Goal: Transaction & Acquisition: Book appointment/travel/reservation

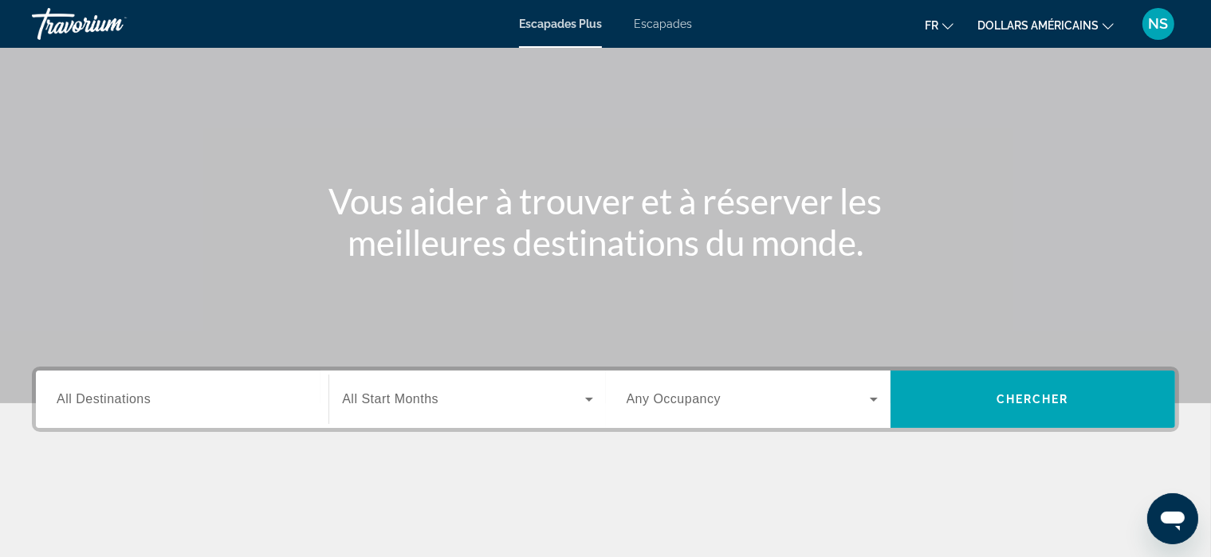
scroll to position [76, 0]
click at [676, 20] on font "Escapades" at bounding box center [663, 24] width 58 height 13
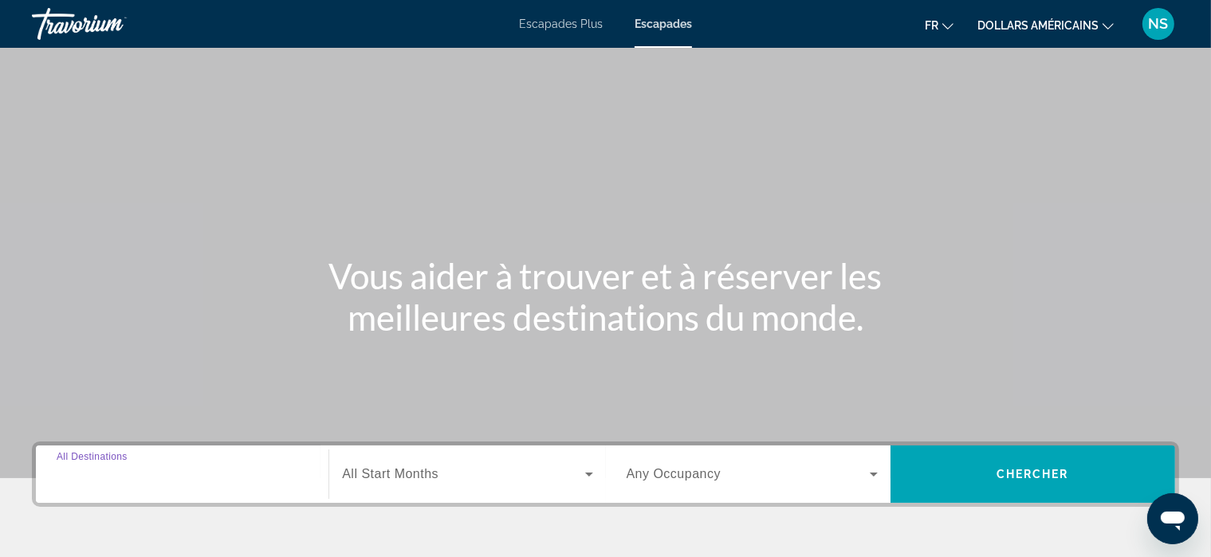
click at [156, 468] on input "Destination All Destinations" at bounding box center [182, 475] width 251 height 19
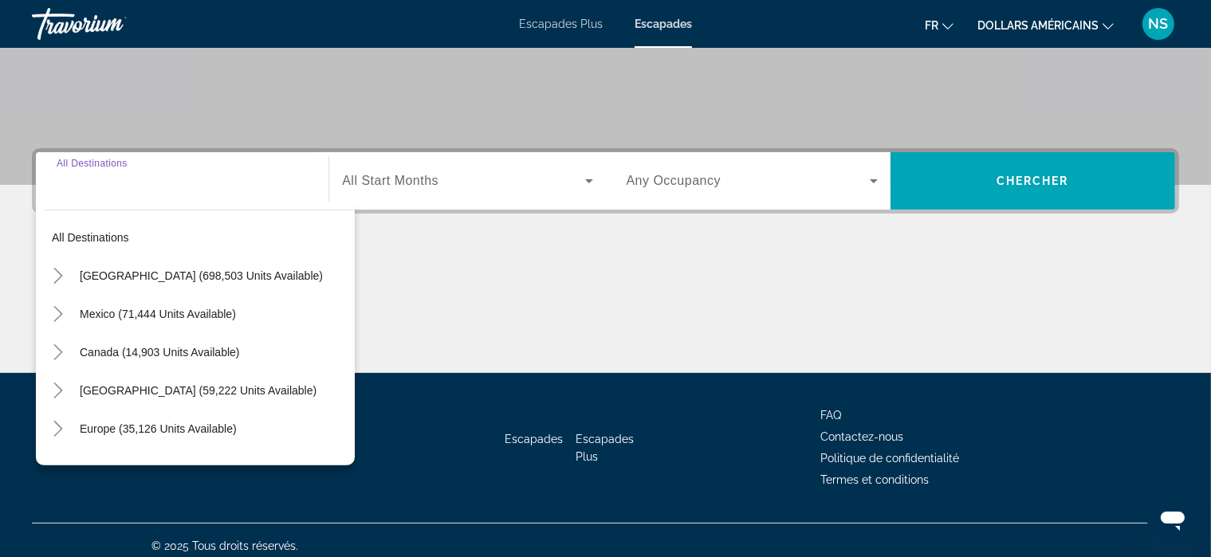
scroll to position [304, 0]
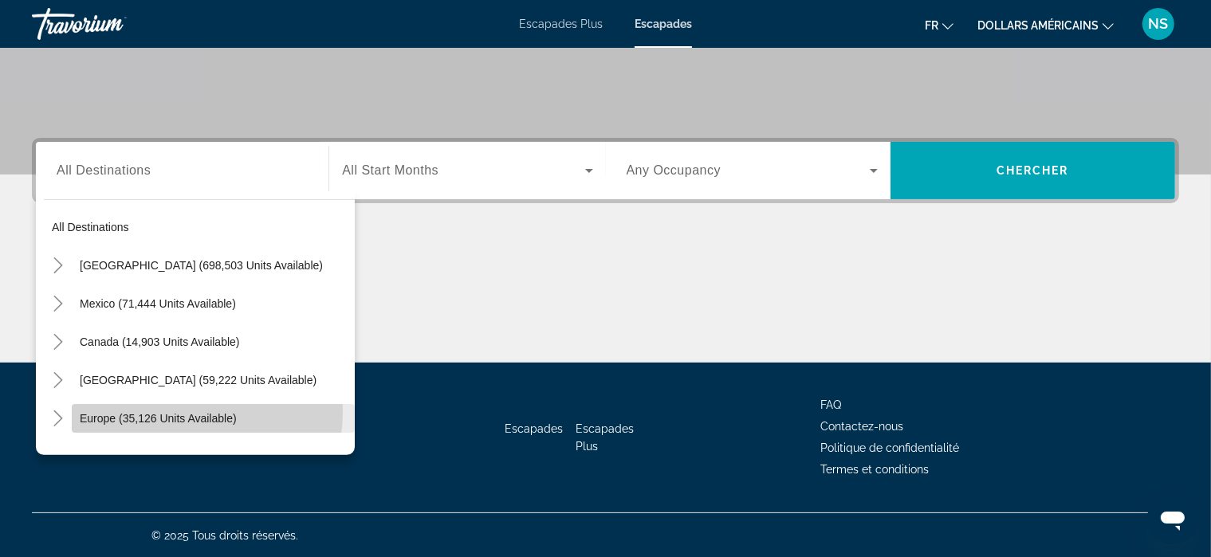
click at [185, 412] on span "Europe (35,126 units available)" at bounding box center [158, 418] width 157 height 13
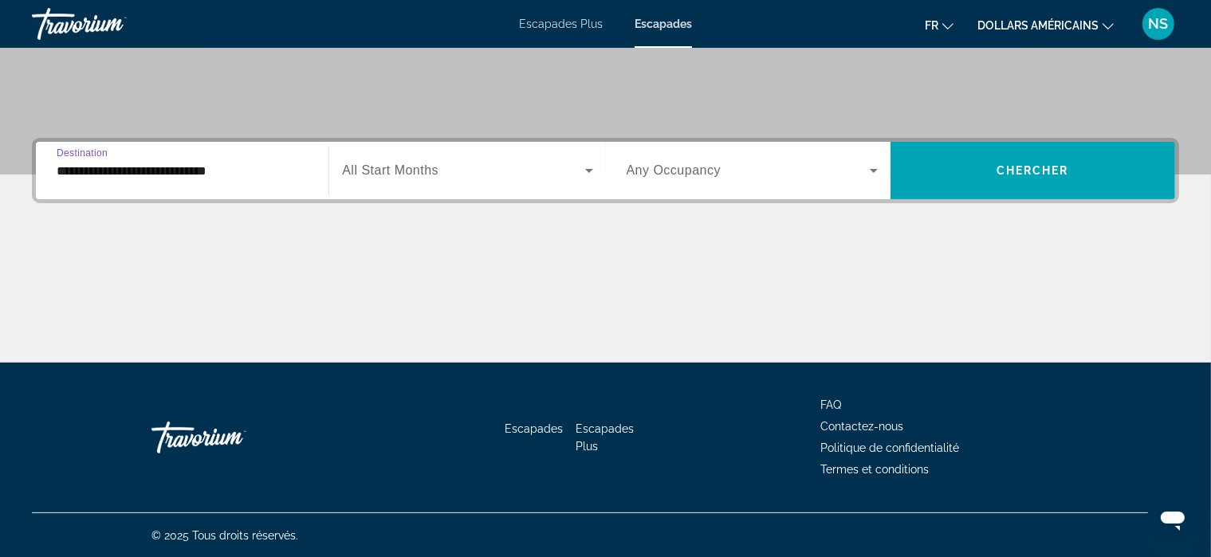
click at [242, 172] on input "**********" at bounding box center [182, 171] width 251 height 19
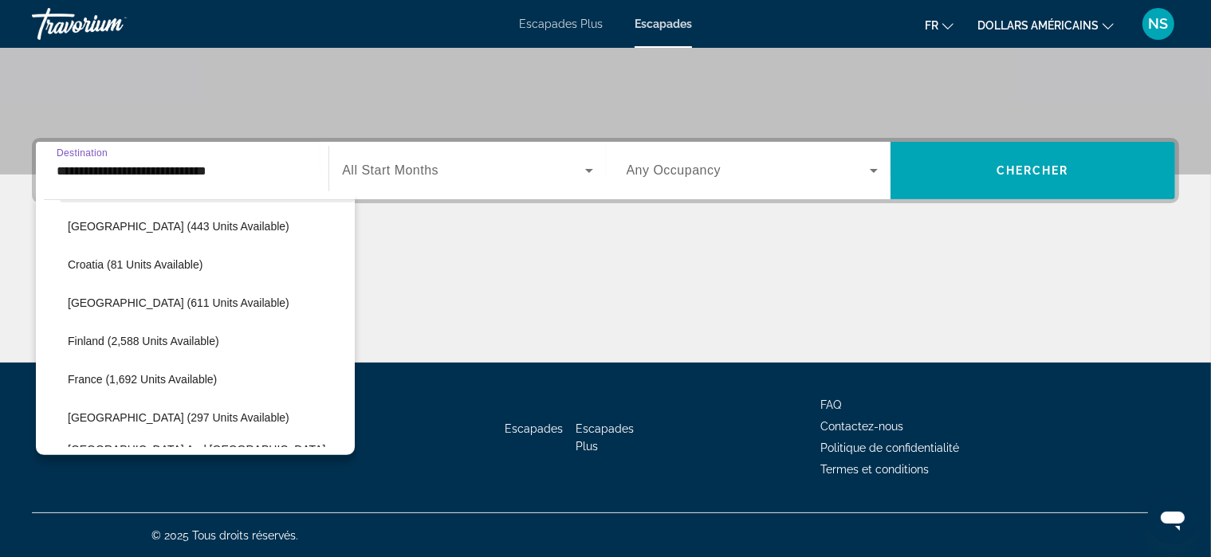
scroll to position [309, 0]
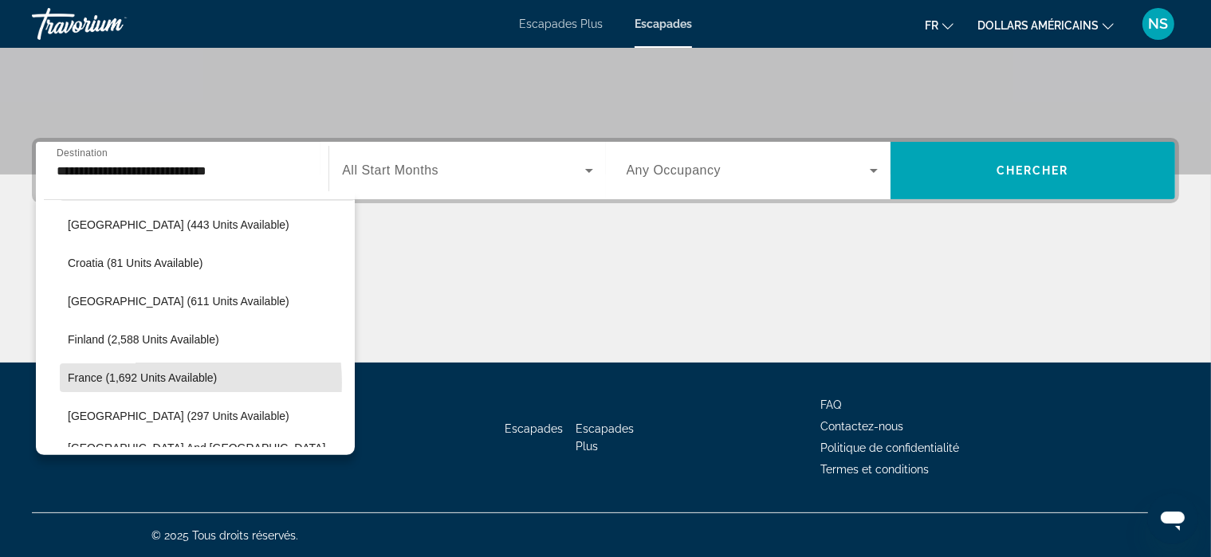
click at [137, 383] on span "France (1,692 units available)" at bounding box center [142, 378] width 149 height 13
type input "**********"
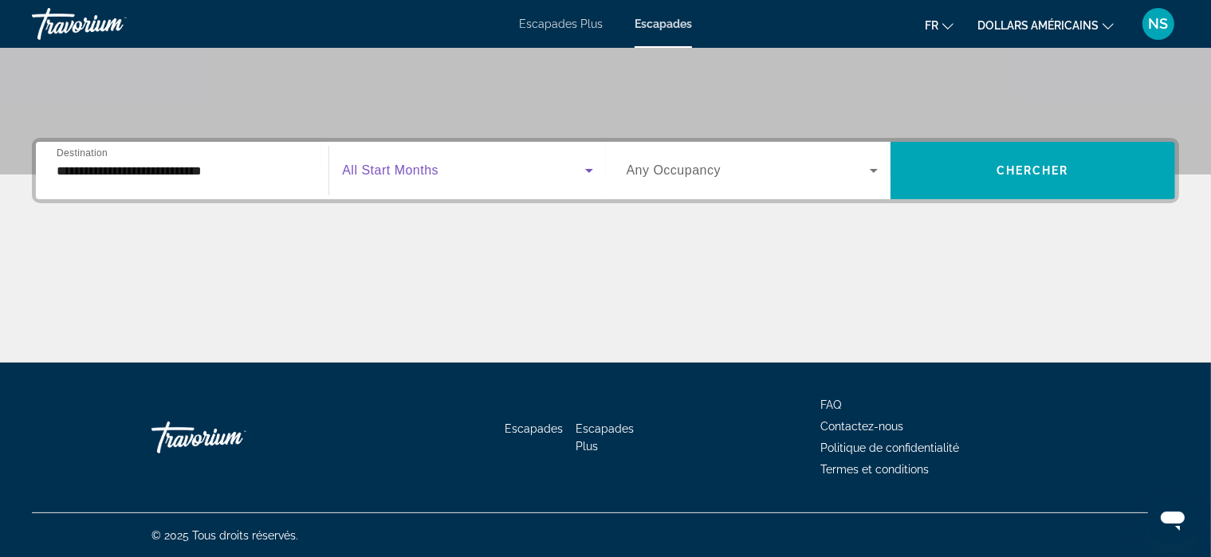
click at [590, 170] on icon "Search widget" at bounding box center [589, 171] width 8 height 4
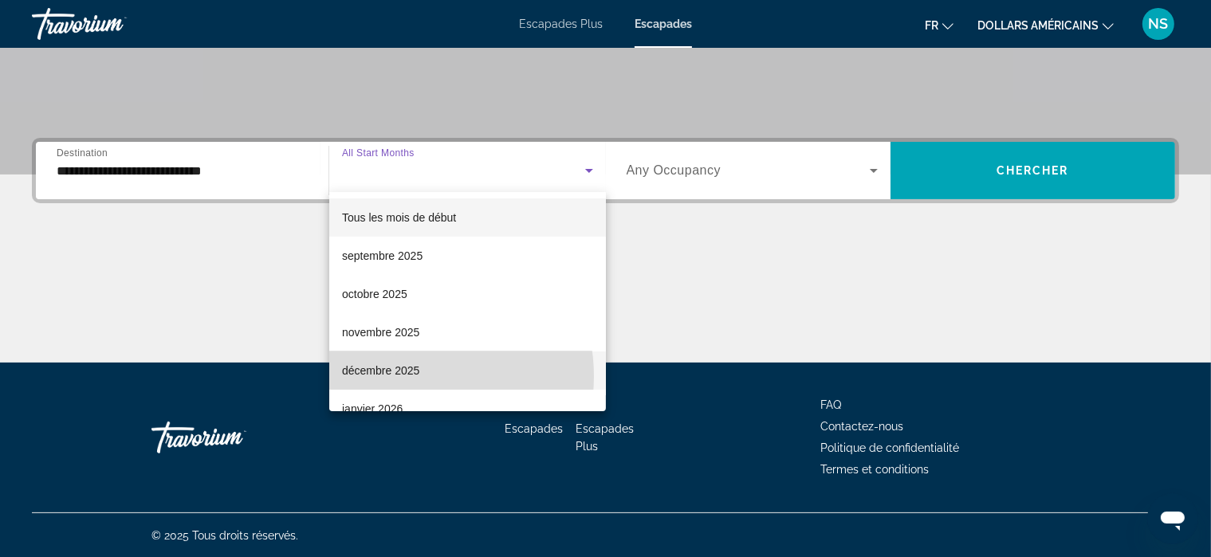
click at [402, 376] on font "décembre 2025" at bounding box center [380, 370] width 77 height 13
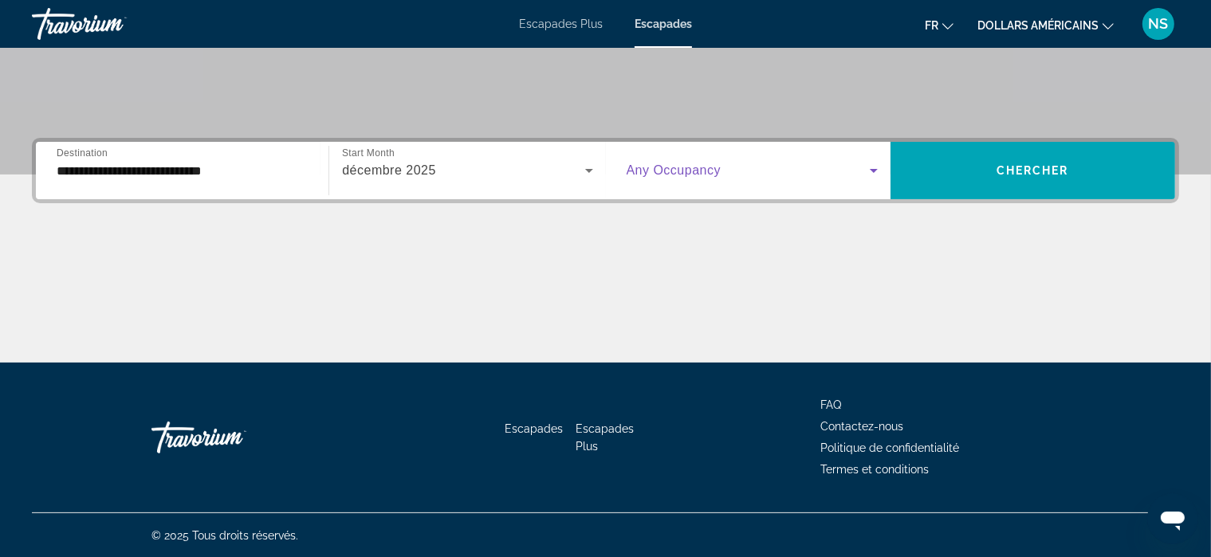
click at [874, 169] on icon "Search widget" at bounding box center [874, 171] width 8 height 4
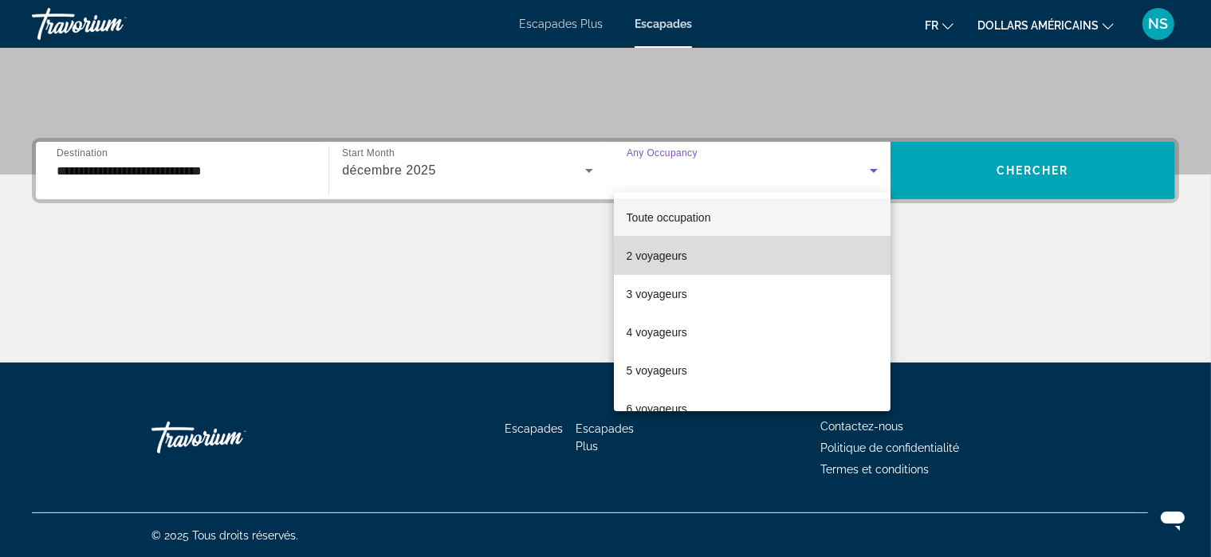
click at [762, 264] on mat-option "2 voyageurs" at bounding box center [752, 256] width 277 height 38
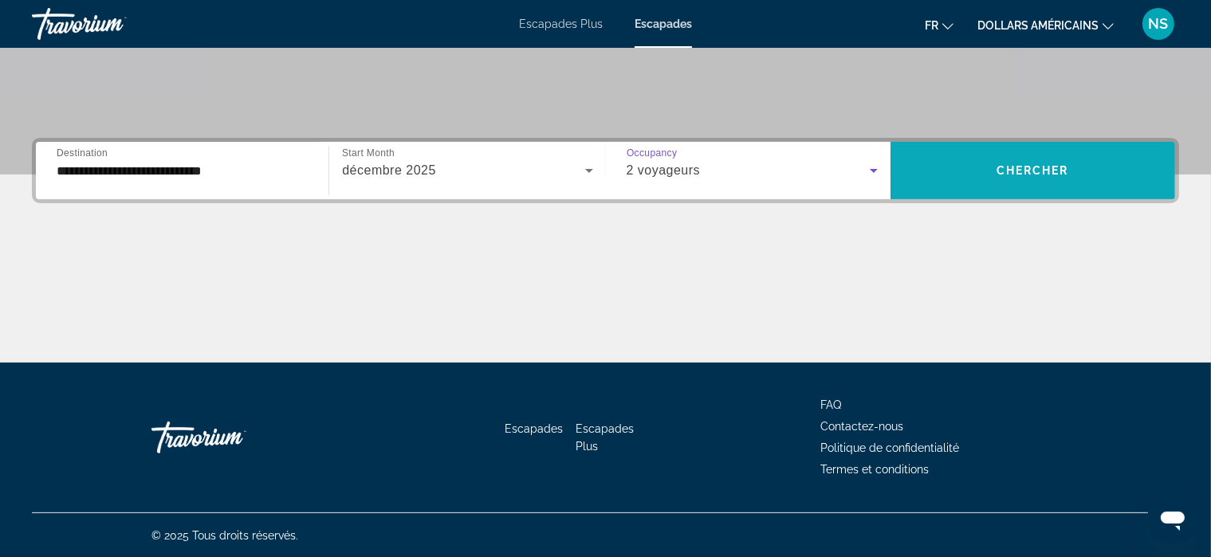
click at [1046, 165] on span "Chercher" at bounding box center [1033, 170] width 73 height 13
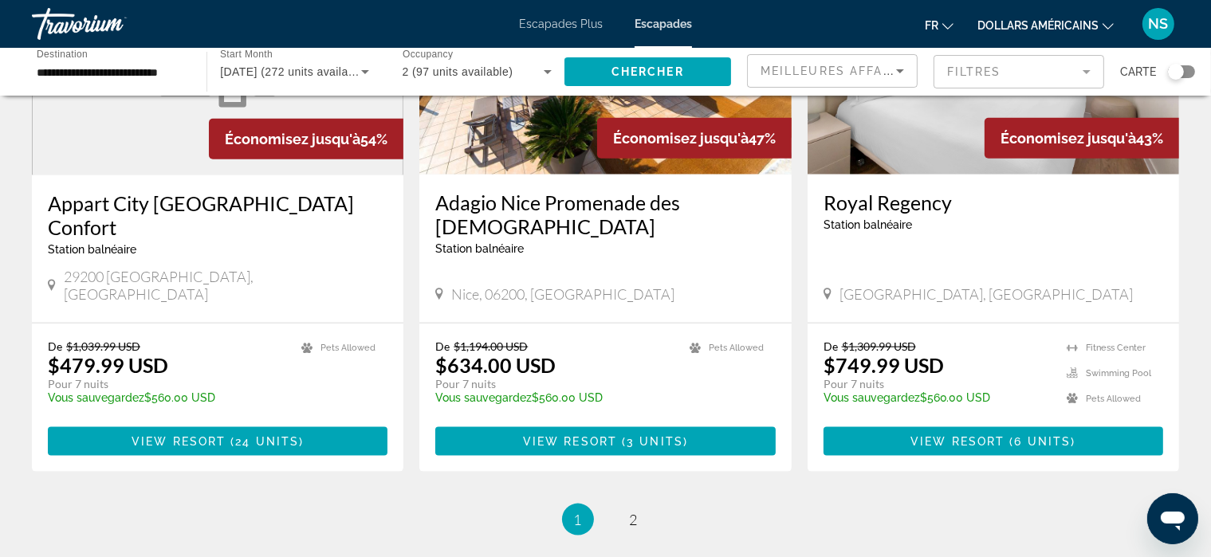
scroll to position [1895, 0]
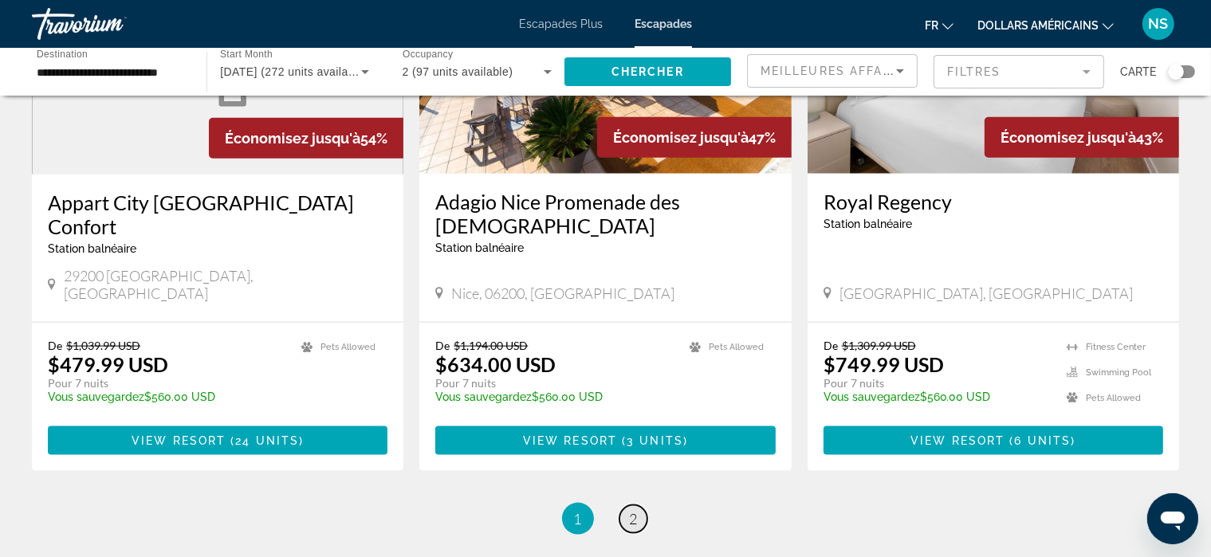
click at [632, 510] on span "2" at bounding box center [634, 519] width 8 height 18
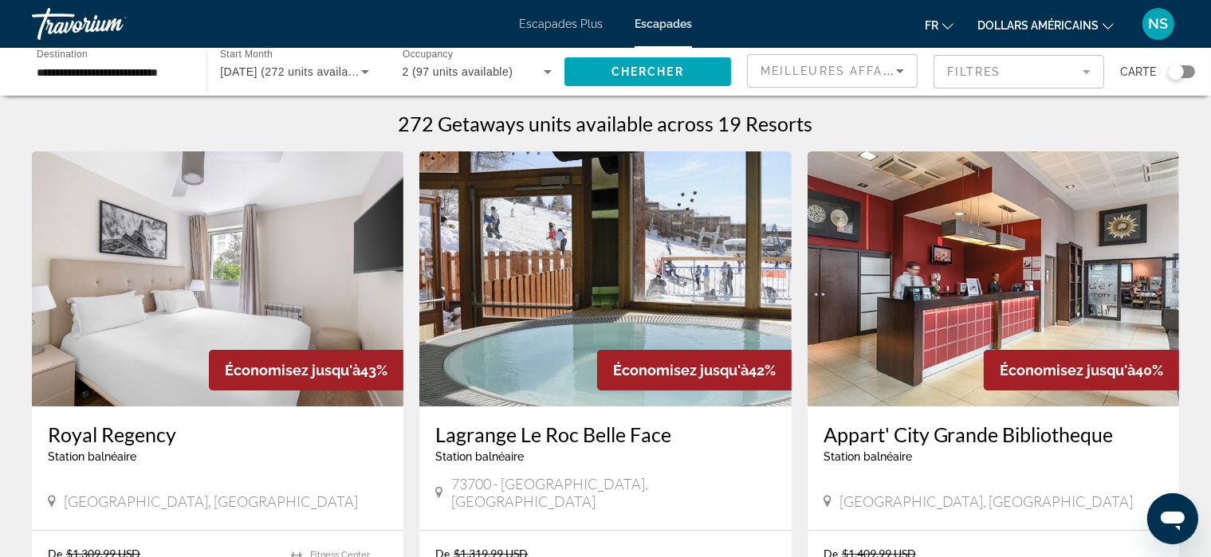
click at [577, 22] on font "Escapades Plus" at bounding box center [561, 24] width 84 height 13
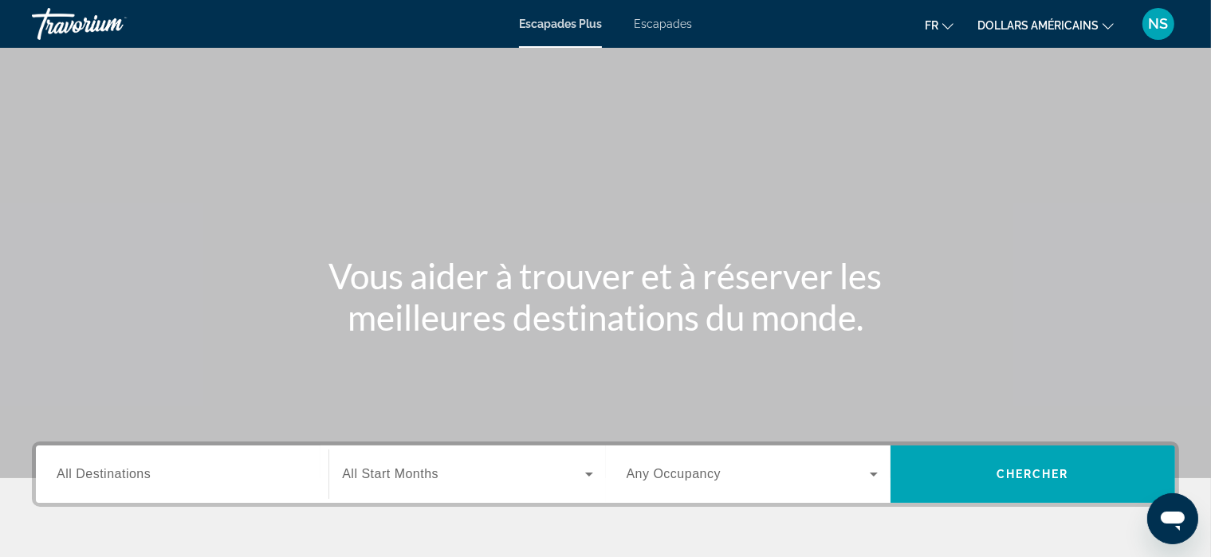
click at [132, 471] on span "All Destinations" at bounding box center [104, 474] width 94 height 14
click at [132, 471] on input "Destination All Destinations" at bounding box center [182, 475] width 251 height 19
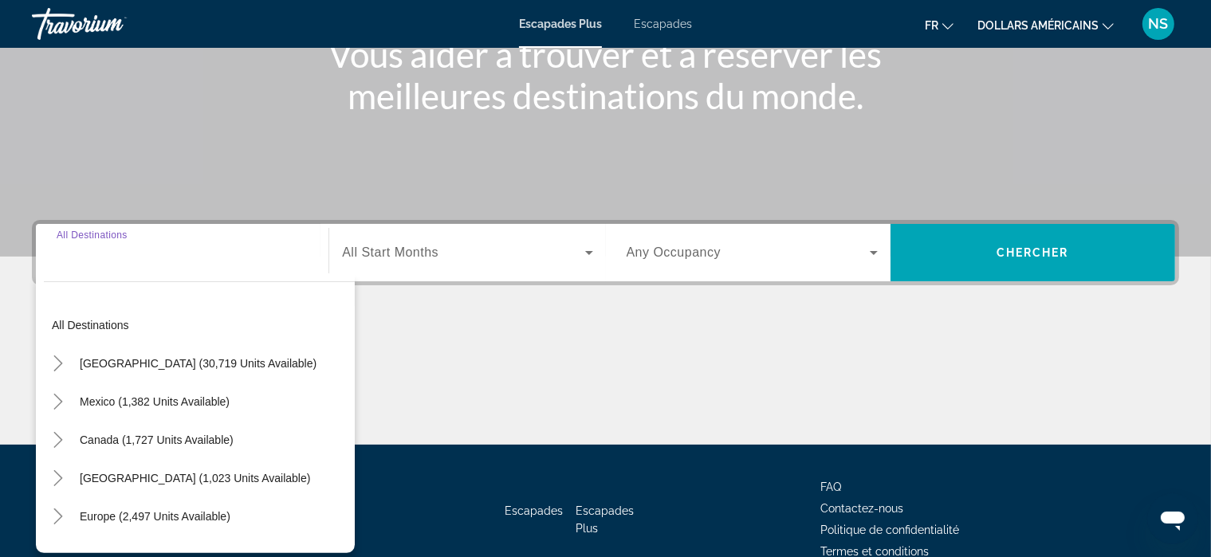
scroll to position [304, 0]
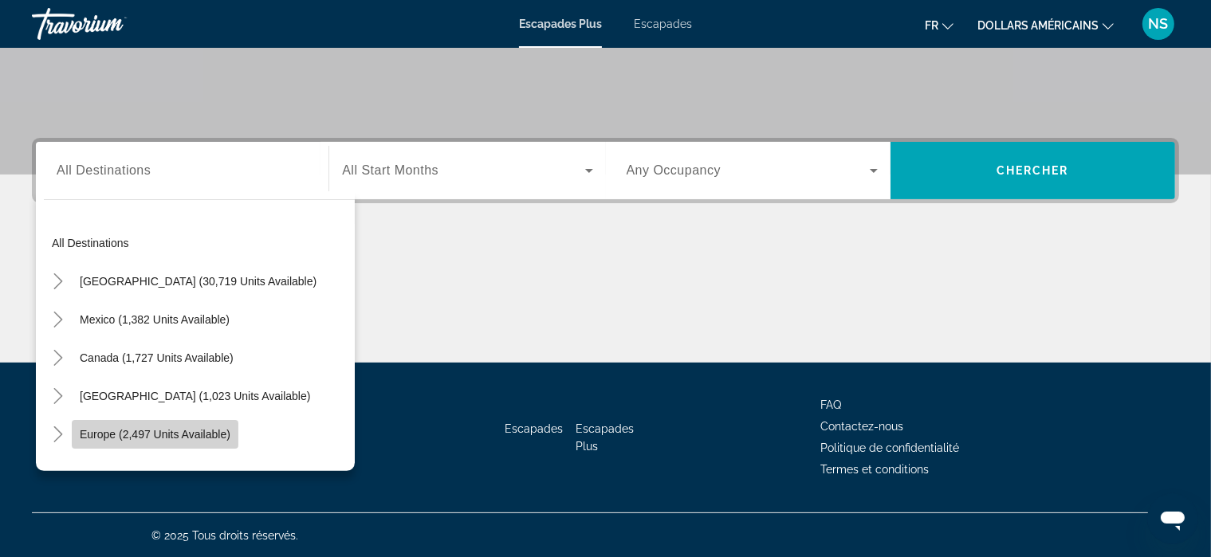
click at [182, 445] on span "Search widget" at bounding box center [155, 435] width 167 height 38
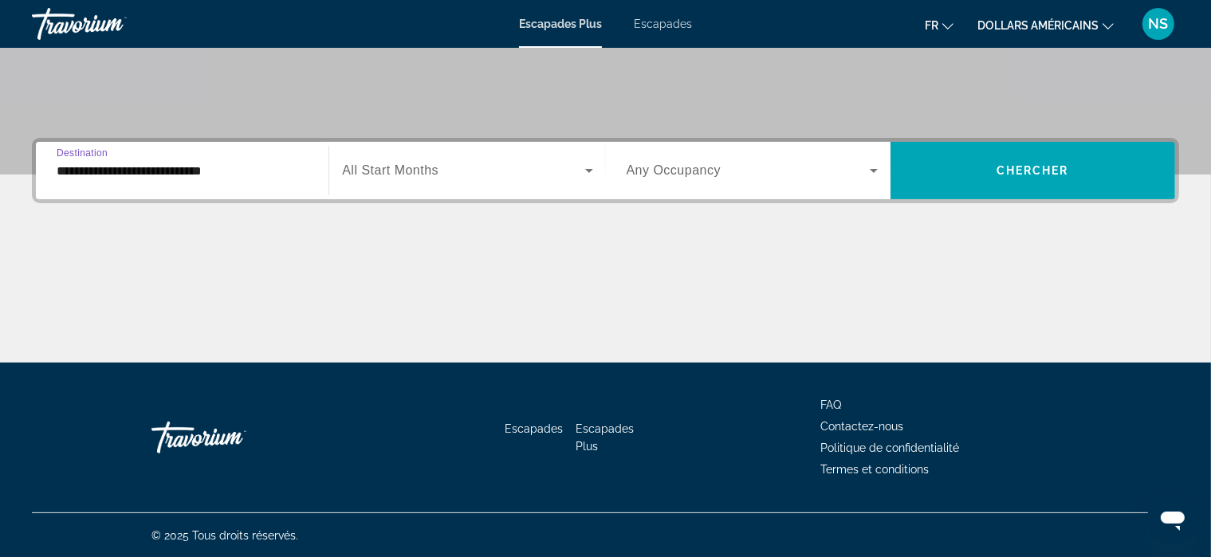
click at [227, 173] on input "**********" at bounding box center [182, 171] width 251 height 19
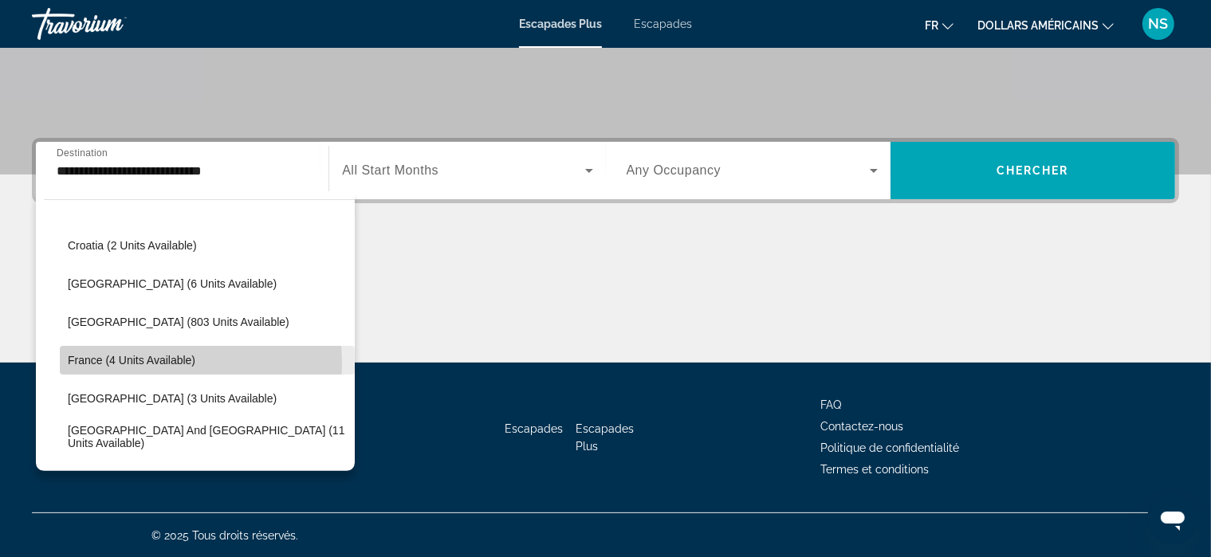
click at [148, 362] on span "France (4 units available)" at bounding box center [132, 360] width 128 height 13
type input "**********"
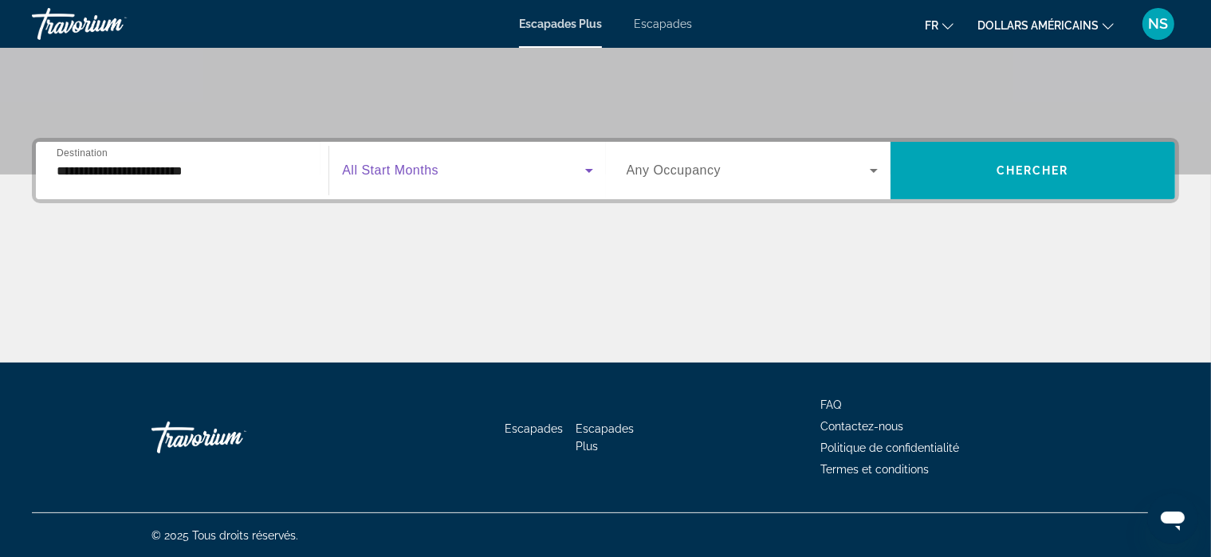
click at [589, 167] on icon "Search widget" at bounding box center [589, 170] width 19 height 19
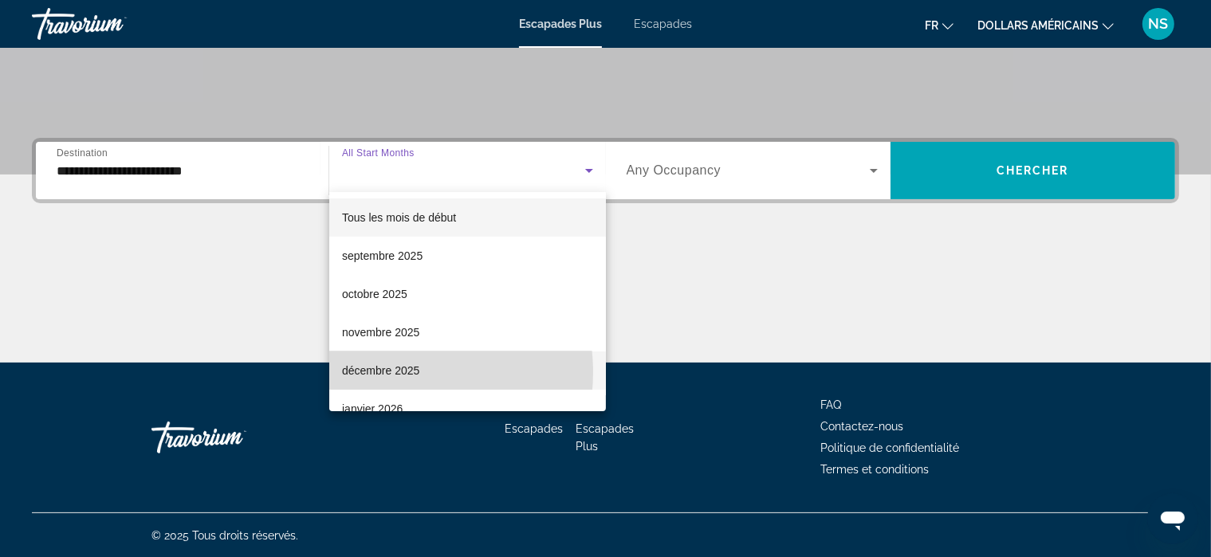
click at [384, 372] on font "décembre 2025" at bounding box center [380, 370] width 77 height 13
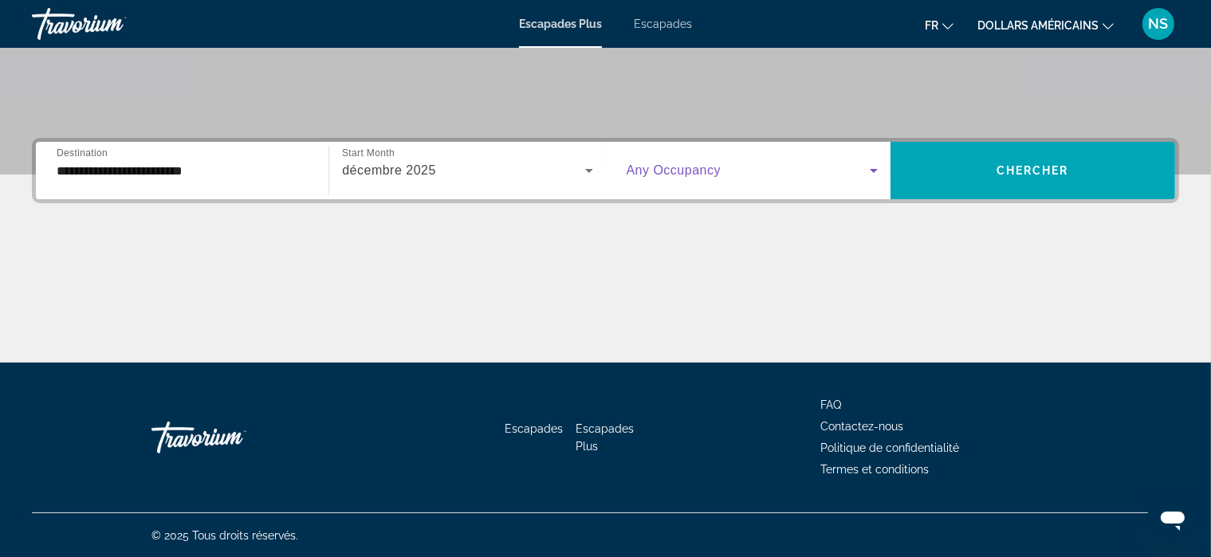
click at [870, 171] on icon "Search widget" at bounding box center [874, 170] width 19 height 19
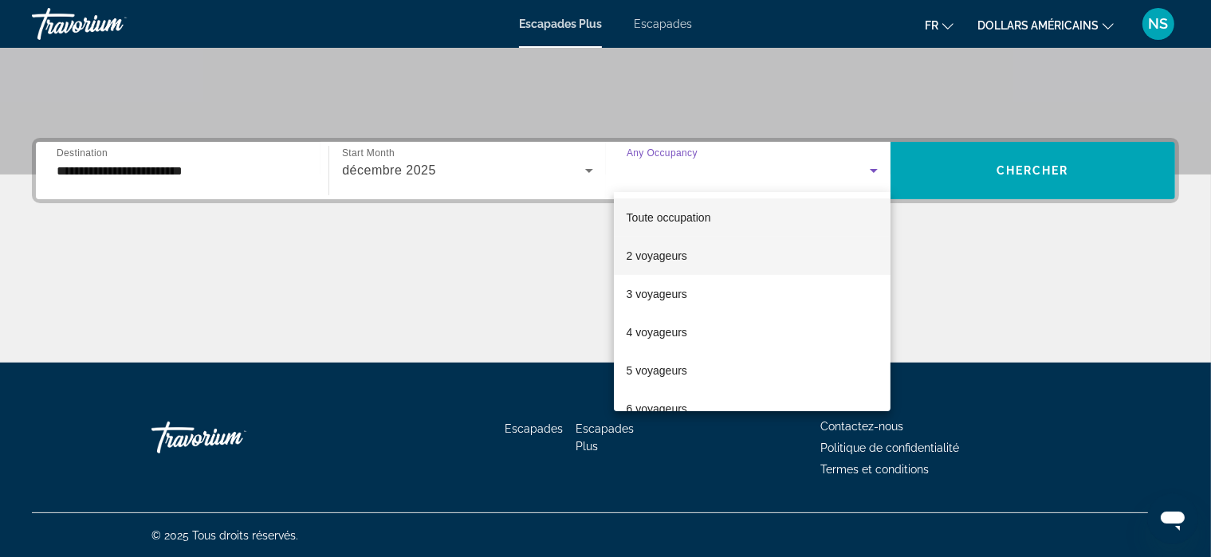
click at [750, 255] on mat-option "2 voyageurs" at bounding box center [752, 256] width 277 height 38
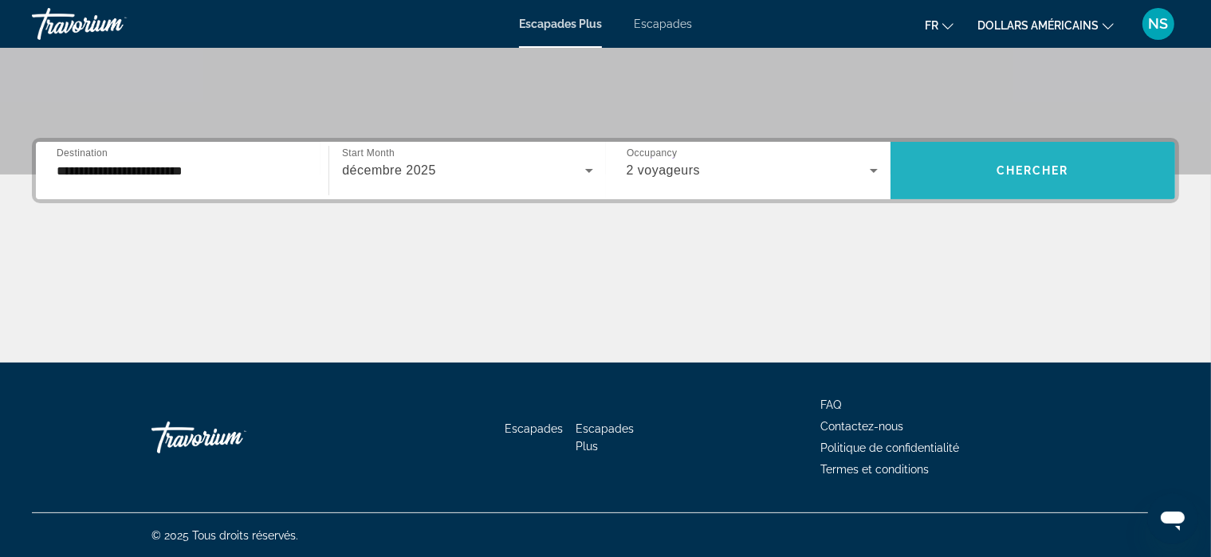
click at [1045, 164] on span "Chercher" at bounding box center [1033, 170] width 73 height 13
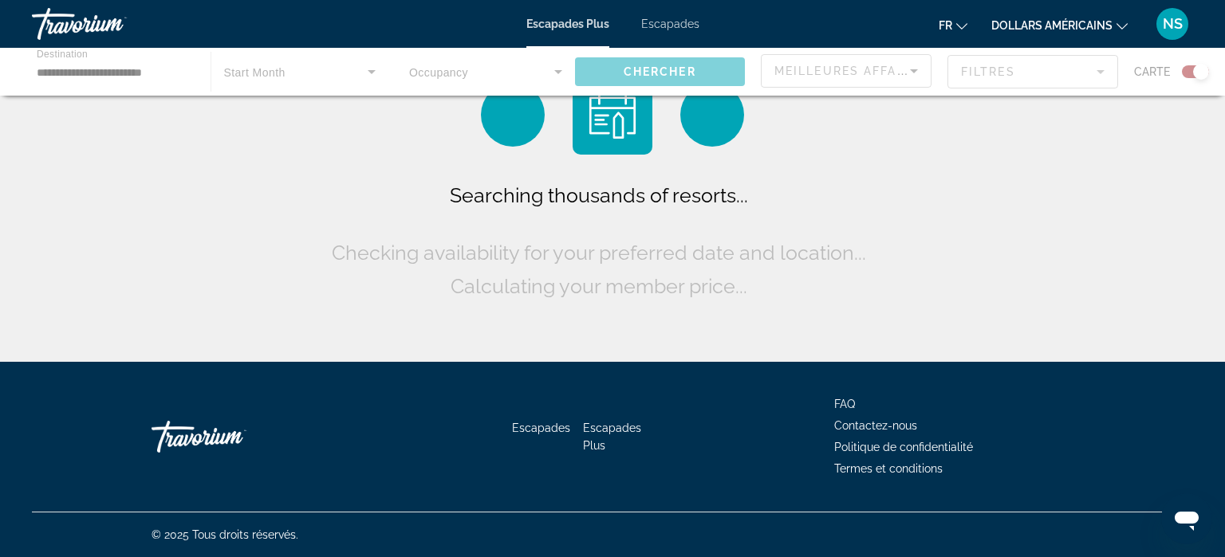
click at [1128, 27] on ul "fr English Español Français Italiano Português русский dollars américains USD (…" at bounding box center [1045, 24] width 213 height 26
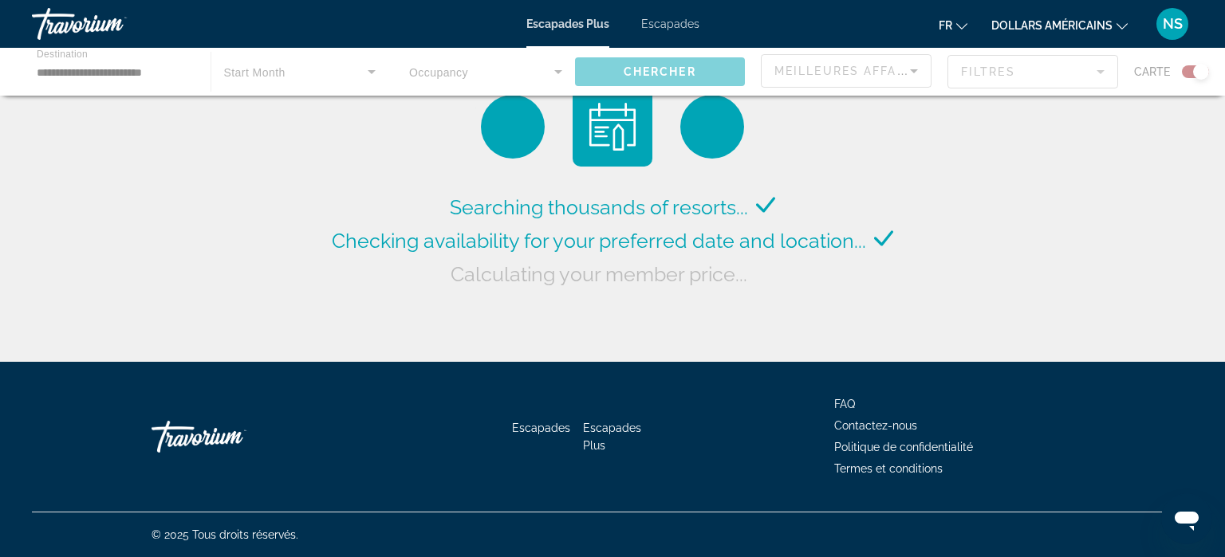
click at [1121, 22] on icon "Changer de devise" at bounding box center [1122, 26] width 11 height 11
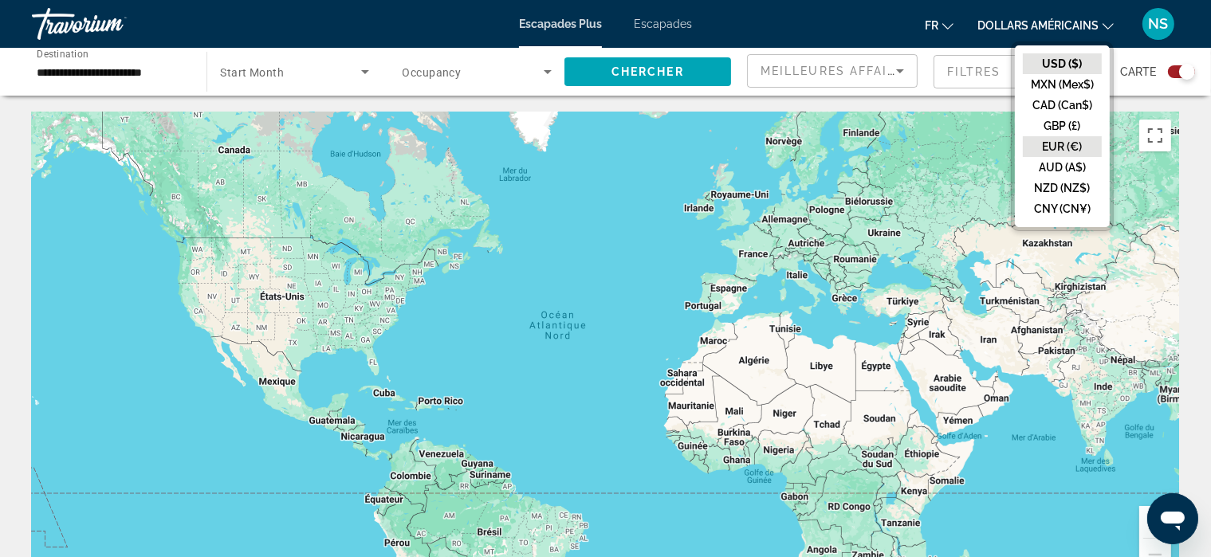
click at [1065, 140] on button "EUR (€)" at bounding box center [1062, 146] width 79 height 21
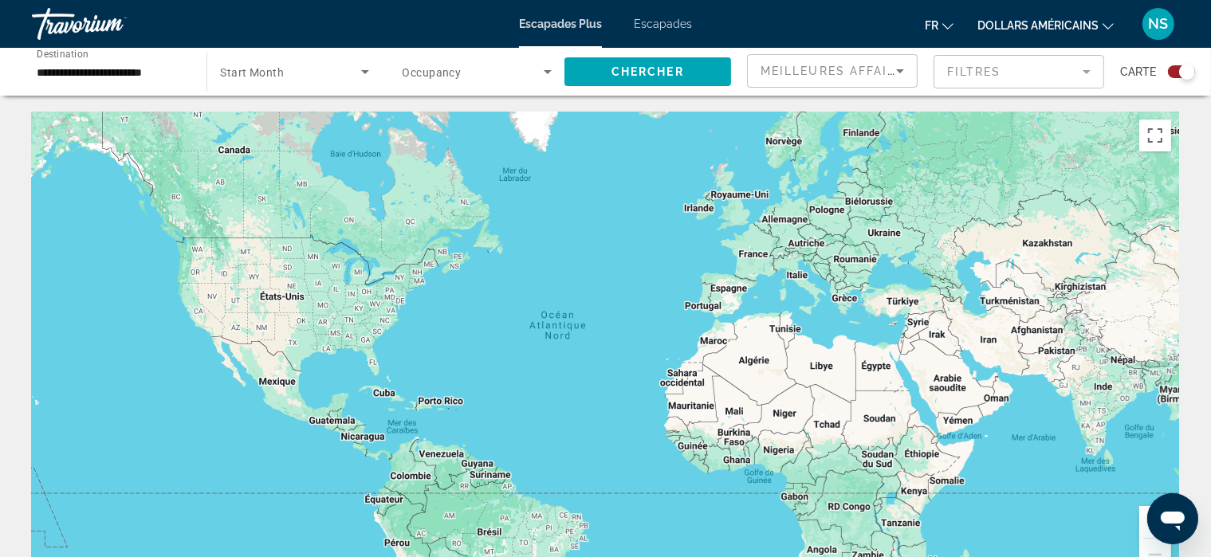
click at [271, 67] on span "Start Month" at bounding box center [252, 72] width 64 height 13
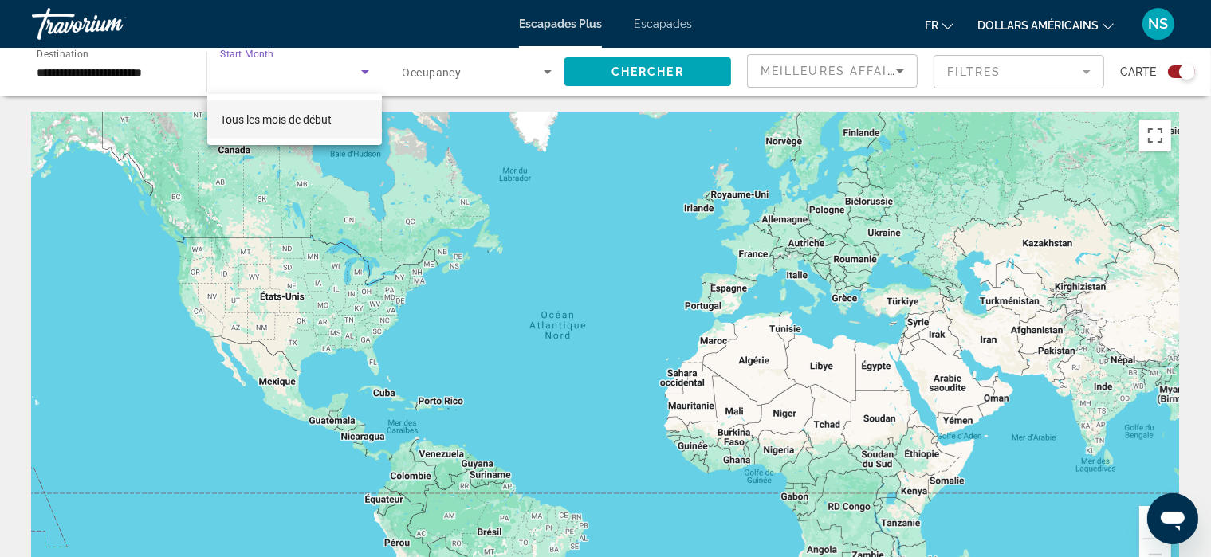
click at [551, 73] on div at bounding box center [605, 278] width 1211 height 557
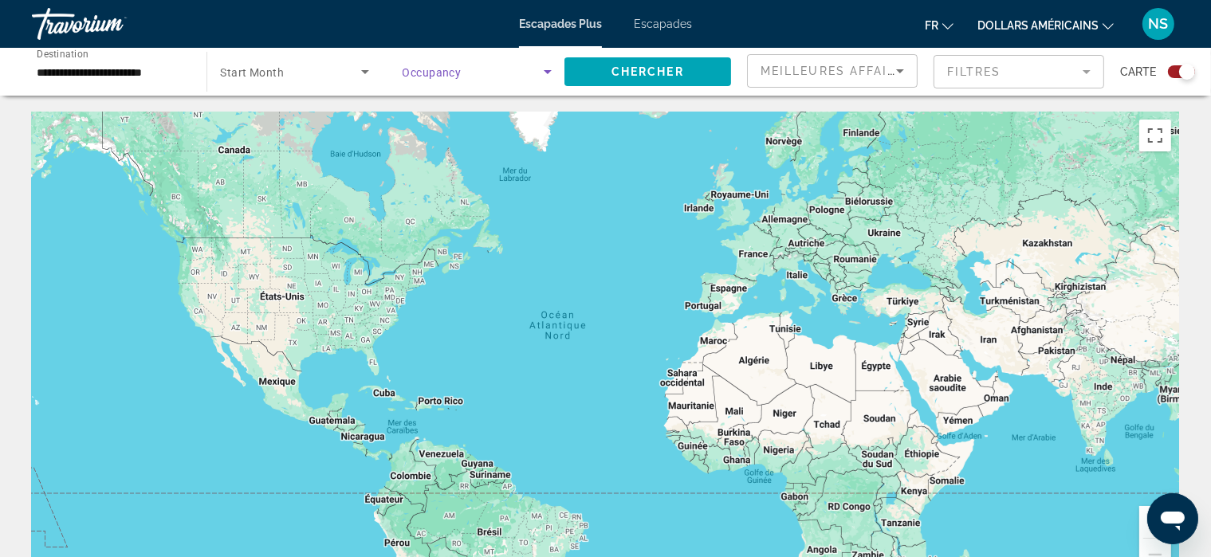
click at [551, 73] on icon "Search widget" at bounding box center [547, 71] width 19 height 19
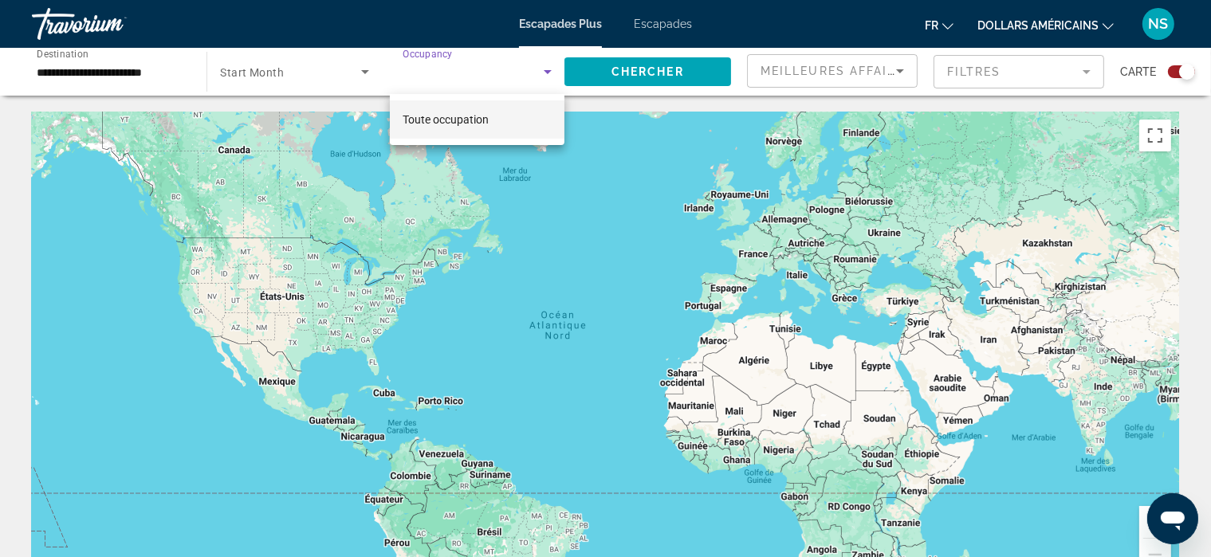
click at [479, 118] on font "Toute occupation" at bounding box center [446, 119] width 86 height 13
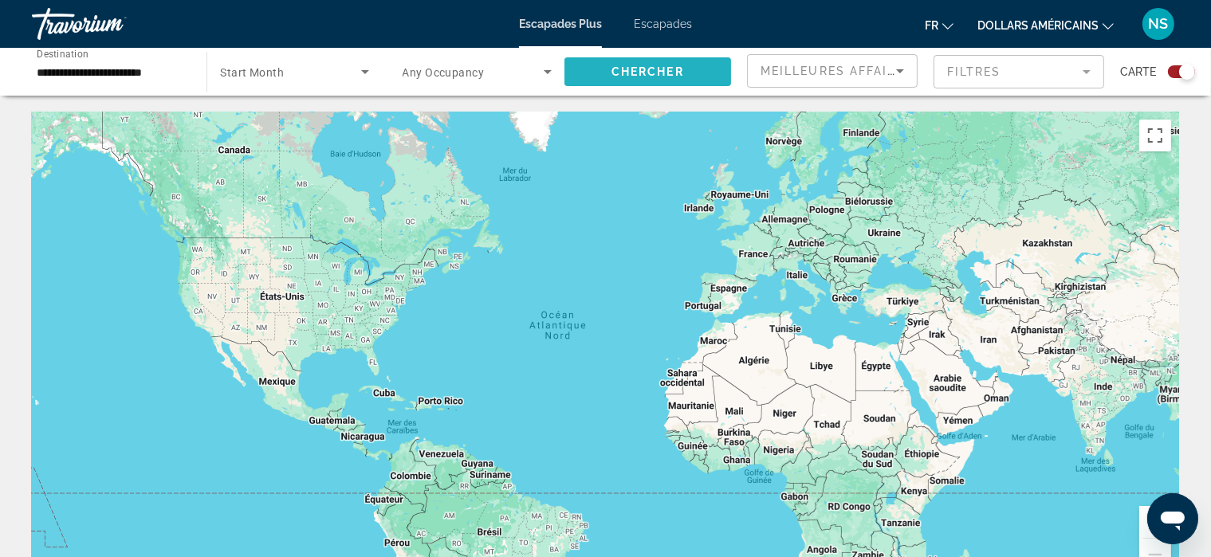
click at [644, 76] on span "Chercher" at bounding box center [648, 71] width 73 height 13
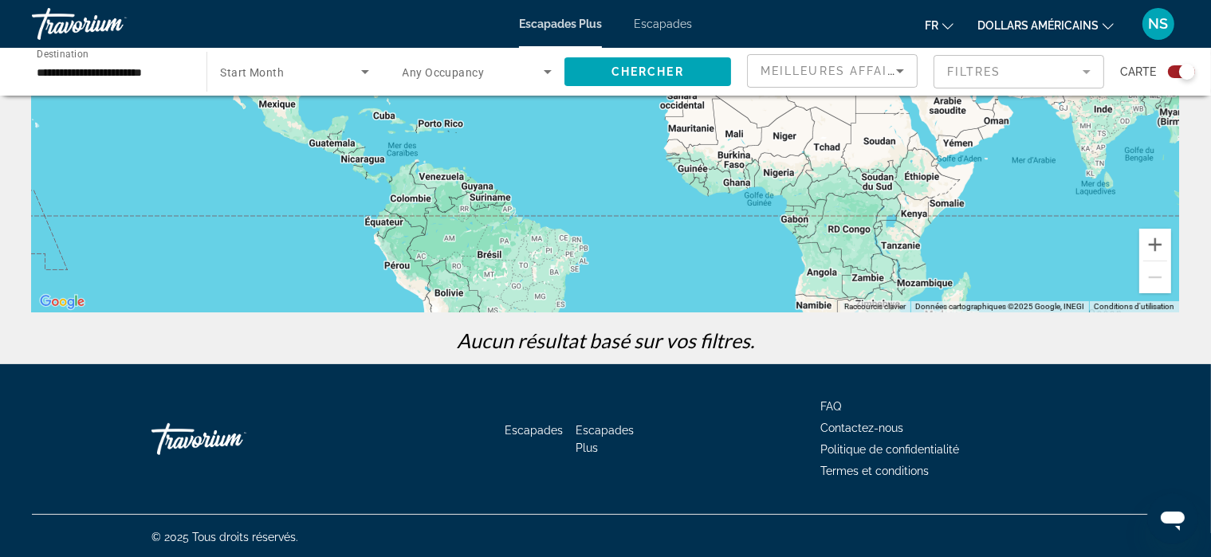
scroll to position [279, 0]
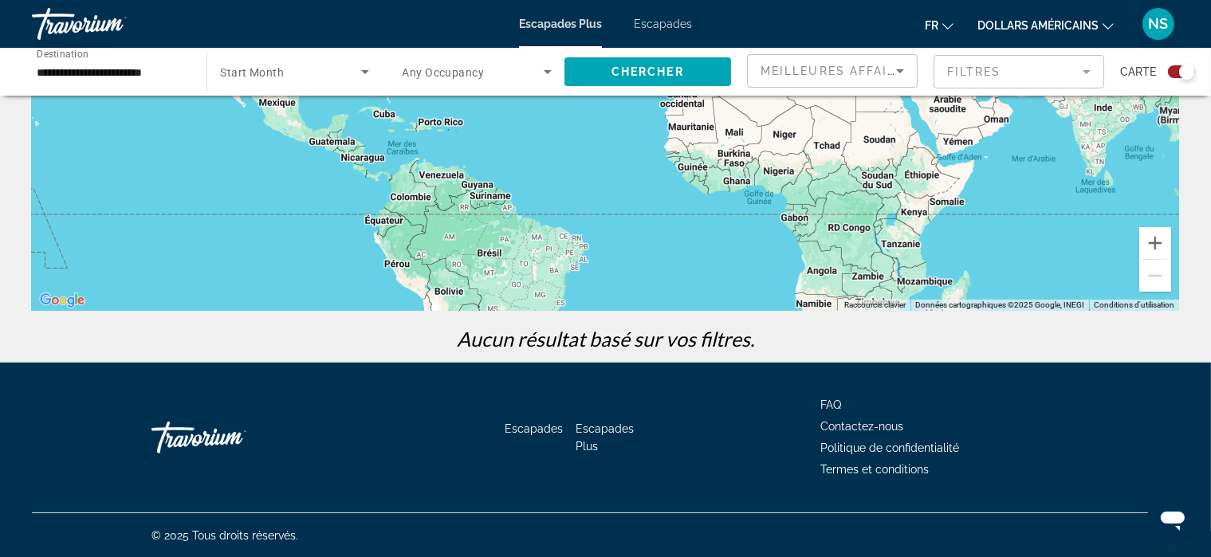
click at [529, 424] on font "Escapades" at bounding box center [534, 429] width 58 height 13
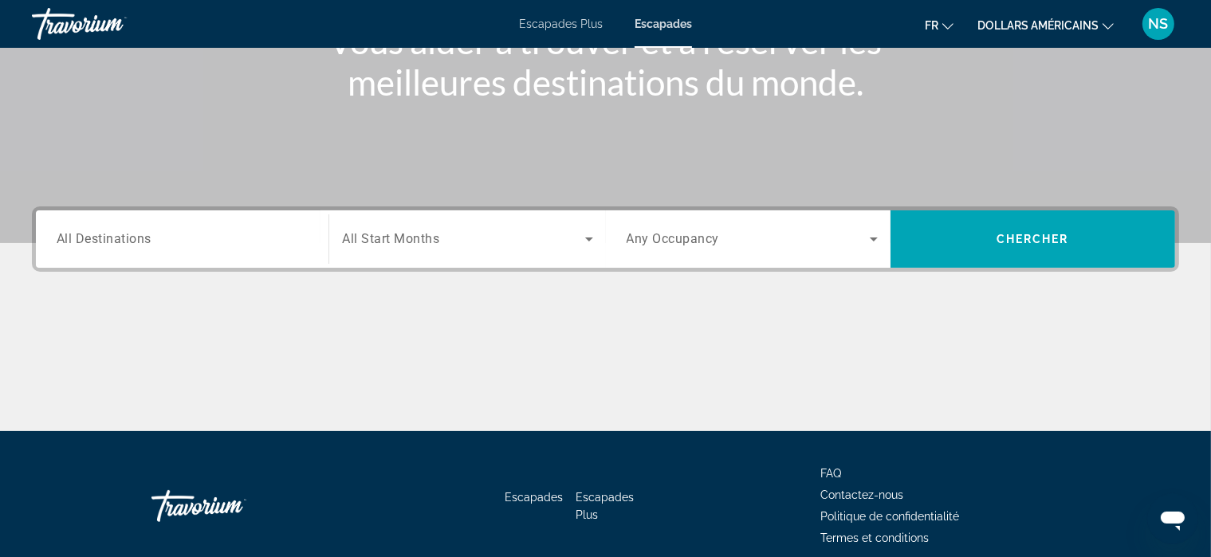
scroll to position [236, 0]
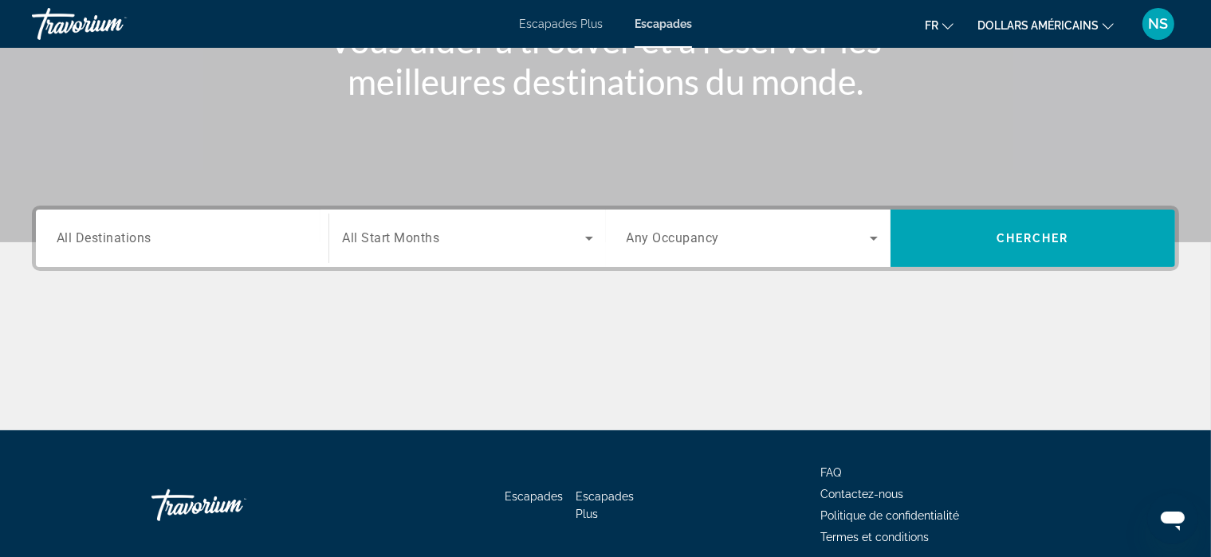
click at [133, 230] on span "All Destinations" at bounding box center [104, 237] width 95 height 15
click at [133, 230] on input "Destination All Destinations" at bounding box center [182, 239] width 251 height 19
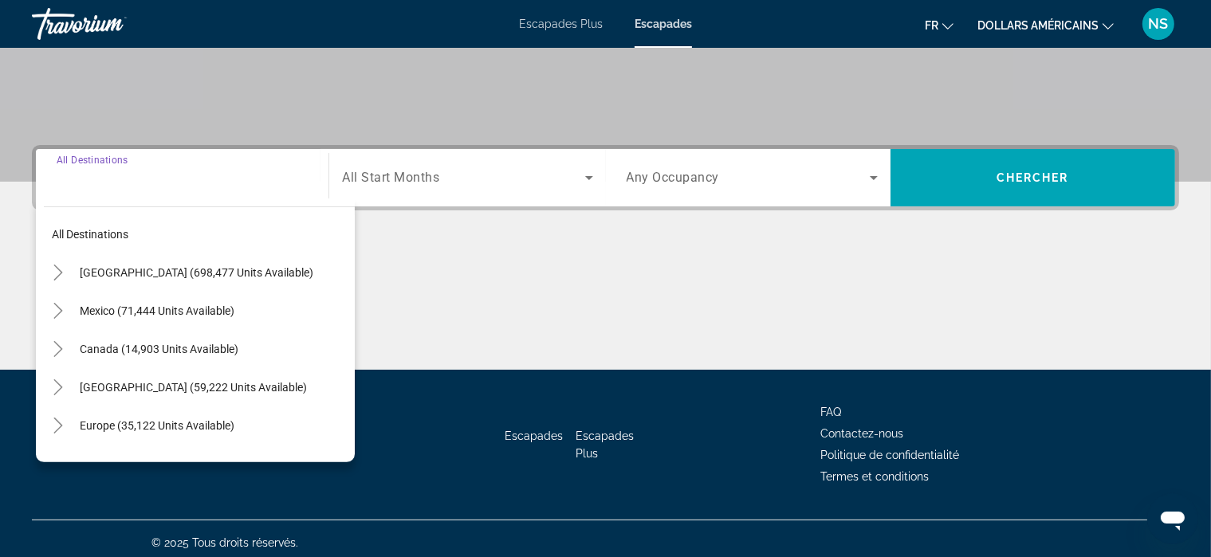
scroll to position [304, 0]
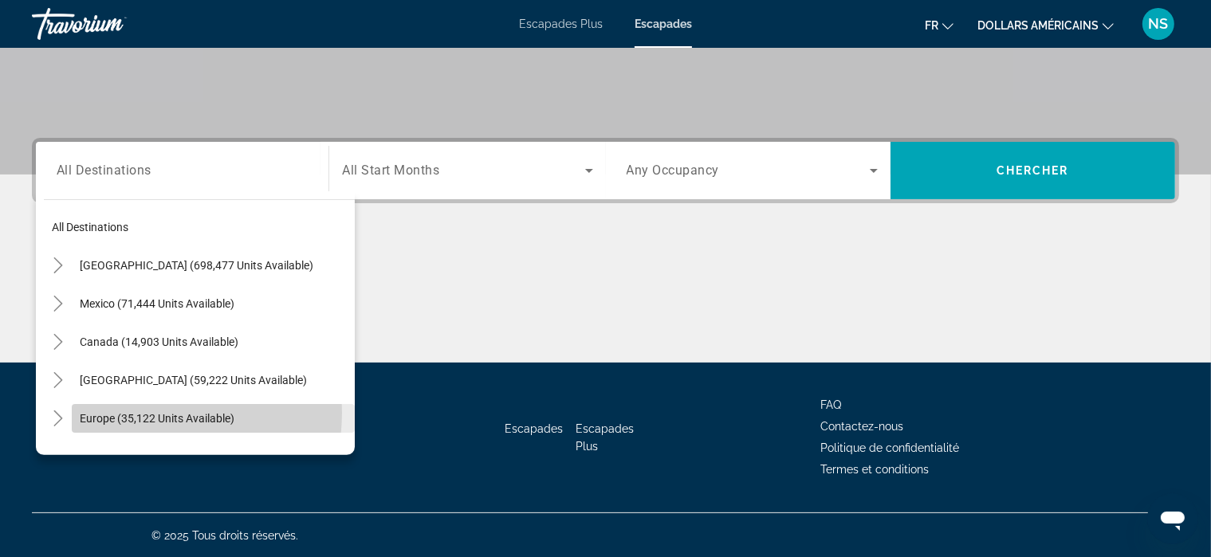
click at [145, 412] on span "Europe (35,122 units available)" at bounding box center [157, 418] width 155 height 13
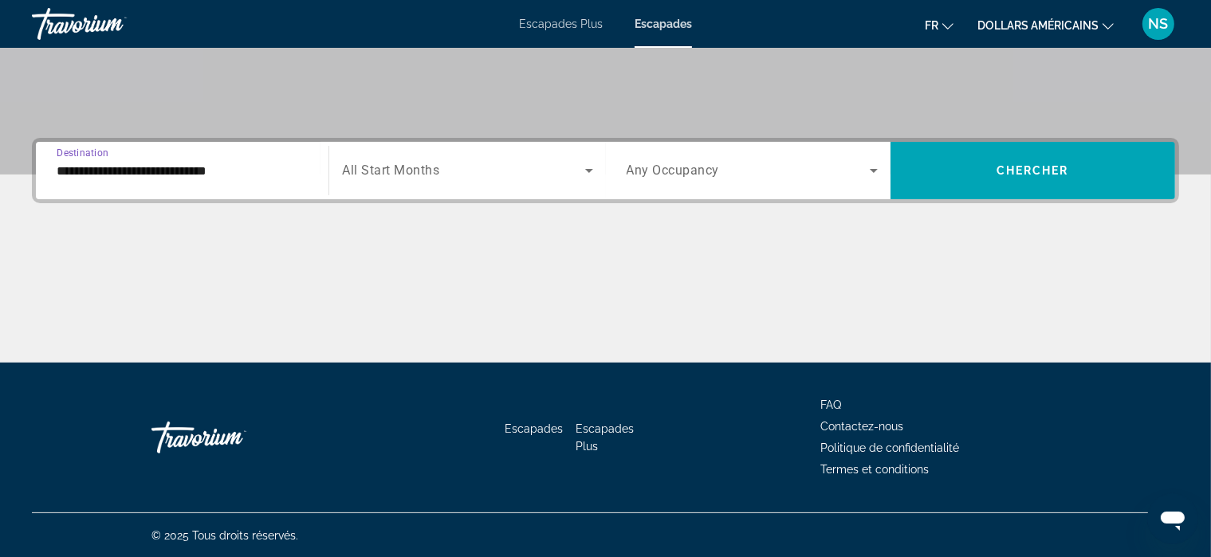
click at [208, 168] on input "**********" at bounding box center [182, 171] width 251 height 19
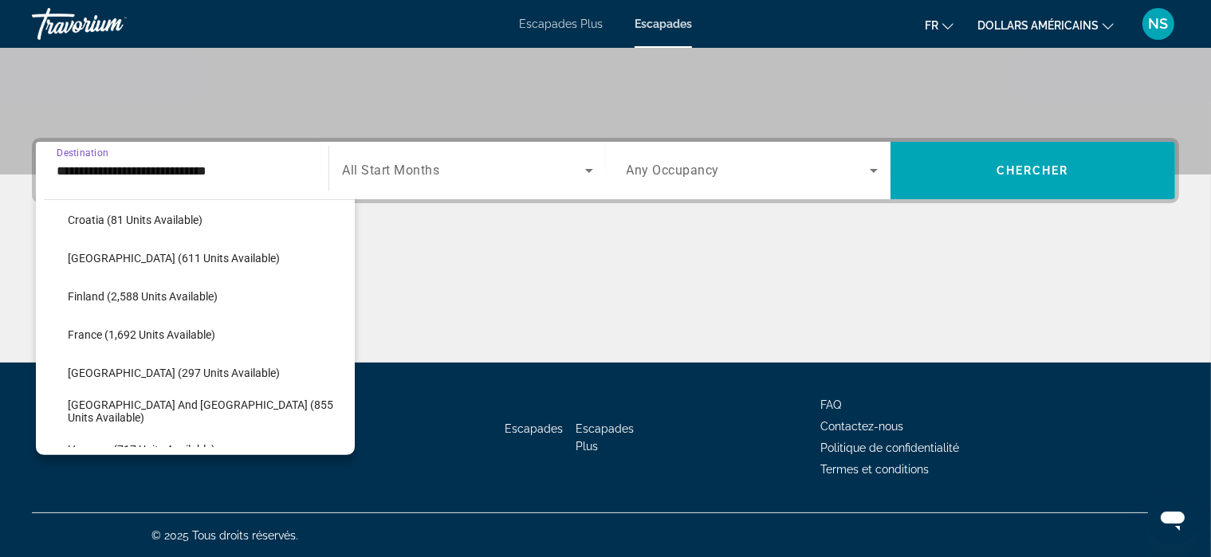
scroll to position [353, 0]
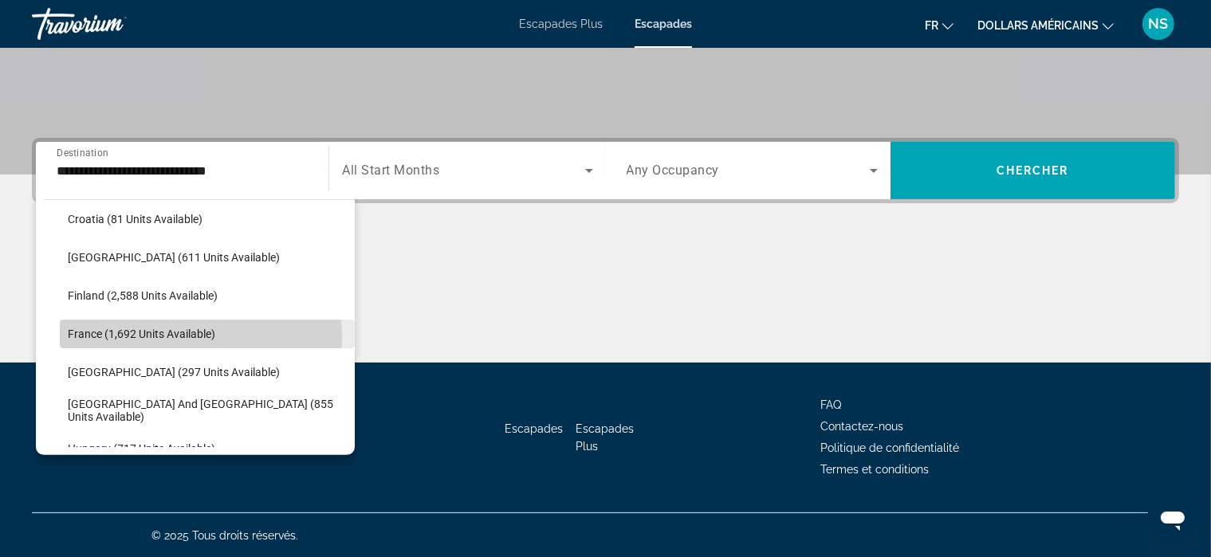
click at [179, 336] on span "France (1,692 units available)" at bounding box center [142, 334] width 148 height 13
type input "**********"
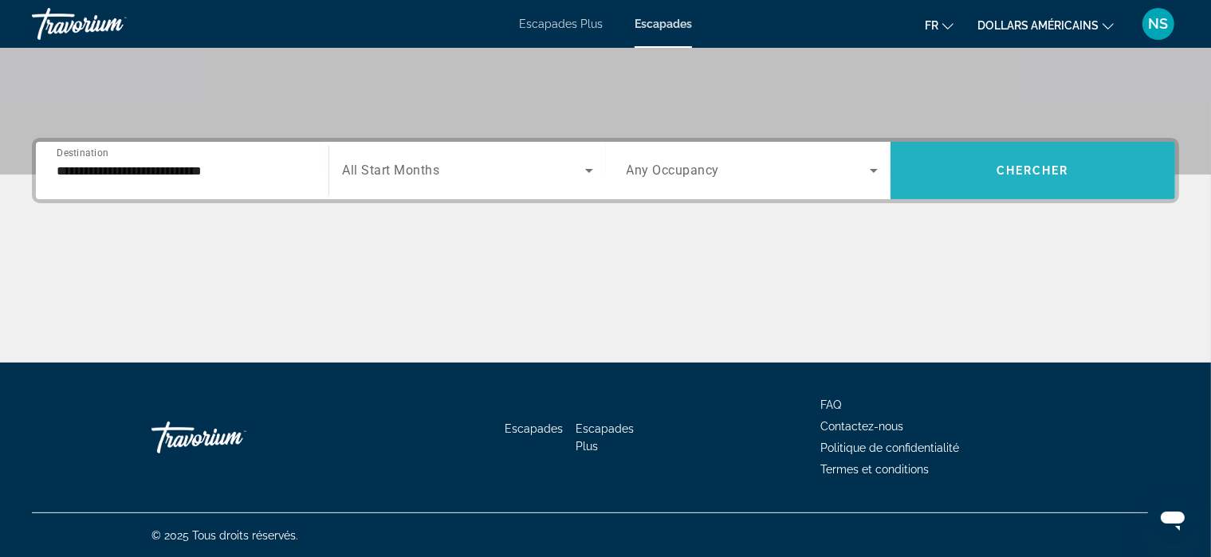
click at [1008, 162] on span "Search widget" at bounding box center [1033, 171] width 285 height 38
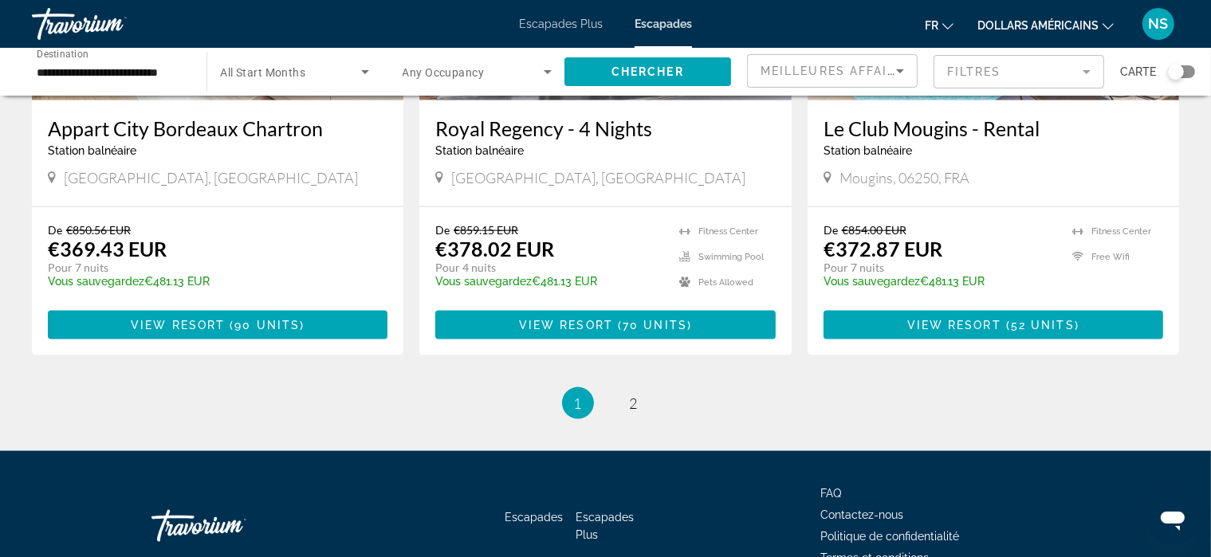
scroll to position [1987, 0]
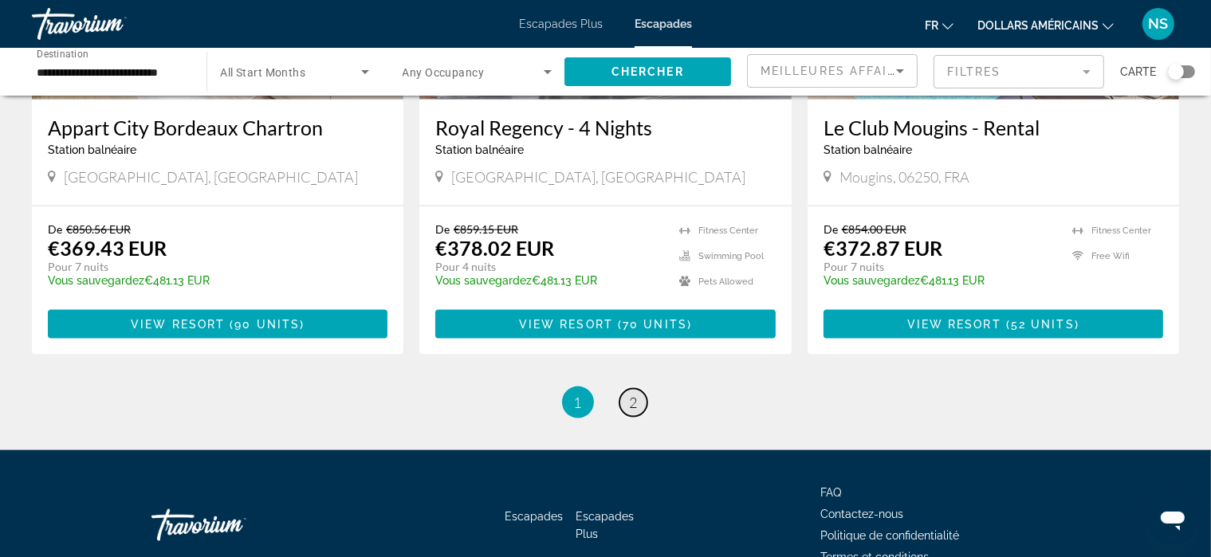
click at [633, 394] on span "2" at bounding box center [634, 403] width 8 height 18
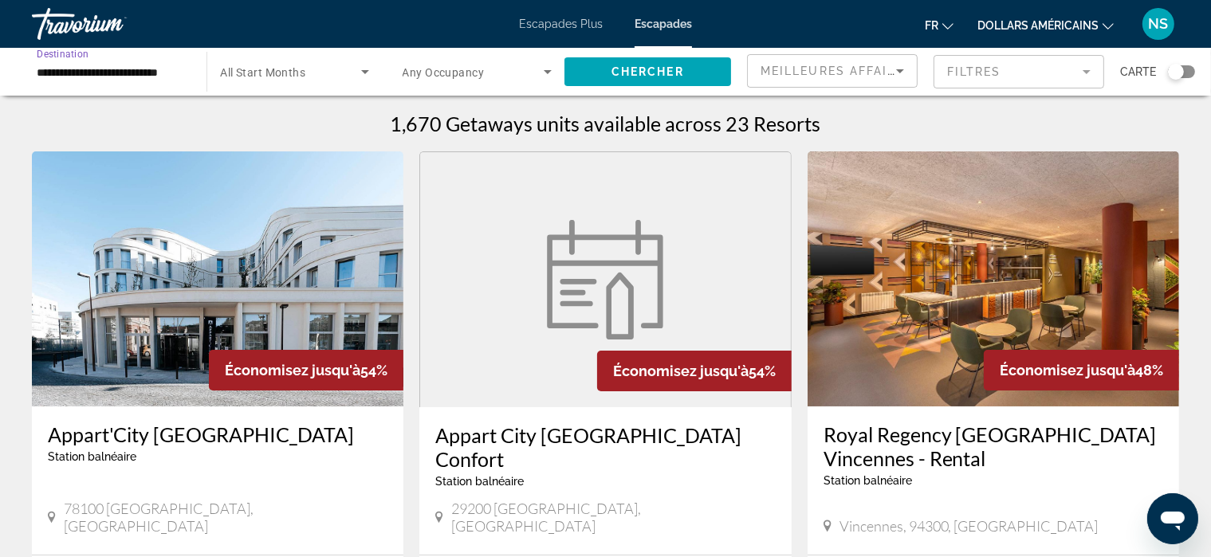
click at [118, 74] on input "**********" at bounding box center [111, 72] width 149 height 19
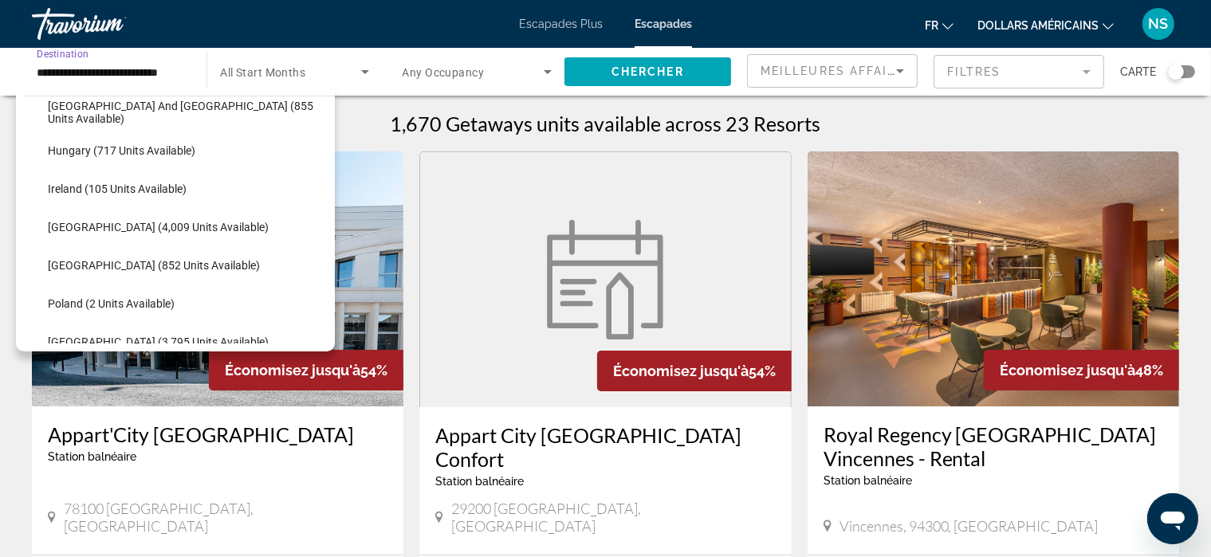
scroll to position [565, 0]
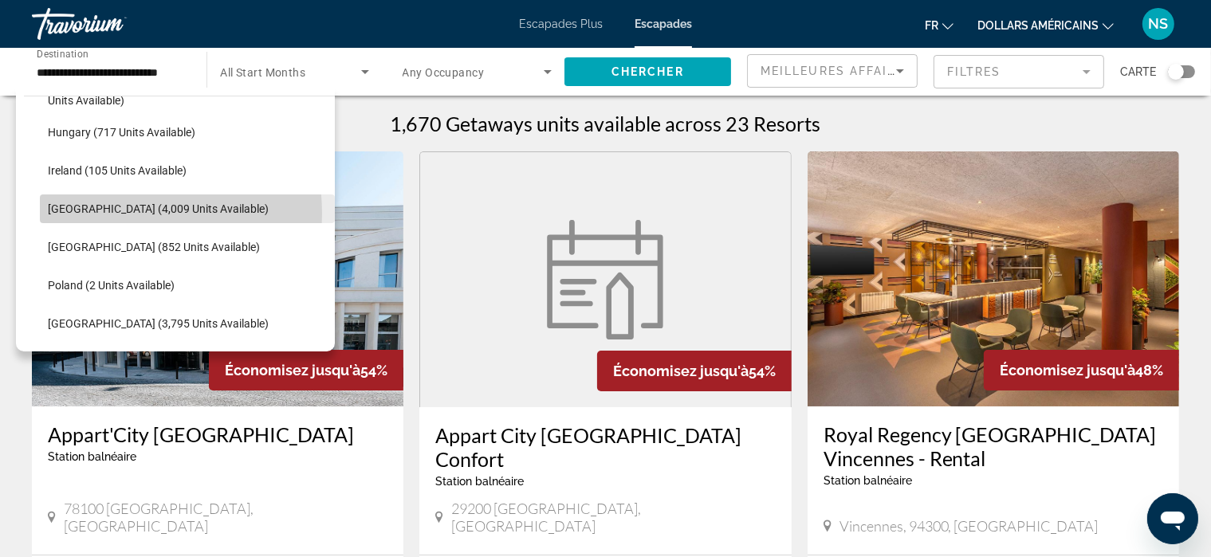
click at [127, 213] on span "[GEOGRAPHIC_DATA] (4,009 units available)" at bounding box center [158, 209] width 221 height 13
type input "**********"
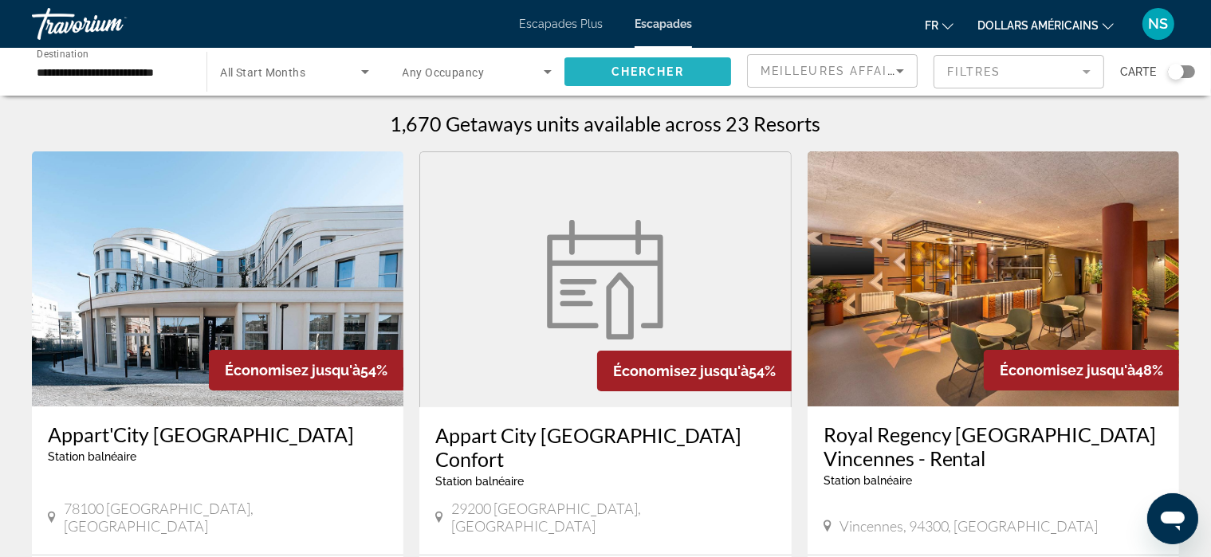
click at [634, 65] on span "Chercher" at bounding box center [648, 71] width 73 height 13
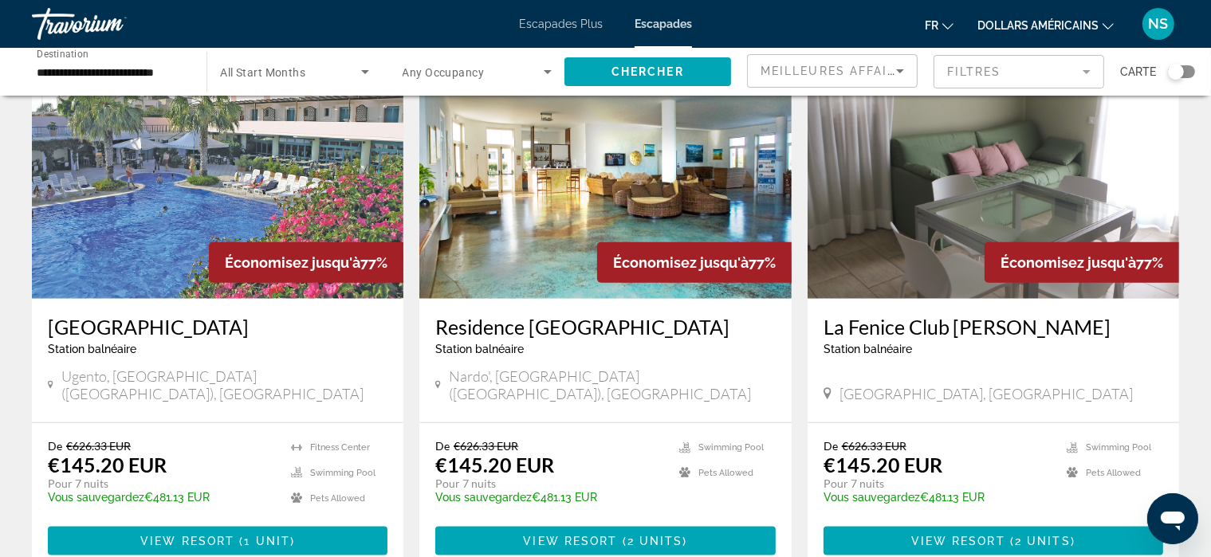
scroll to position [1806, 0]
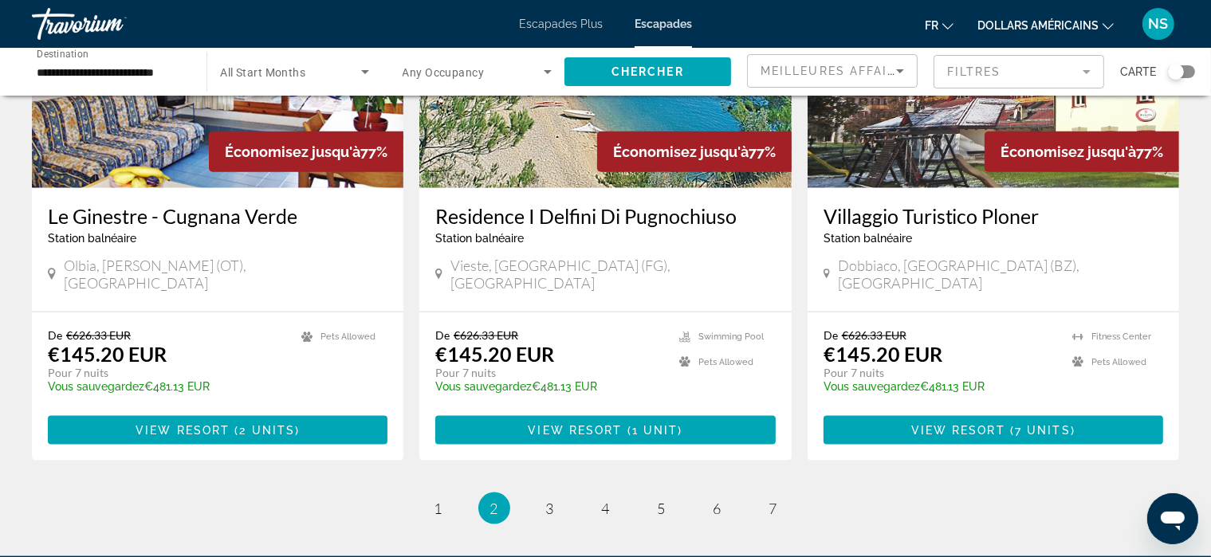
scroll to position [1917, 0]
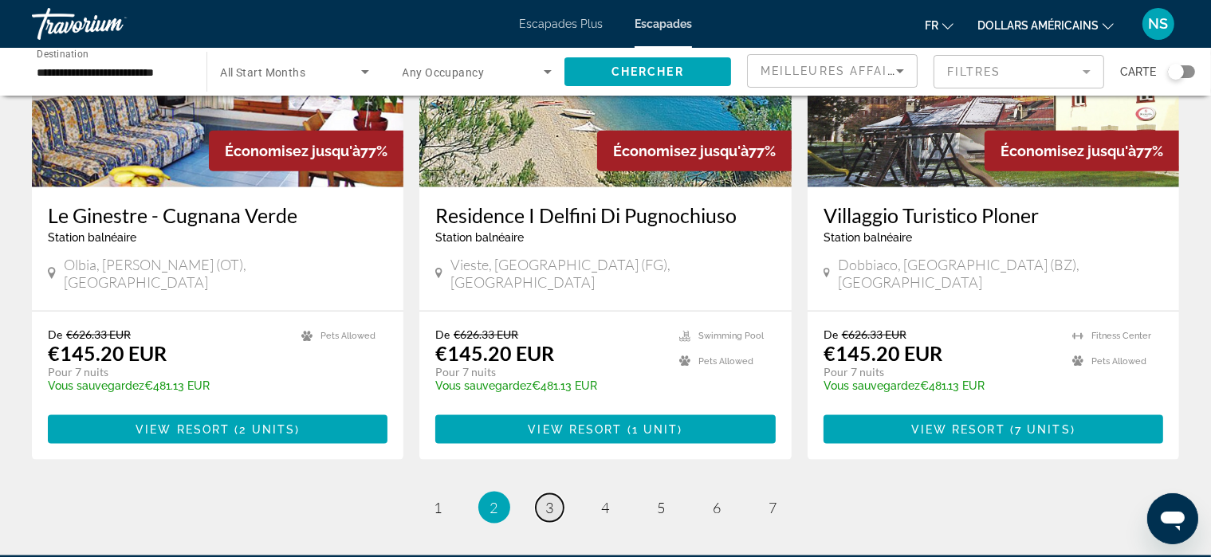
click at [547, 499] on span "3" at bounding box center [550, 508] width 8 height 18
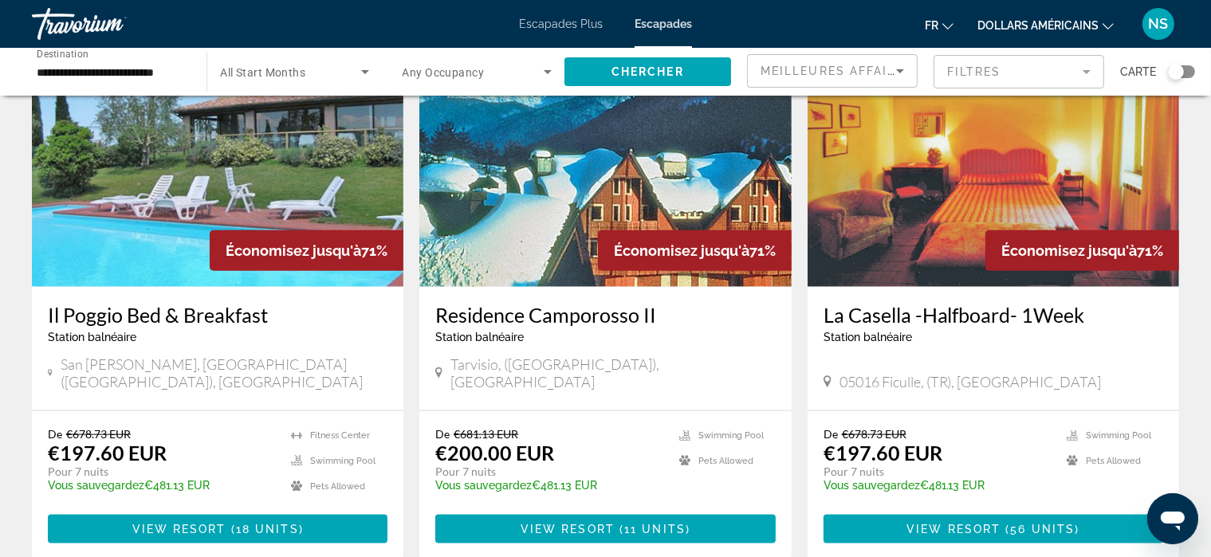
scroll to position [1866, 0]
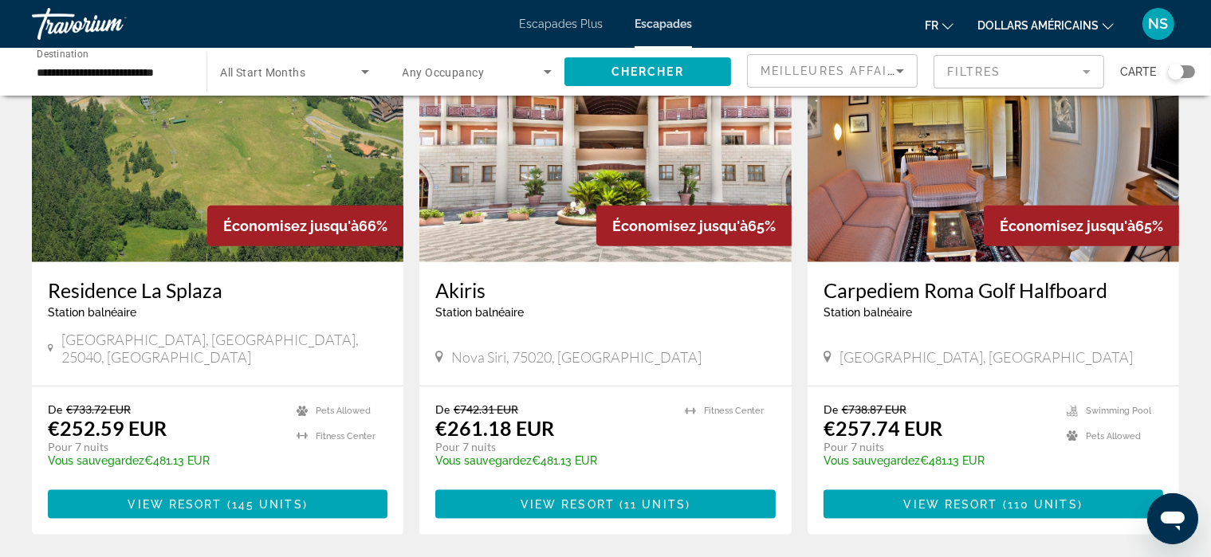
scroll to position [1833, 0]
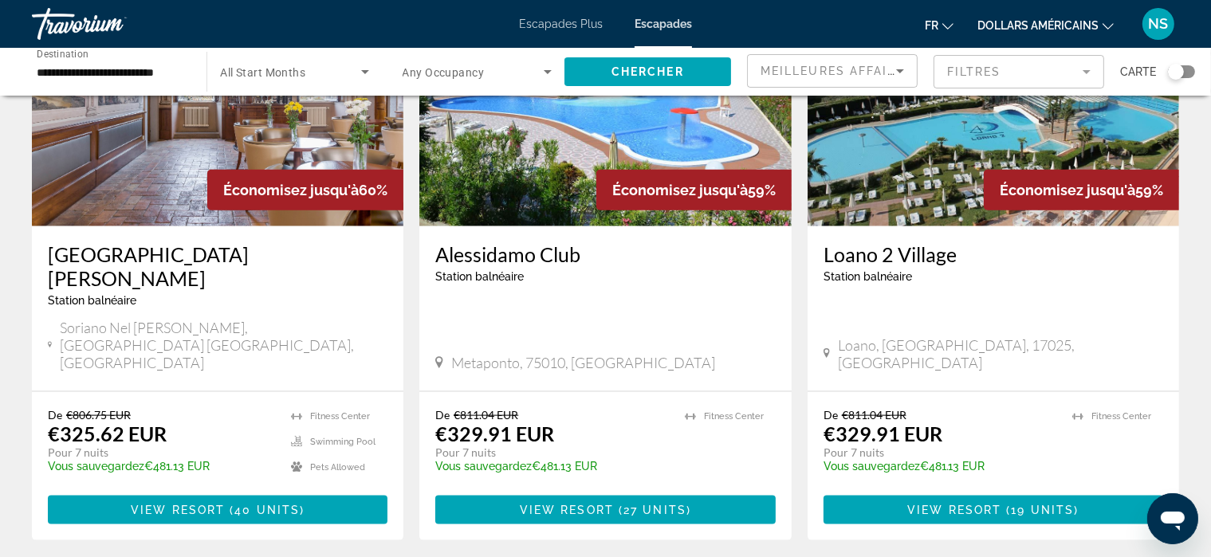
scroll to position [1913, 0]
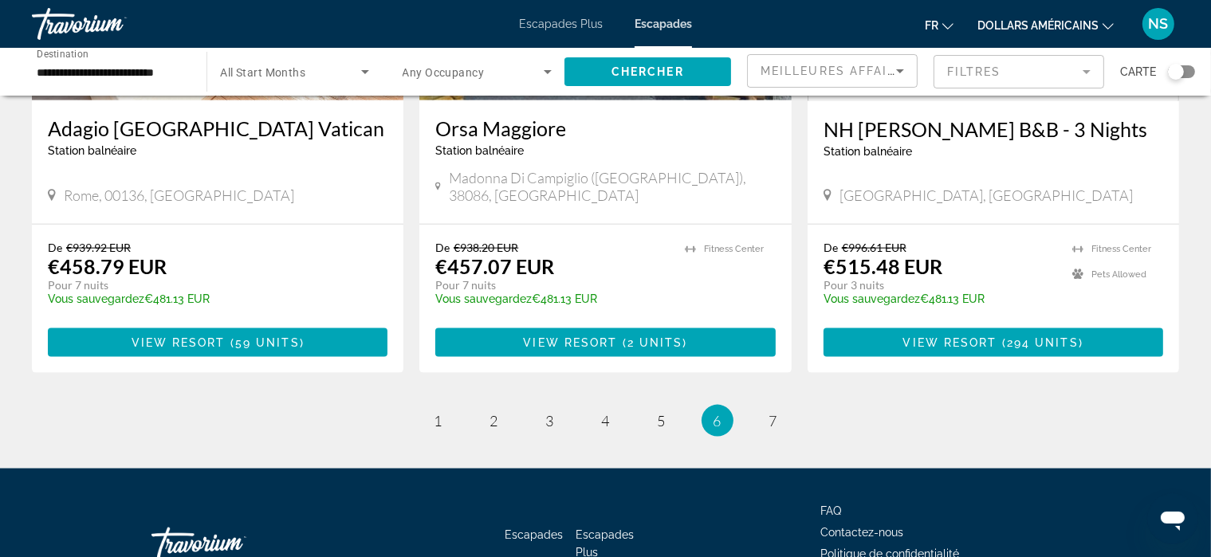
scroll to position [2023, 0]
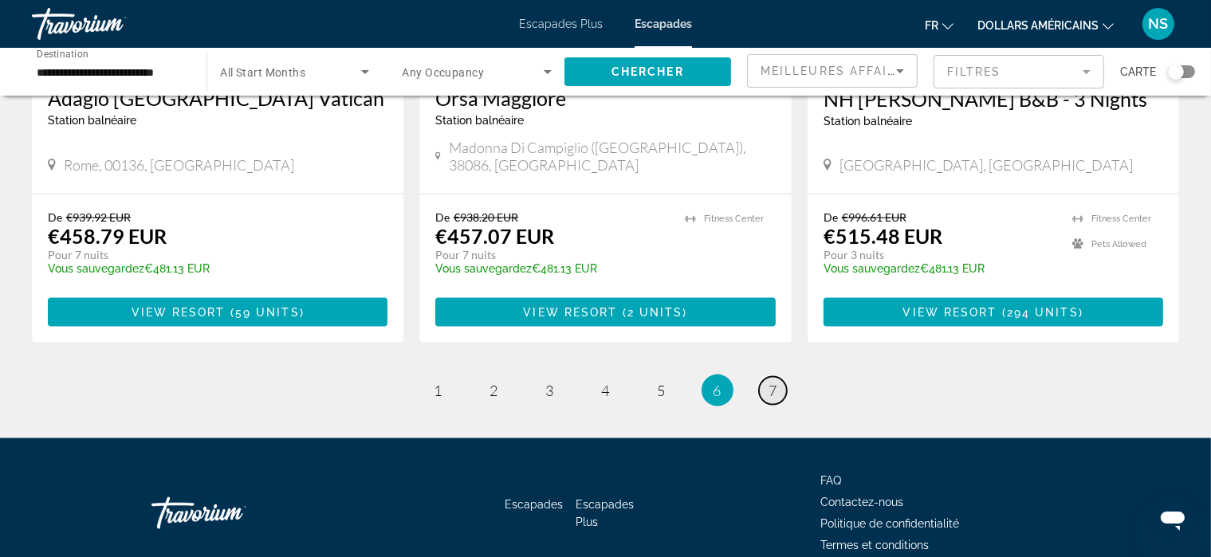
click at [772, 377] on link "page 7" at bounding box center [773, 391] width 28 height 28
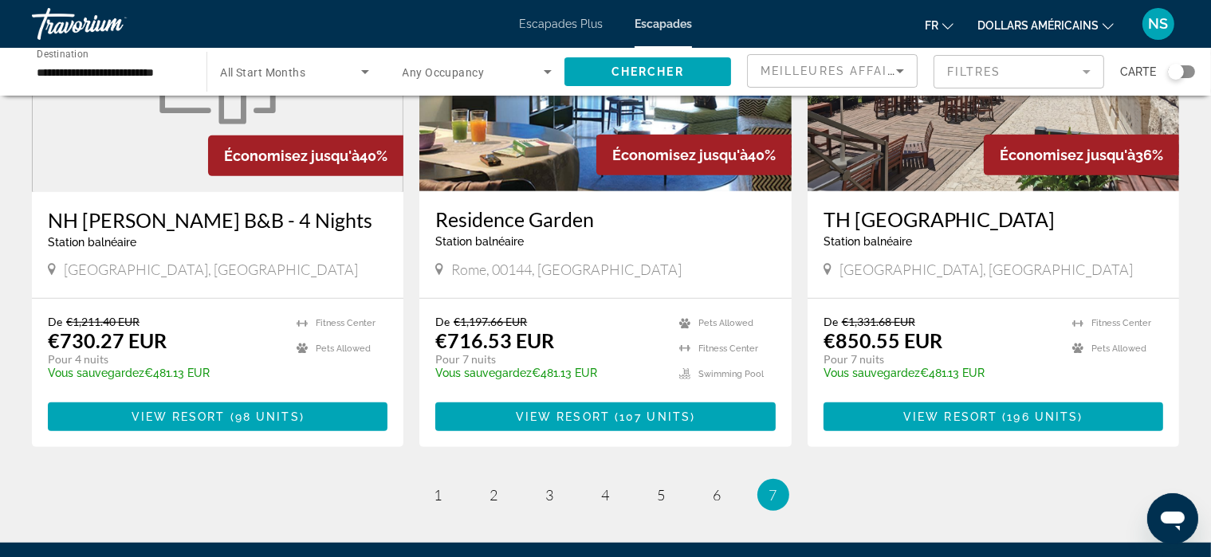
scroll to position [775, 0]
click at [435, 487] on link "page 1" at bounding box center [438, 496] width 28 height 28
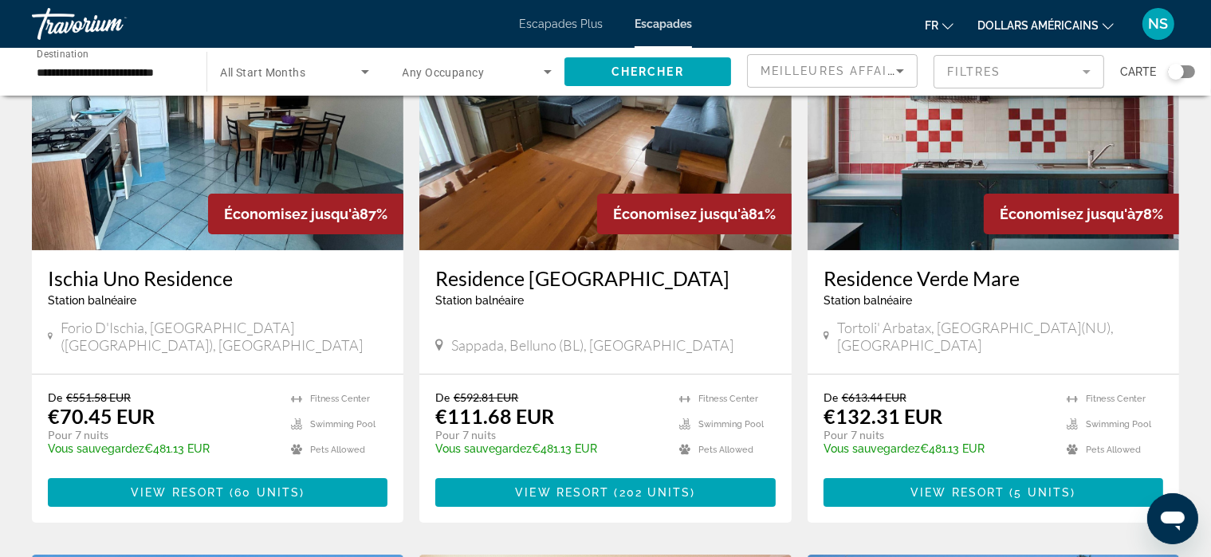
scroll to position [159, 0]
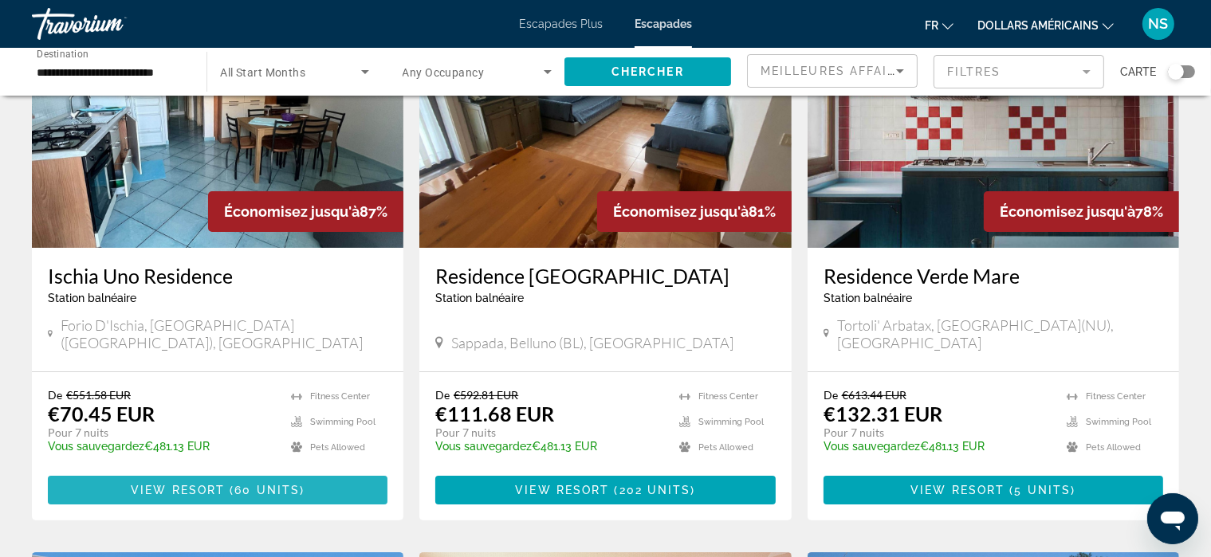
click at [267, 471] on span "Contenu principal" at bounding box center [218, 490] width 340 height 38
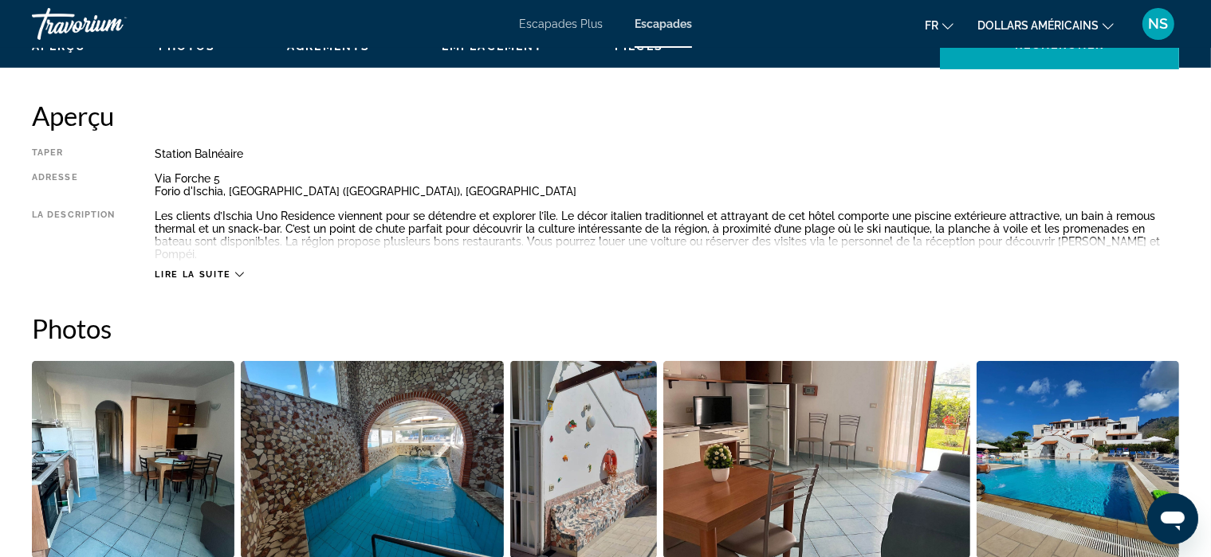
scroll to position [501, 0]
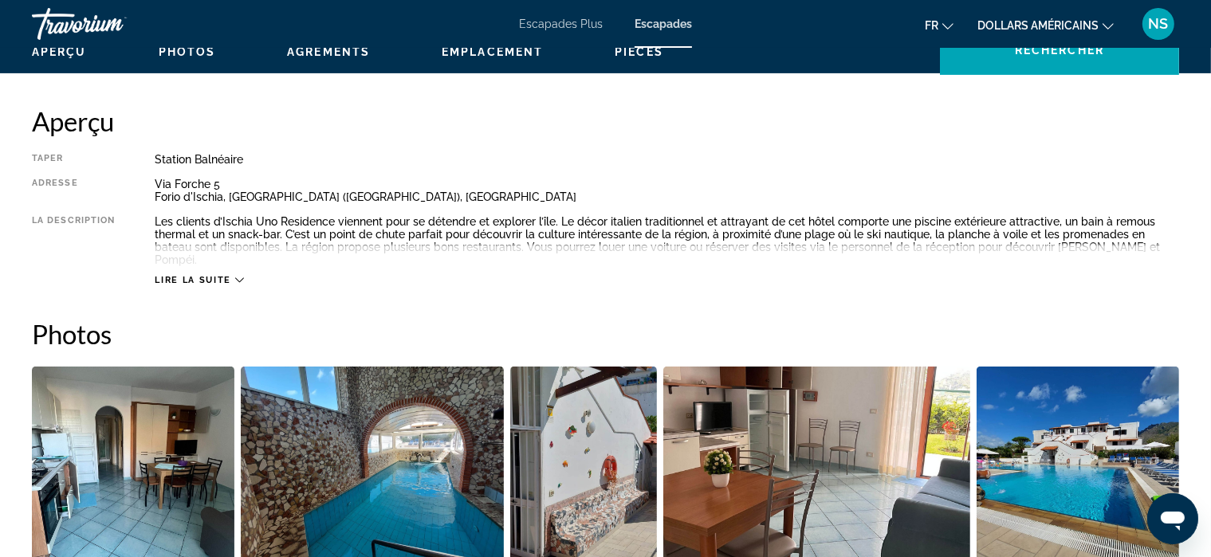
click at [238, 276] on icon "Contenu principal" at bounding box center [239, 280] width 9 height 9
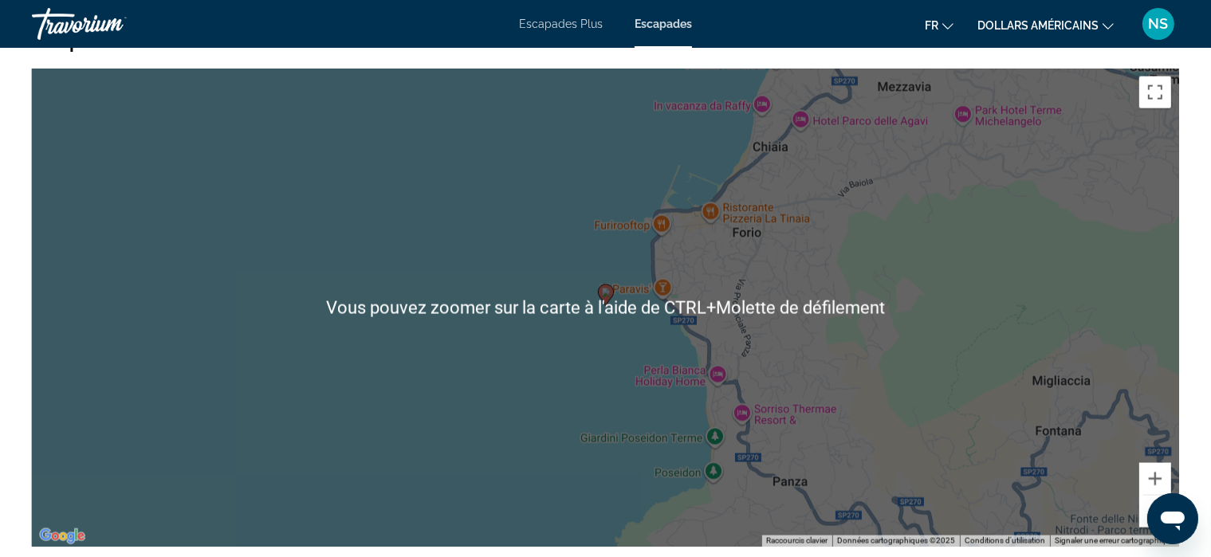
scroll to position [2342, 0]
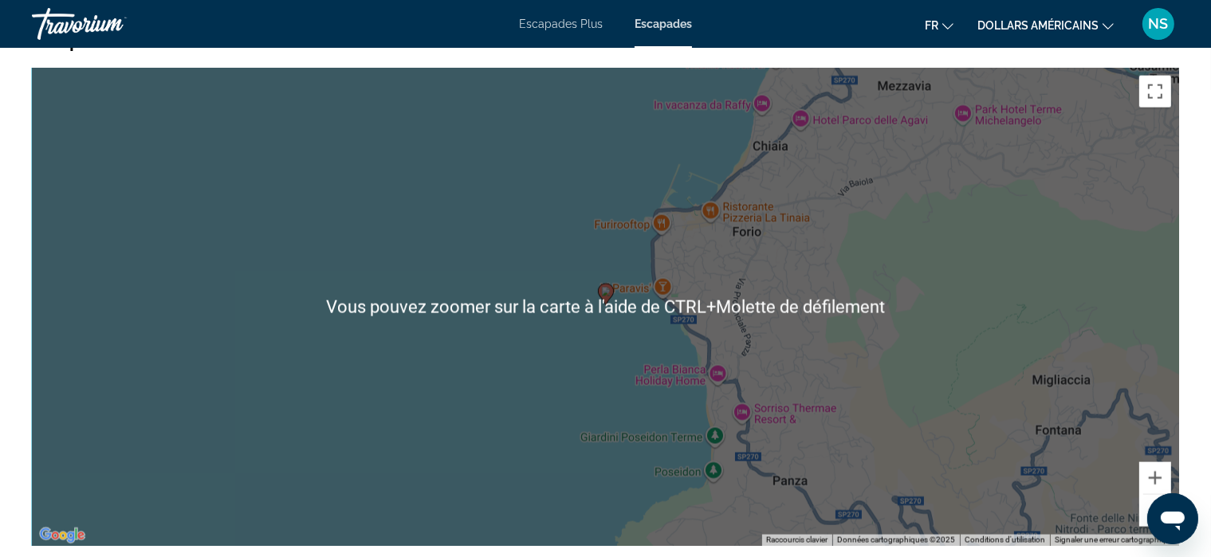
click at [238, 266] on div "Pour activer le glissement avec le clavier, appuyez sur Alt+Entrée. Une fois ce…" at bounding box center [606, 307] width 1148 height 479
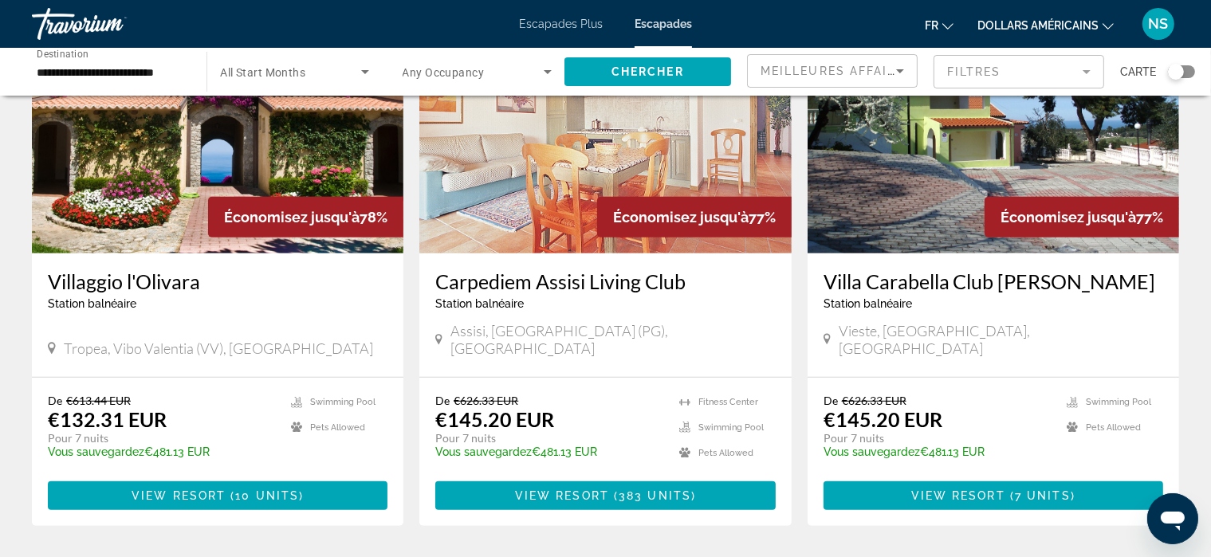
scroll to position [718, 0]
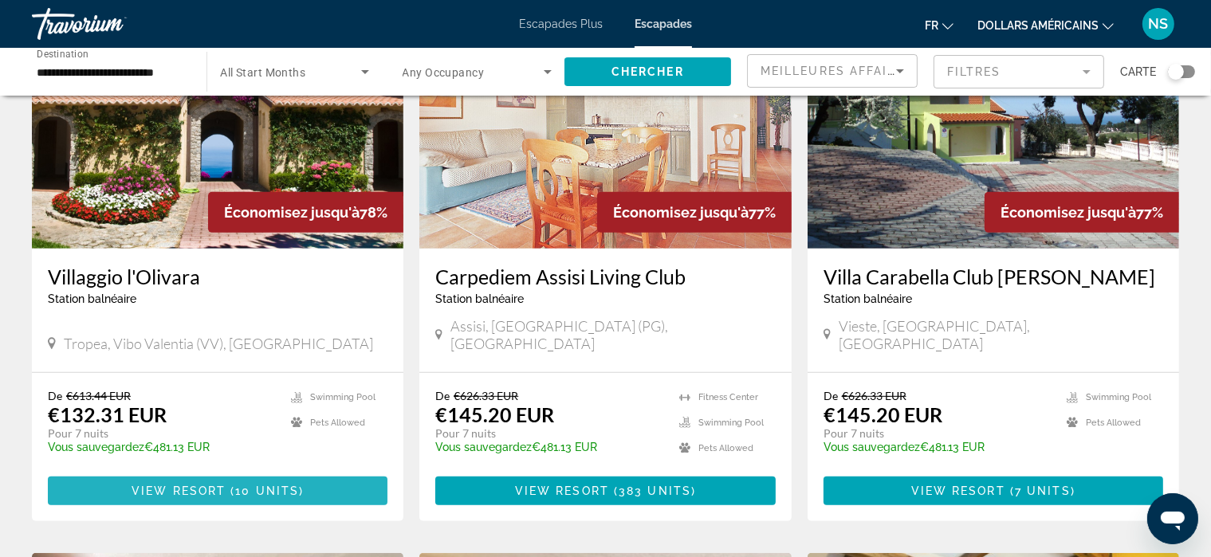
click at [232, 485] on span "( 10 units )" at bounding box center [265, 491] width 78 height 13
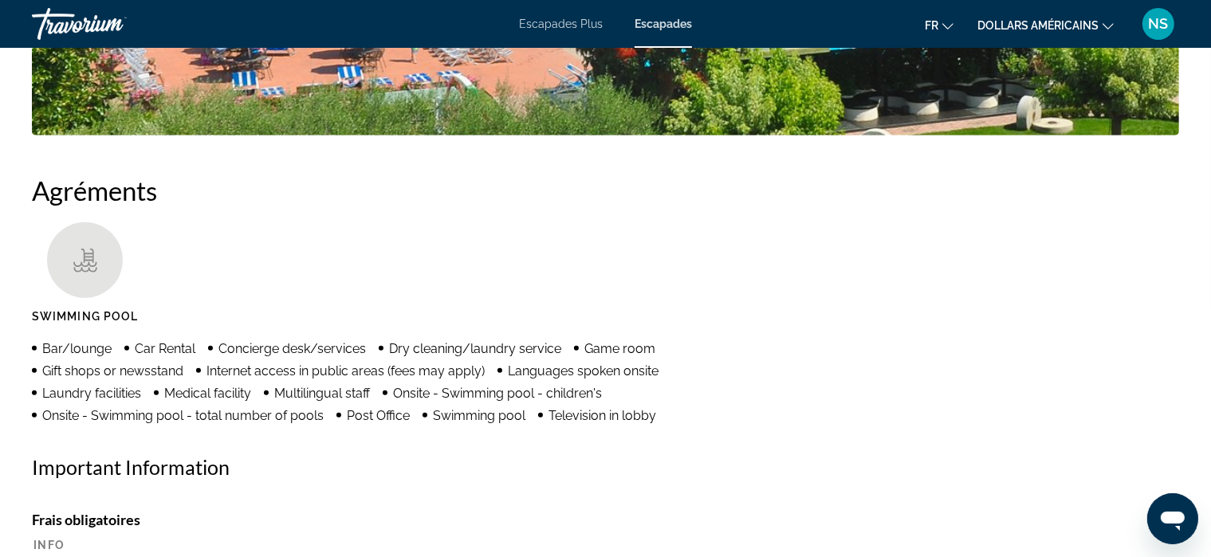
scroll to position [1106, 0]
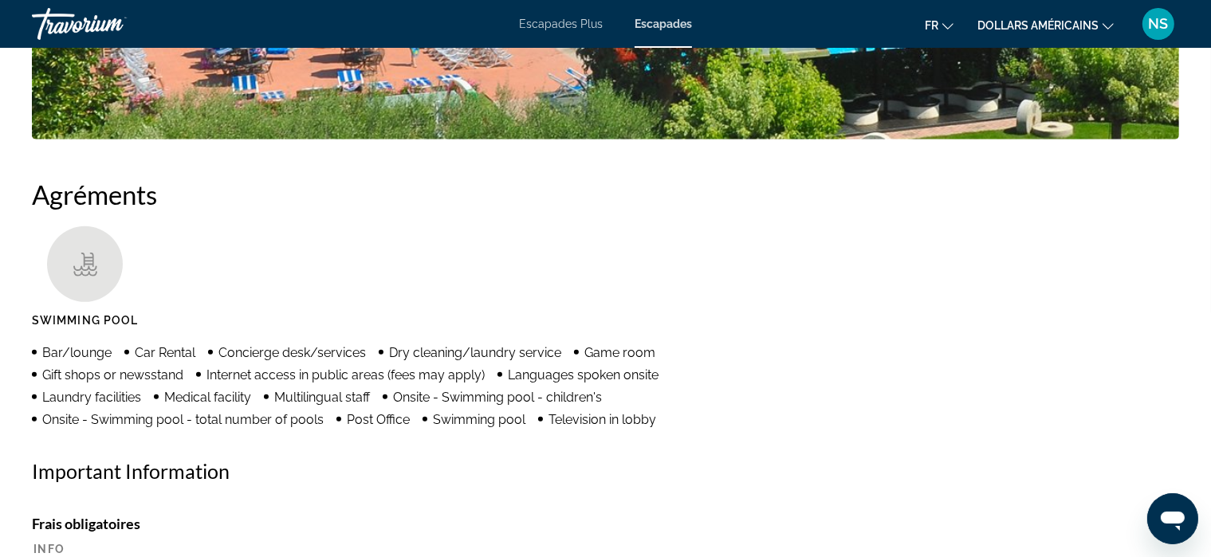
click at [1111, 24] on icon "Changer de devise" at bounding box center [1108, 26] width 11 height 11
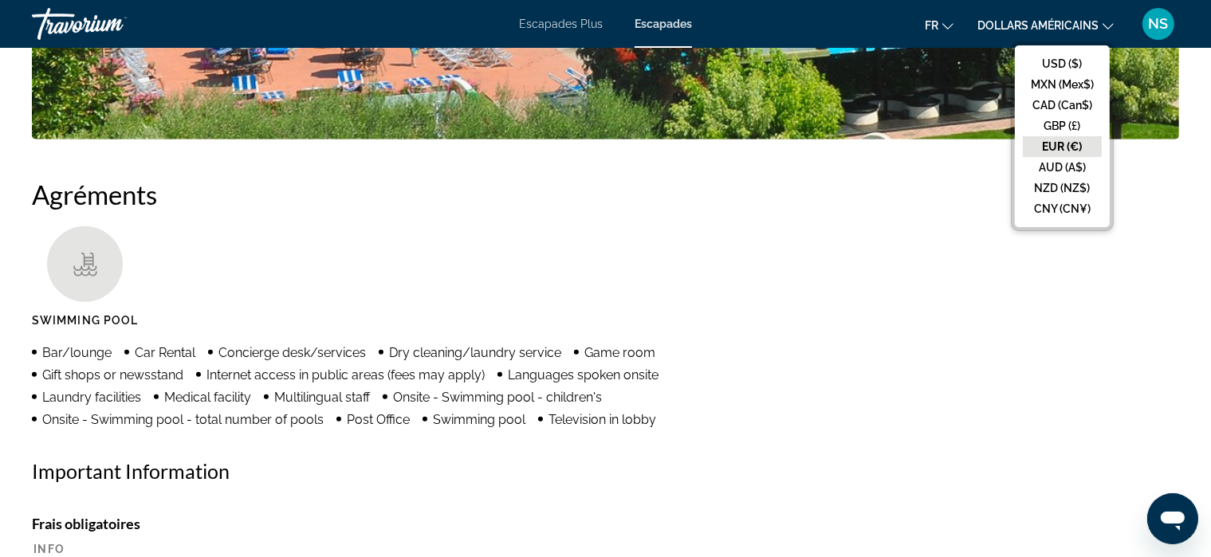
click at [1075, 144] on button "EUR (€)" at bounding box center [1062, 146] width 79 height 21
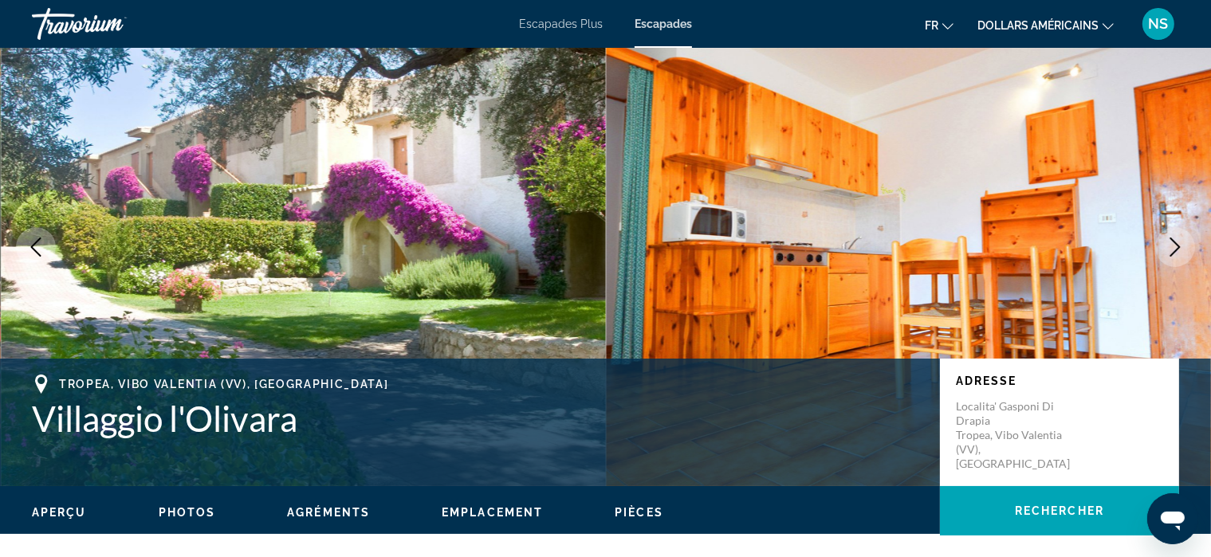
scroll to position [0, 0]
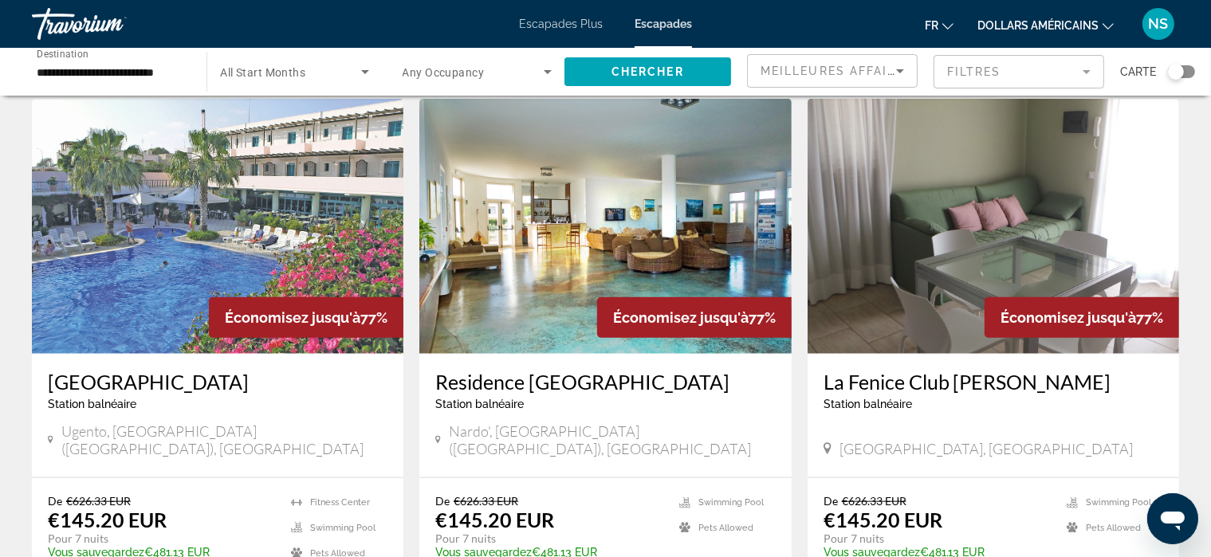
scroll to position [1751, 0]
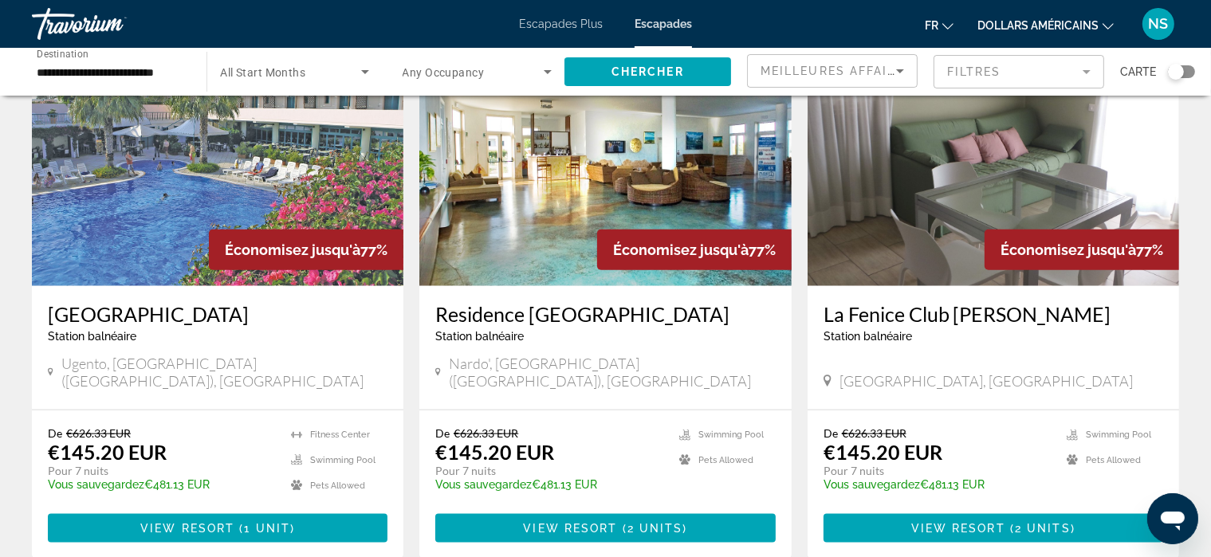
scroll to position [1818, 0]
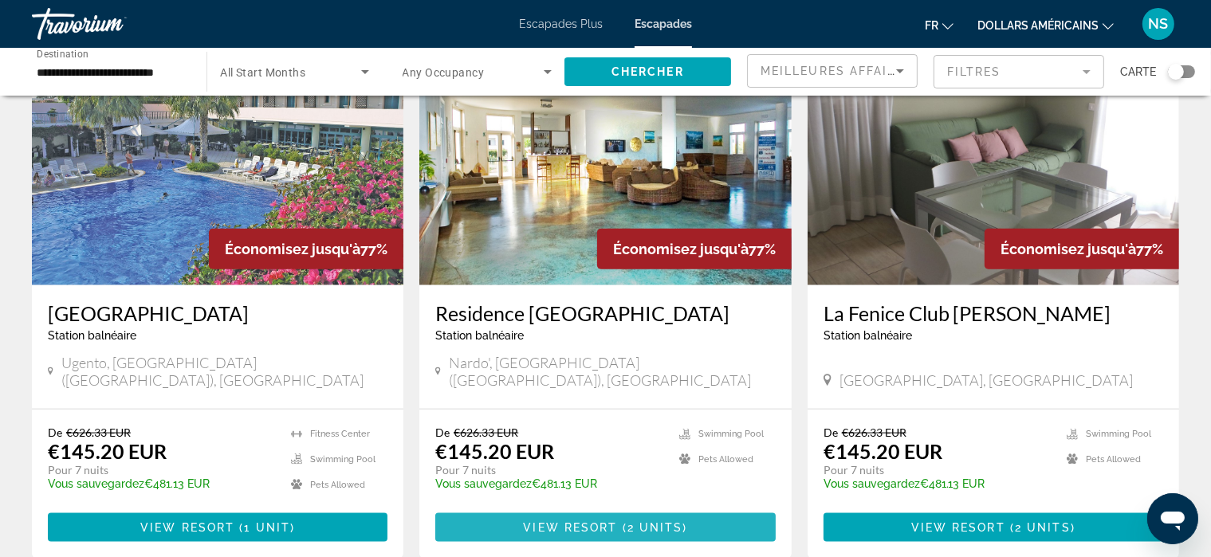
click at [598, 522] on span "View Resort" at bounding box center [570, 528] width 94 height 13
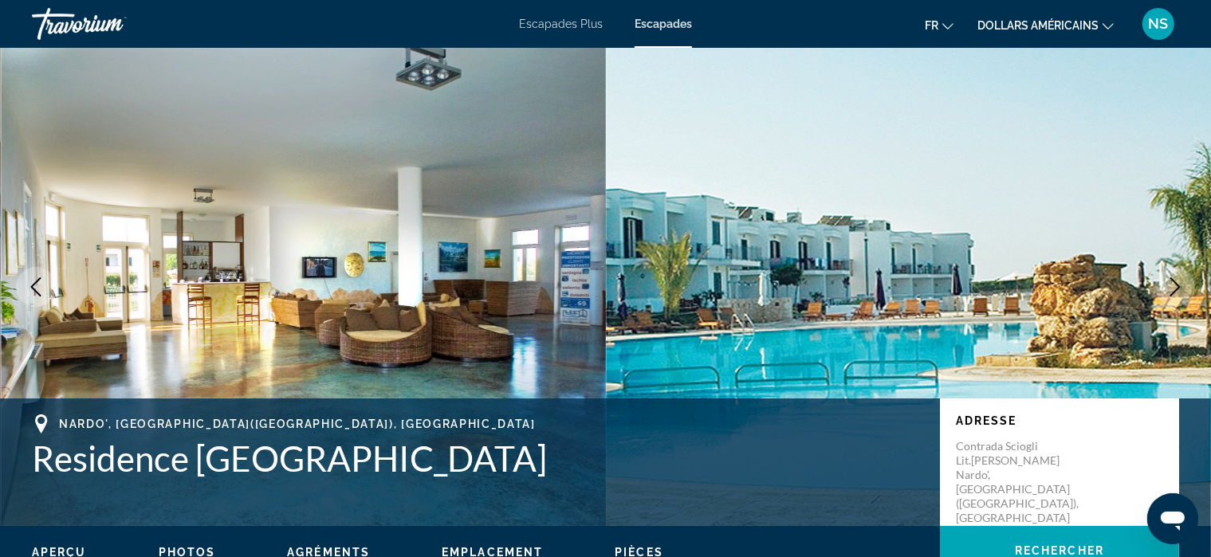
click at [598, 438] on h1 "Residence [GEOGRAPHIC_DATA]" at bounding box center [478, 458] width 892 height 41
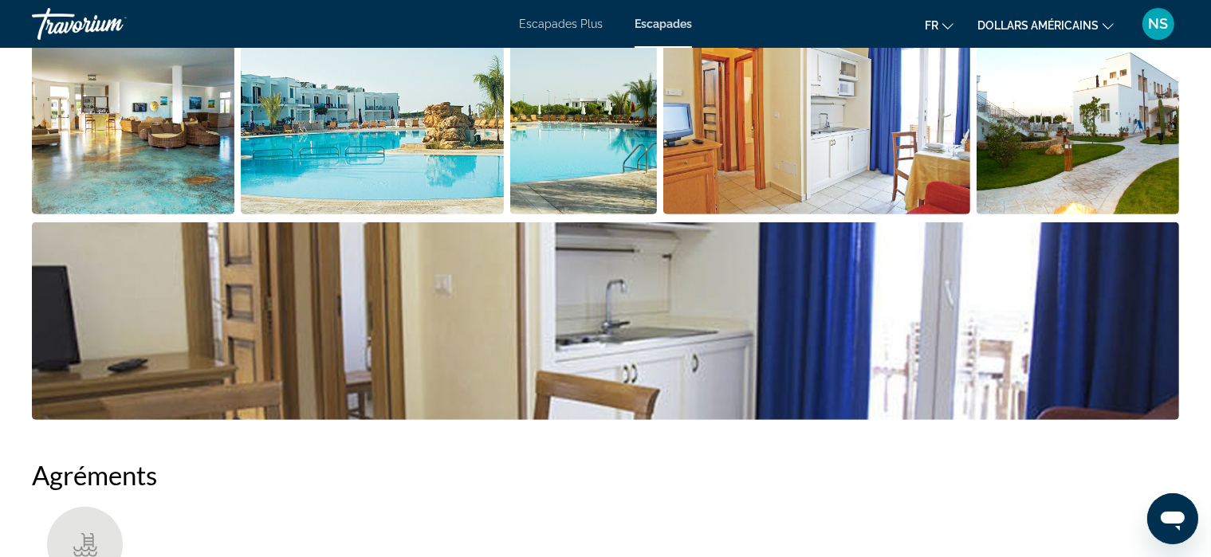
scroll to position [877, 0]
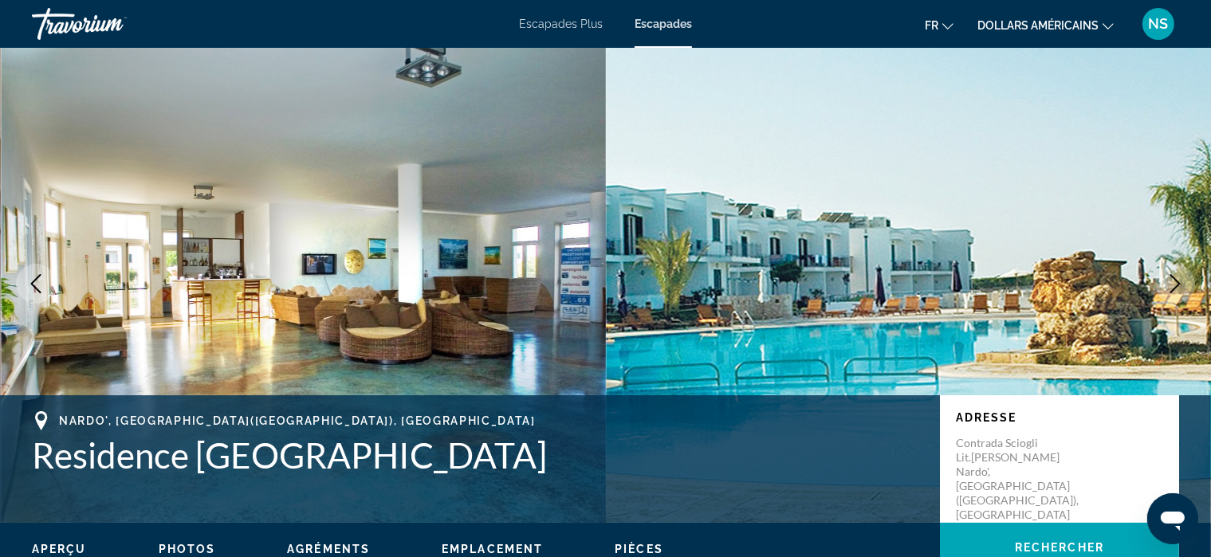
scroll to position [0, 0]
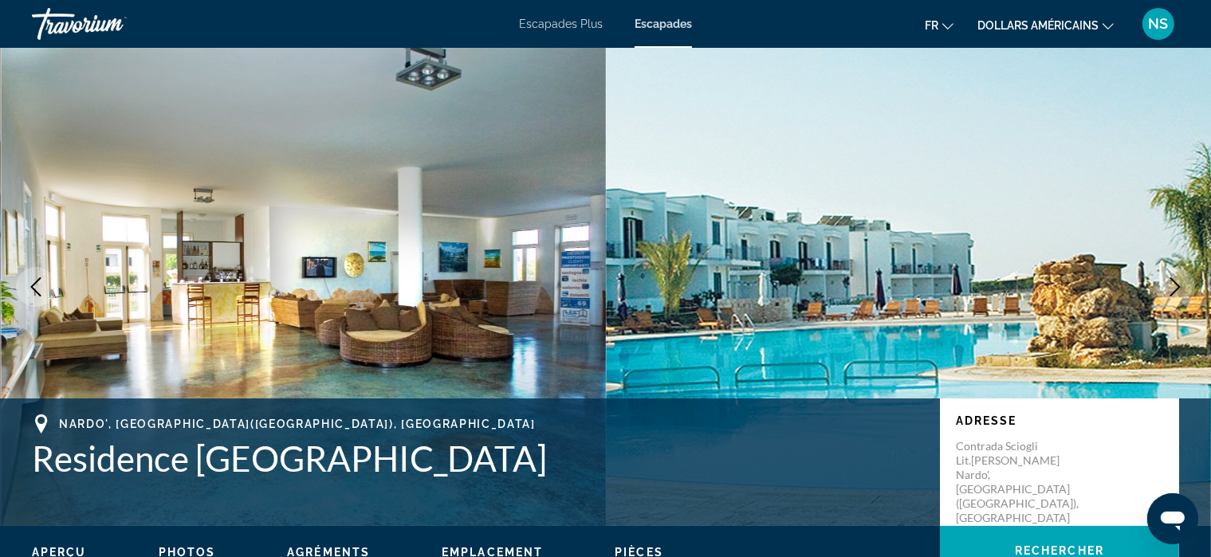
click at [556, 24] on font "Escapades Plus" at bounding box center [561, 24] width 84 height 13
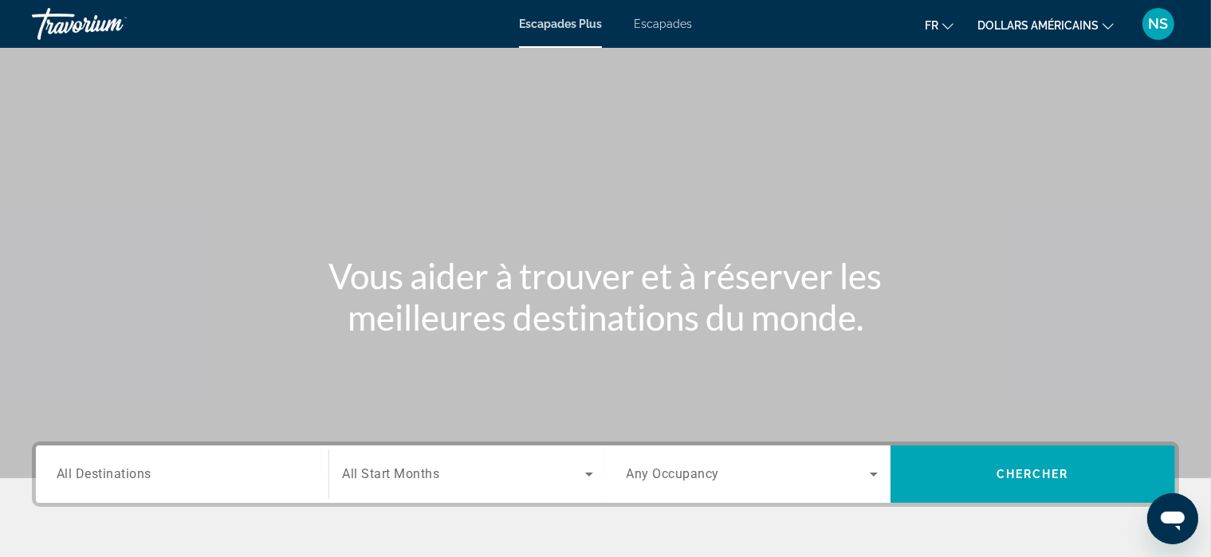
click at [668, 18] on font "Escapades" at bounding box center [663, 24] width 58 height 13
click at [1104, 23] on icon "Changer de devise" at bounding box center [1108, 26] width 11 height 11
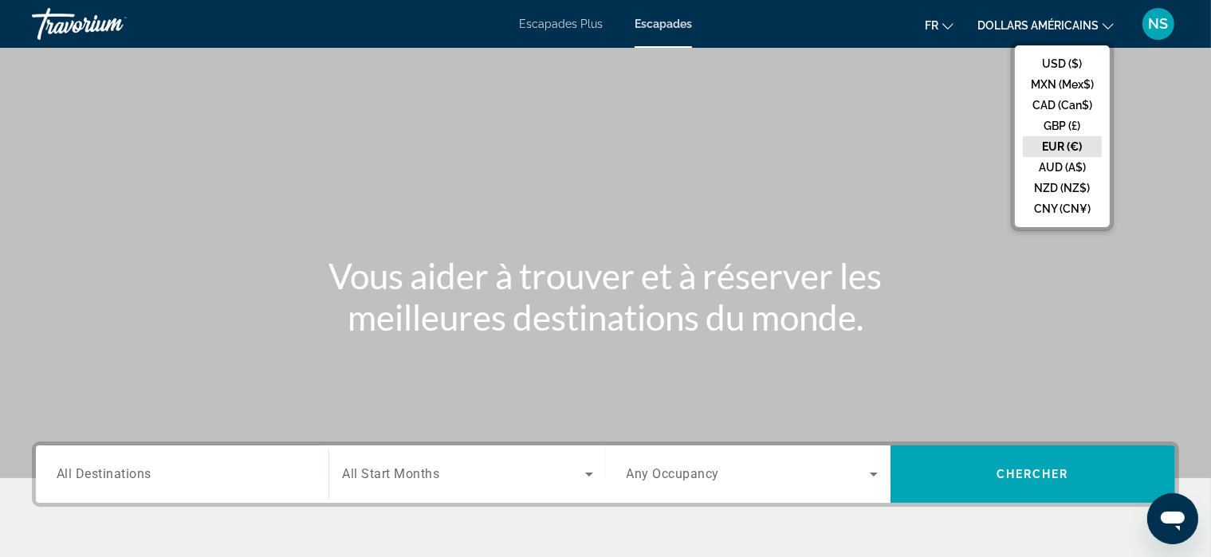
click at [1054, 143] on button "EUR (€)" at bounding box center [1062, 146] width 79 height 21
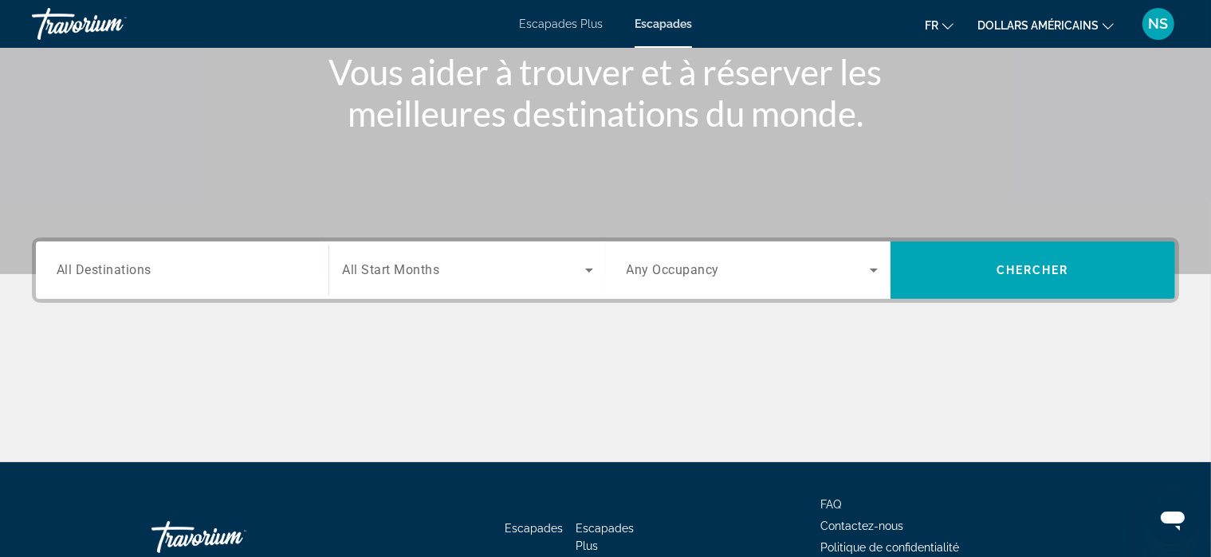
scroll to position [304, 0]
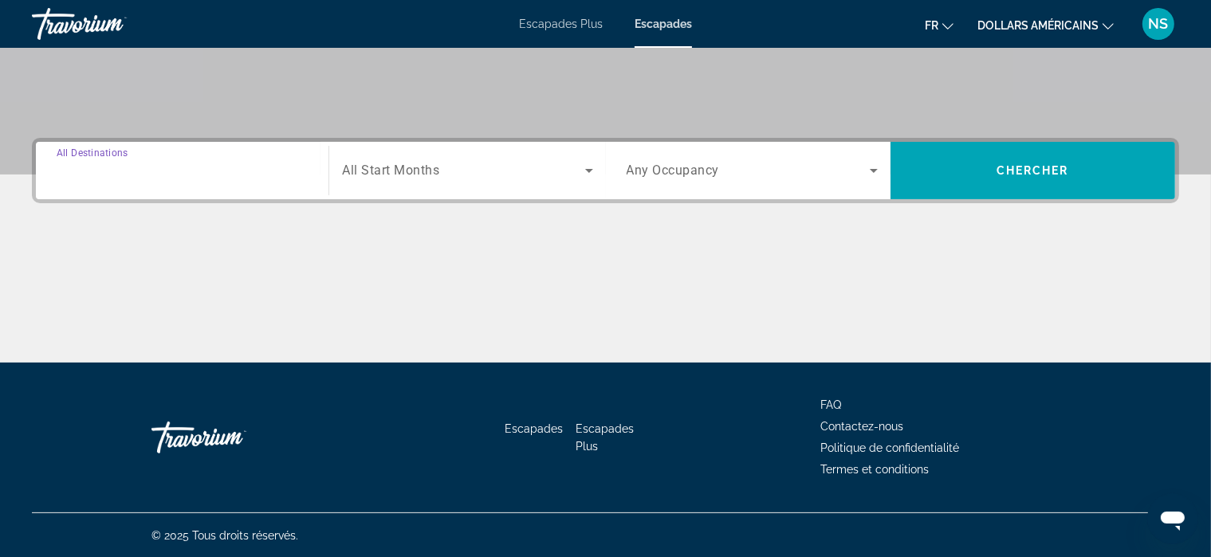
click at [153, 162] on input "Destination All Destinations" at bounding box center [182, 171] width 251 height 19
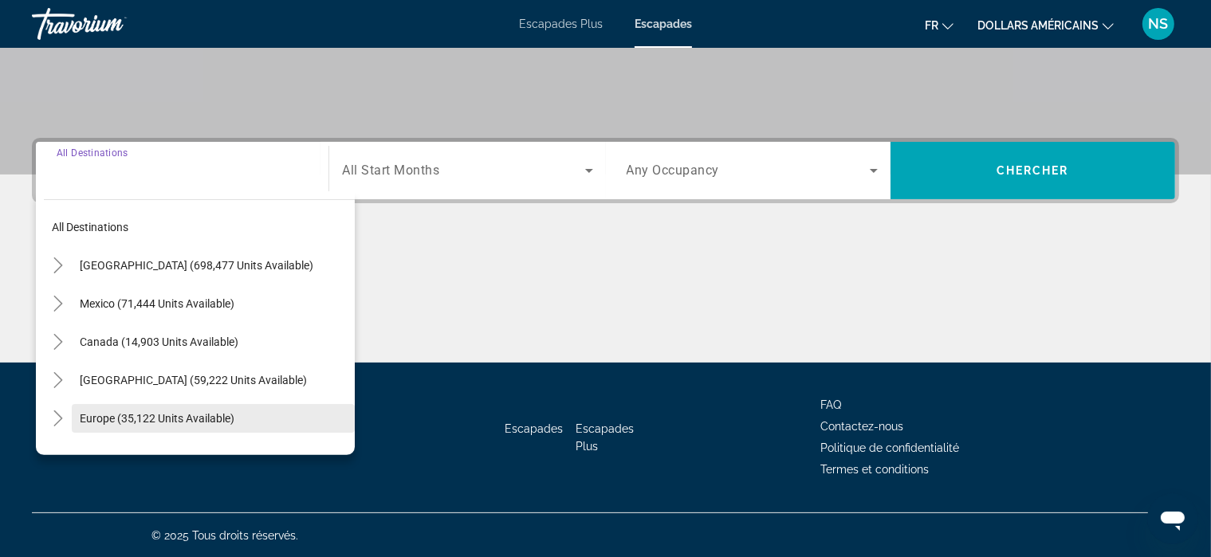
scroll to position [0, 0]
click at [163, 412] on span "Europe (35,122 units available)" at bounding box center [157, 418] width 155 height 13
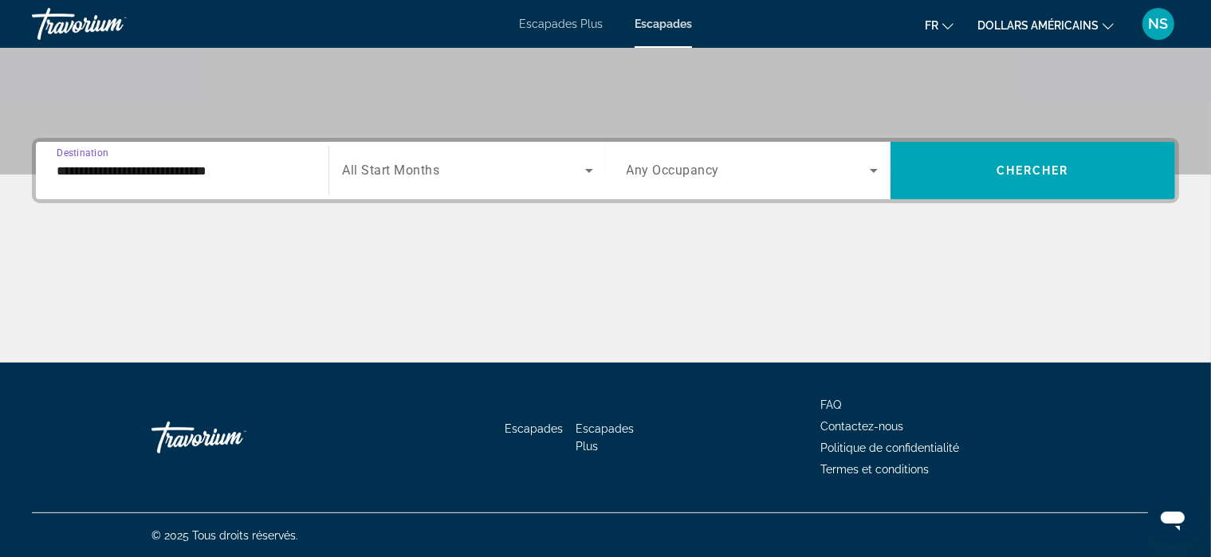
click at [195, 169] on input "**********" at bounding box center [182, 171] width 251 height 19
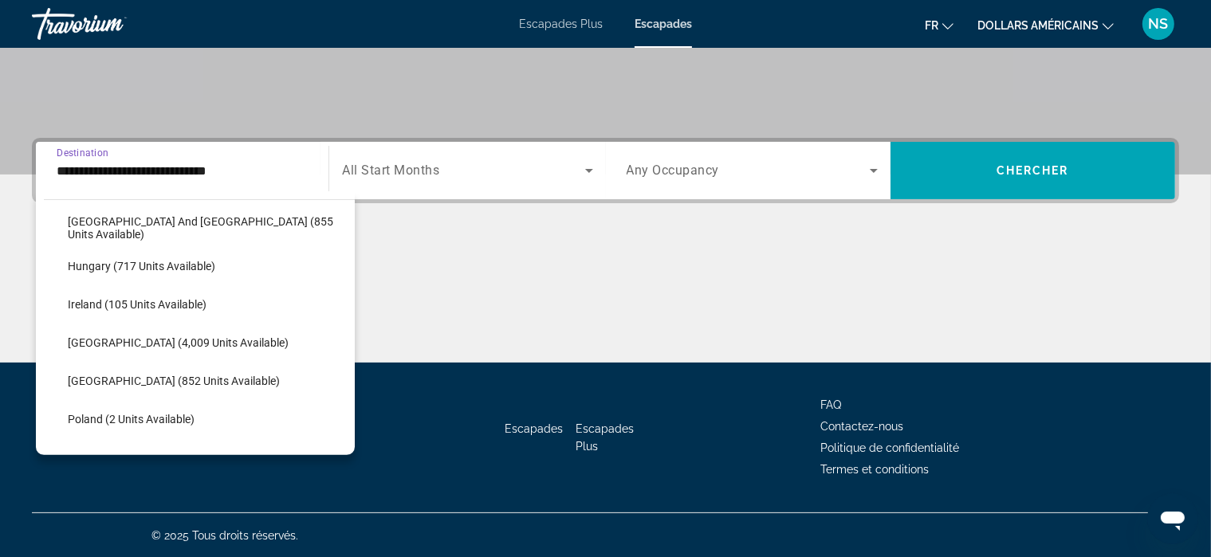
scroll to position [537, 0]
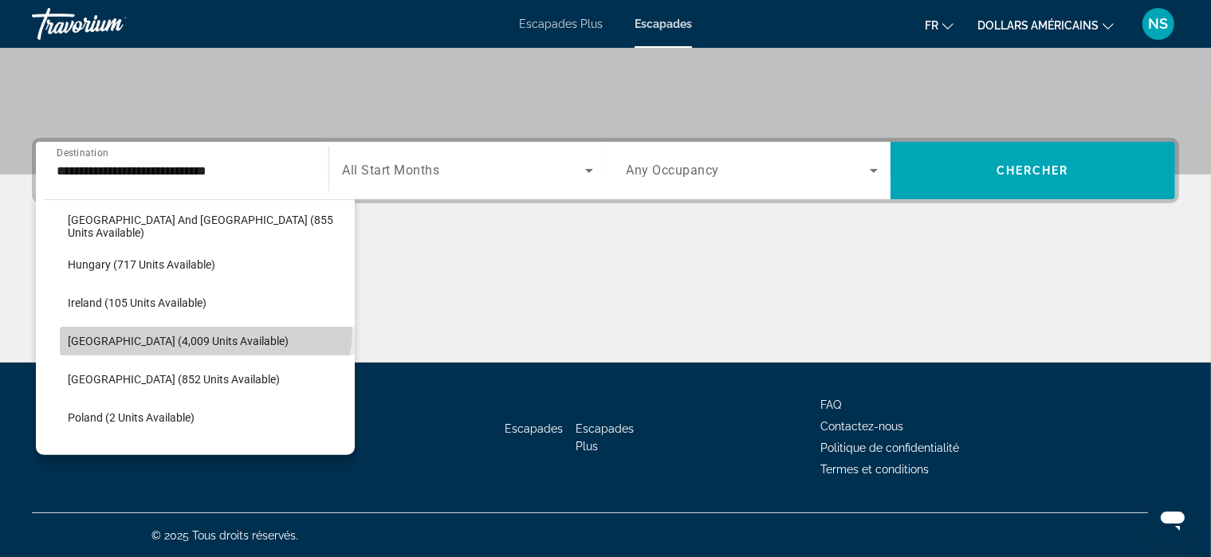
click at [205, 328] on span "Search widget" at bounding box center [207, 341] width 295 height 38
type input "**********"
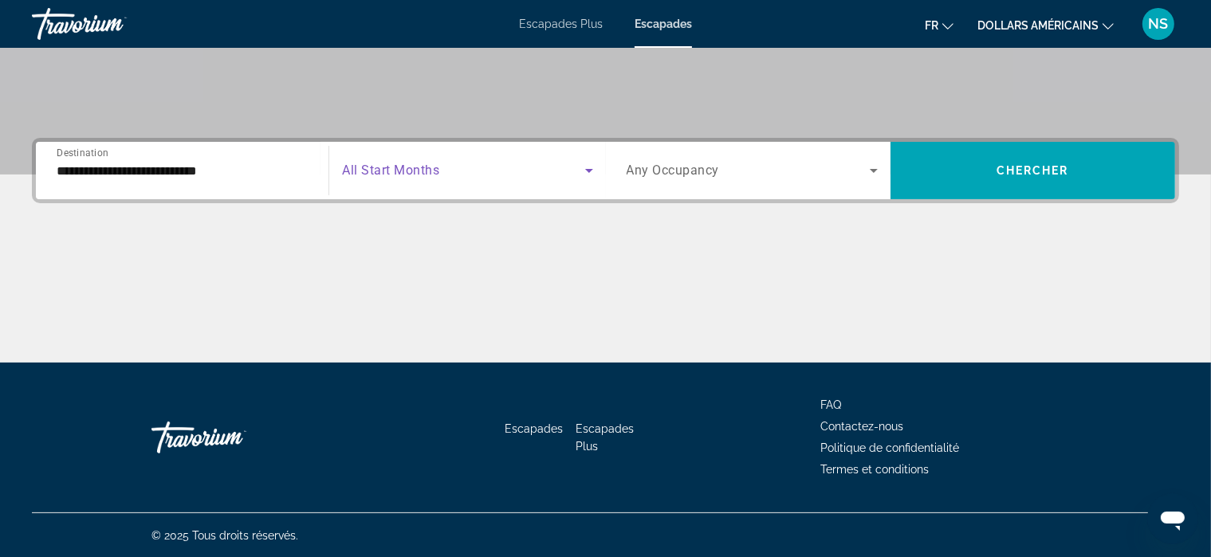
click at [589, 167] on icon "Search widget" at bounding box center [589, 170] width 19 height 19
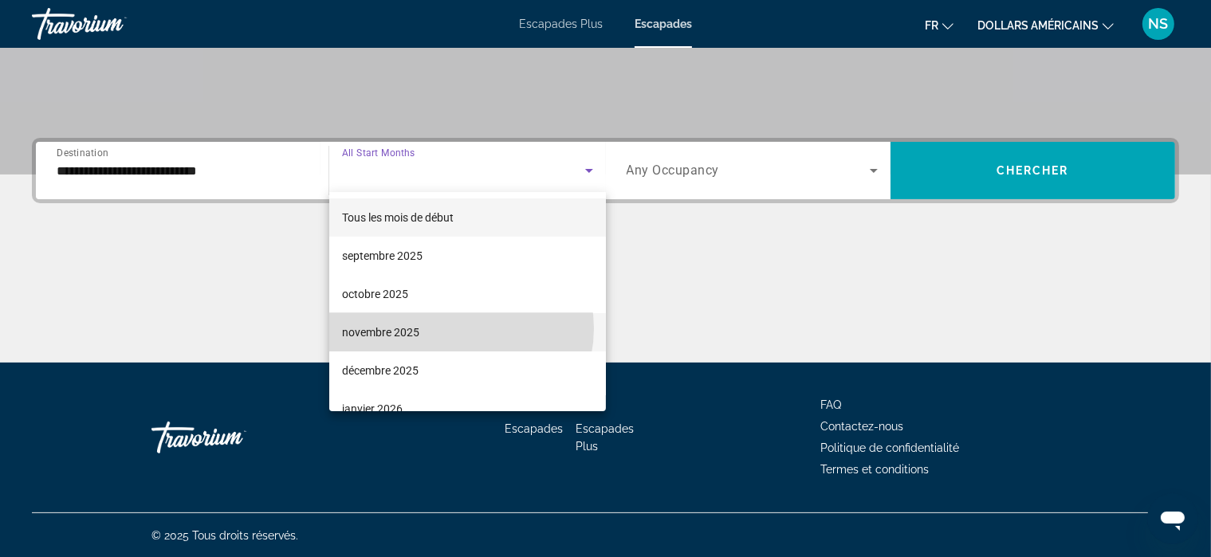
click at [456, 329] on mat-option "novembre 2025" at bounding box center [467, 332] width 277 height 38
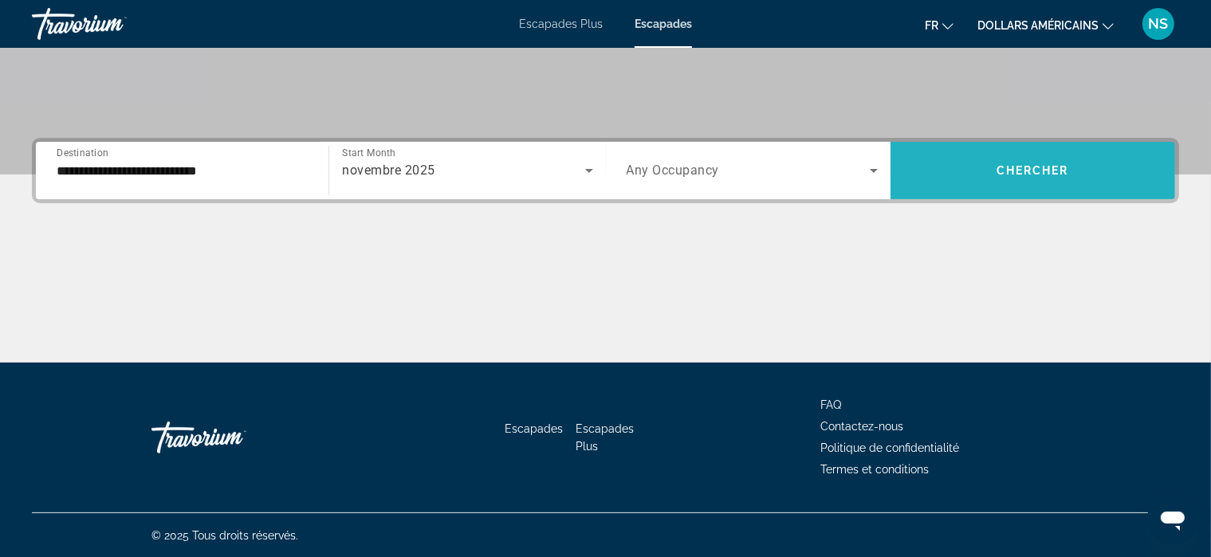
click at [983, 177] on span "Search widget" at bounding box center [1033, 171] width 285 height 38
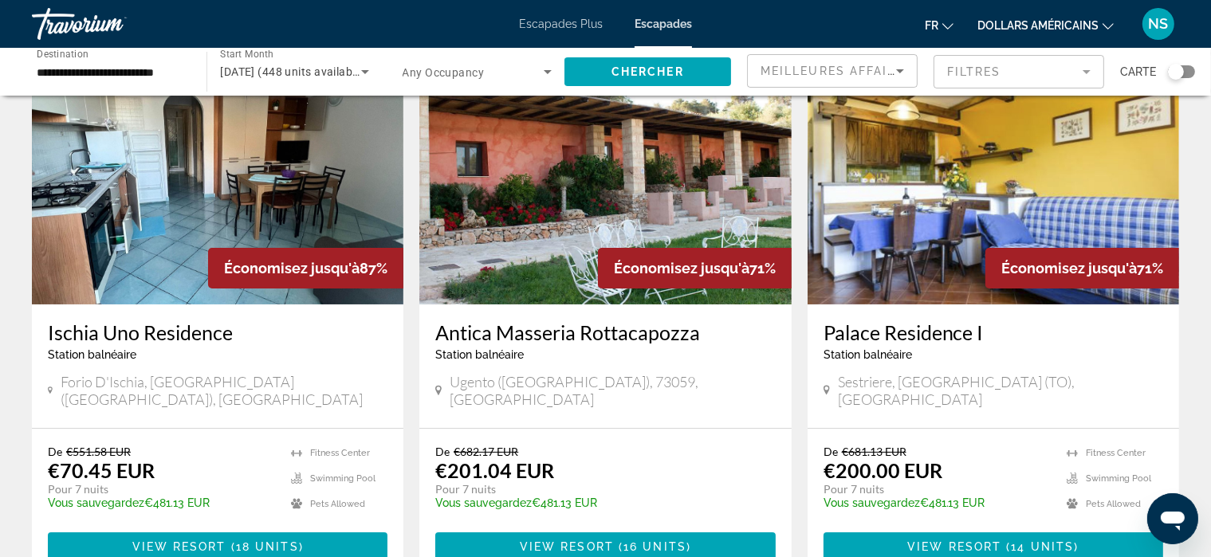
scroll to position [112, 0]
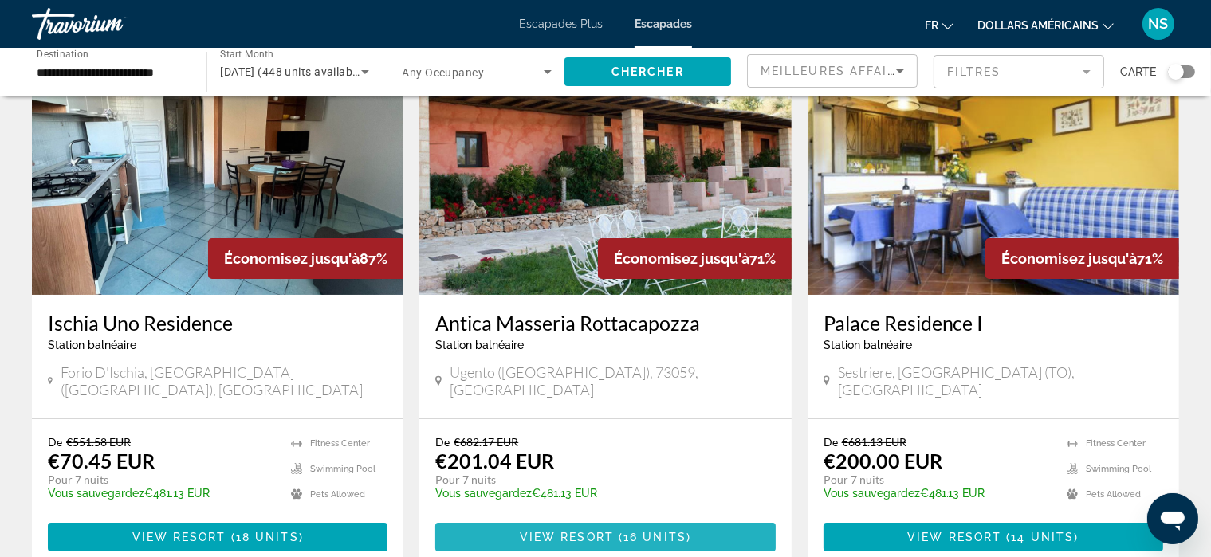
click at [590, 531] on span "View Resort" at bounding box center [567, 537] width 94 height 13
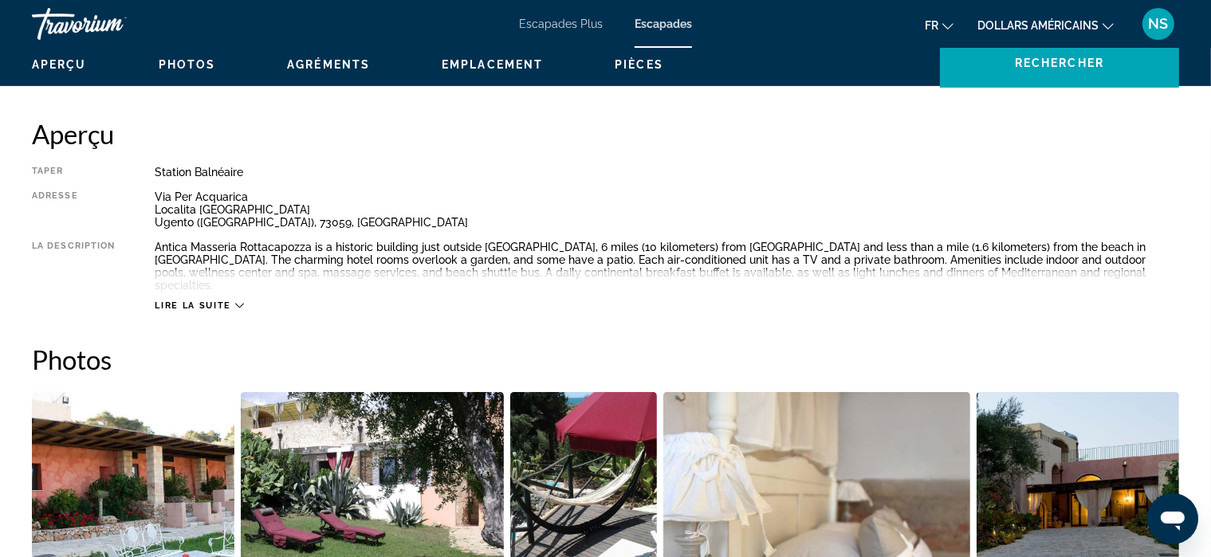
scroll to position [496, 0]
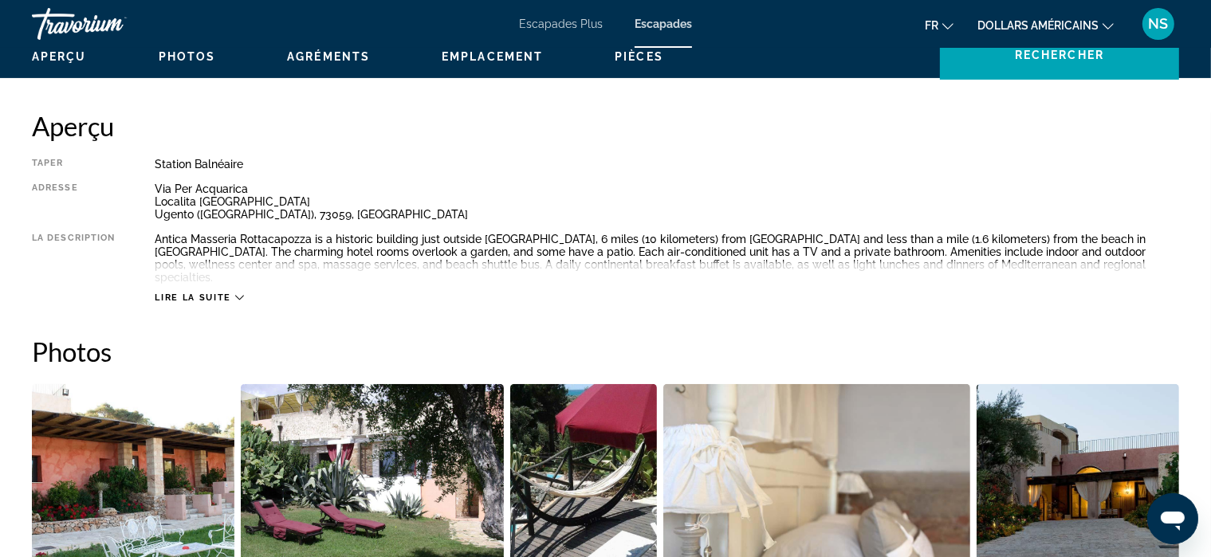
click at [238, 294] on icon "Contenu principal" at bounding box center [239, 298] width 9 height 9
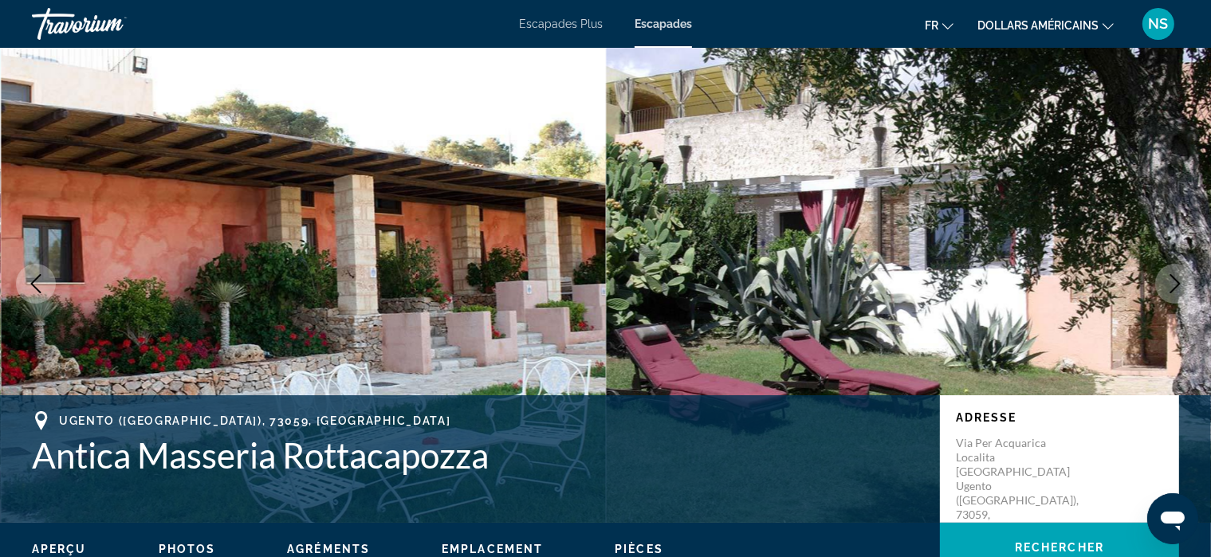
scroll to position [0, 0]
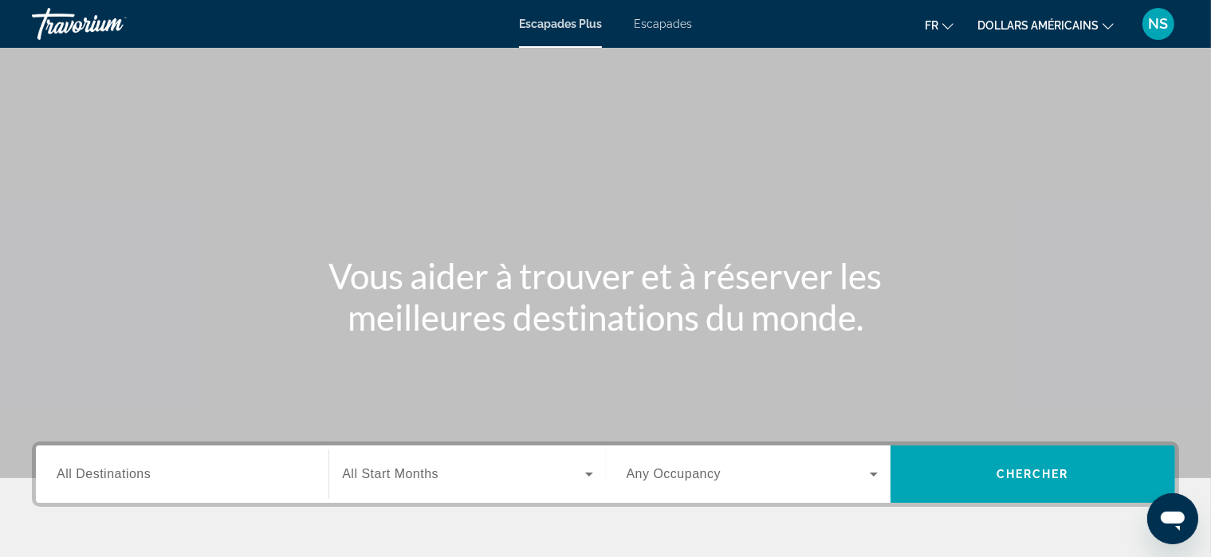
click at [126, 468] on span "All Destinations" at bounding box center [104, 474] width 94 height 14
click at [126, 468] on input "Destination All Destinations" at bounding box center [182, 475] width 251 height 19
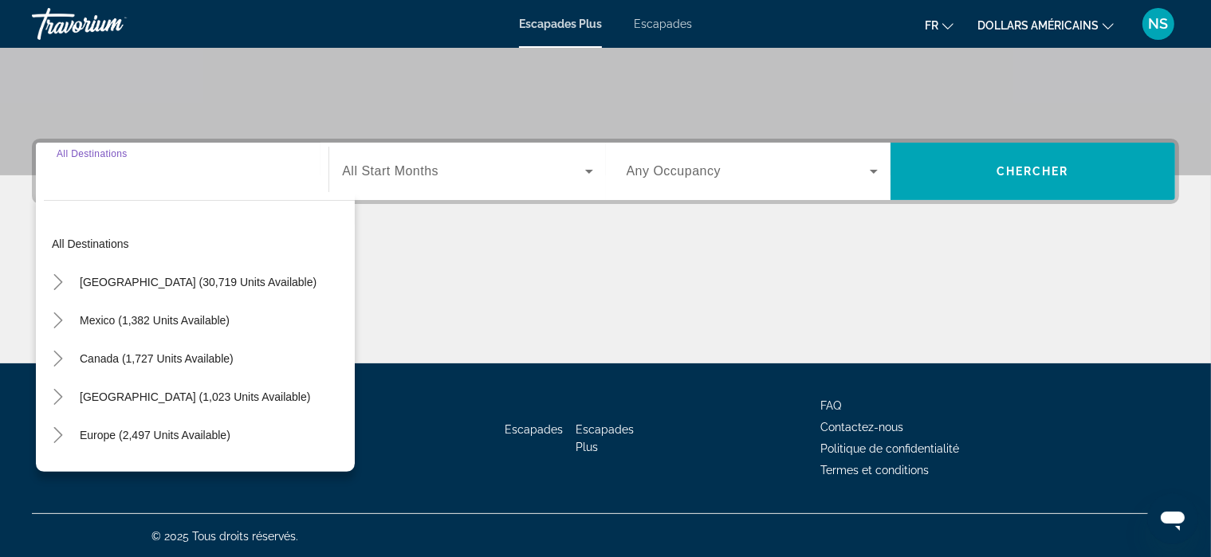
scroll to position [304, 0]
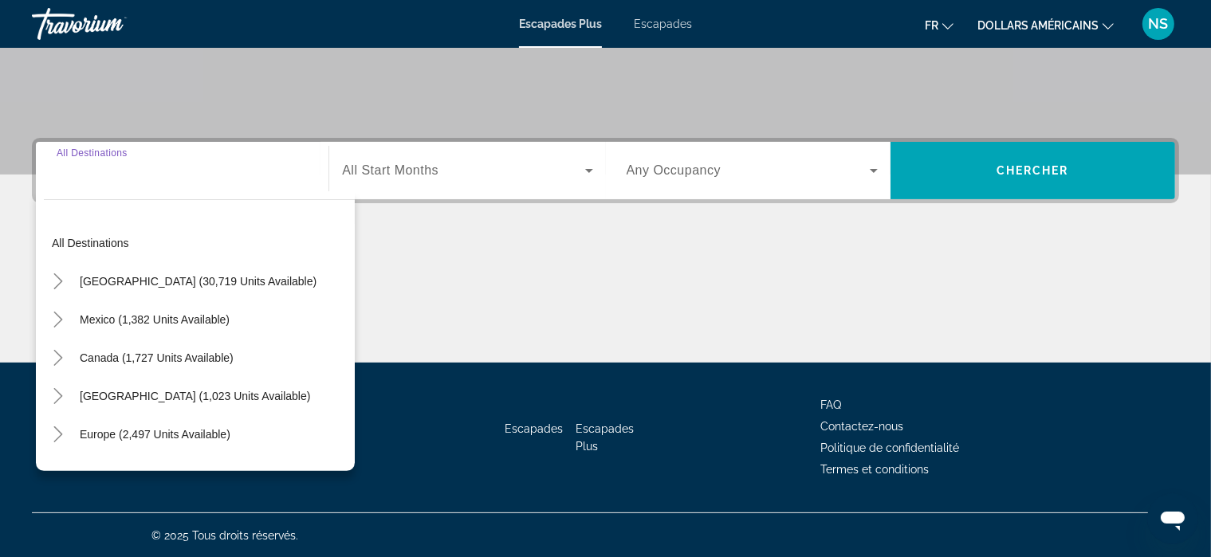
click at [236, 171] on input "Destination All Destinations" at bounding box center [182, 171] width 251 height 19
click at [676, 25] on font "Escapades" at bounding box center [663, 24] width 58 height 13
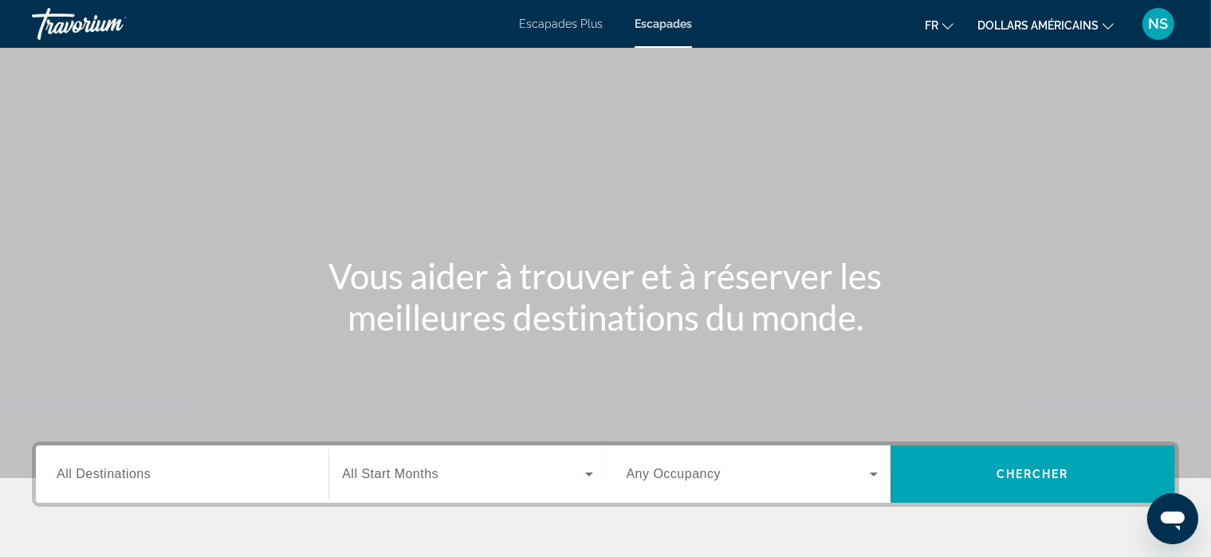
click at [116, 479] on span "All Destinations" at bounding box center [104, 474] width 94 height 14
click at [116, 479] on input "Destination All Destinations" at bounding box center [182, 475] width 251 height 19
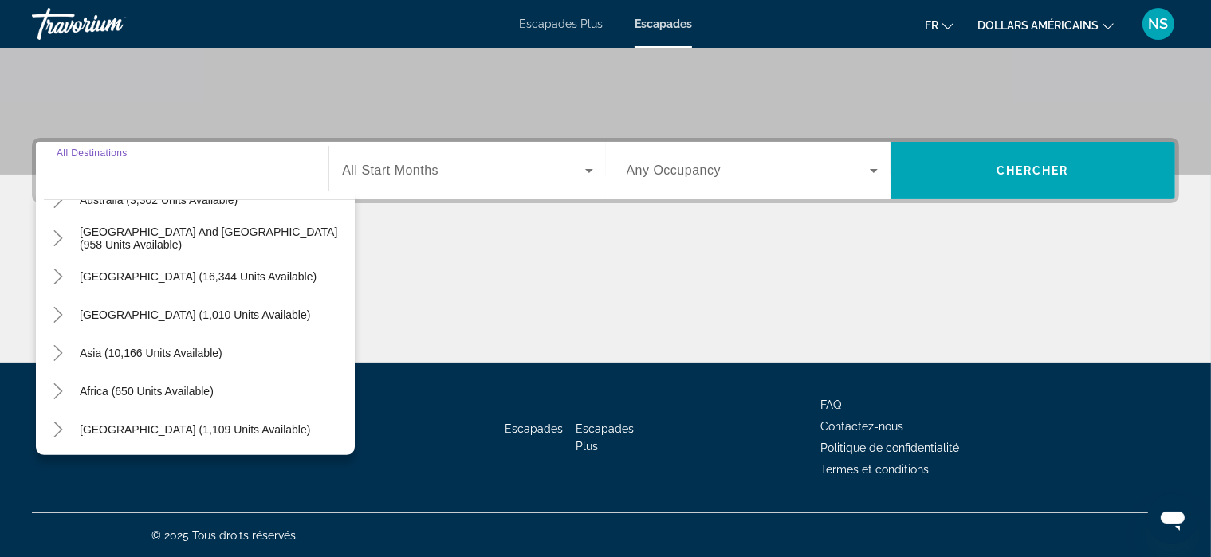
scroll to position [258, 0]
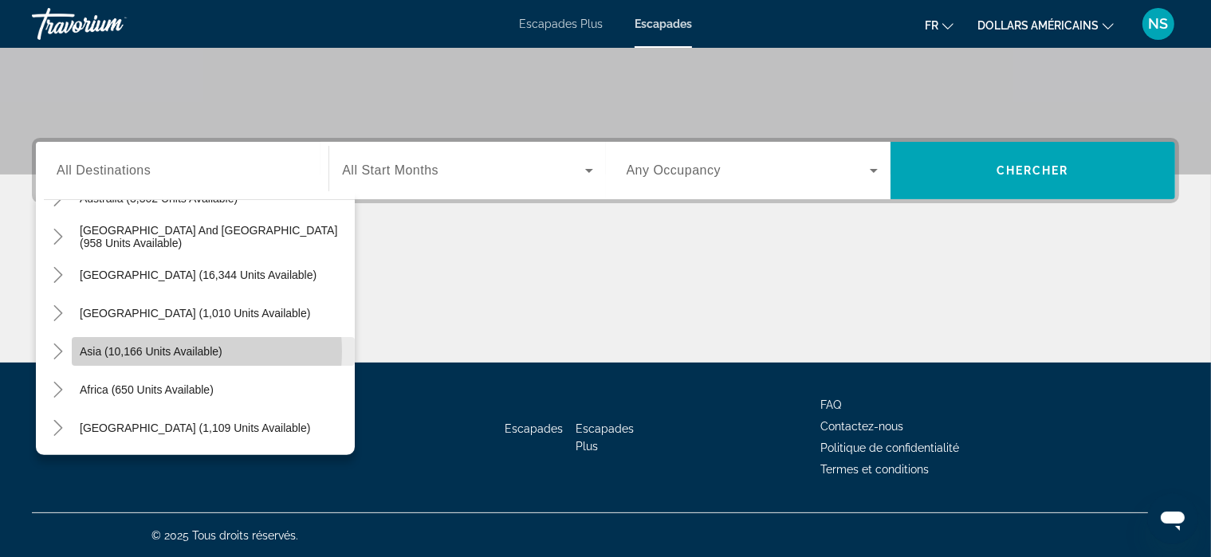
click at [171, 351] on span "Asia (10,166 units available)" at bounding box center [151, 351] width 143 height 13
type input "**********"
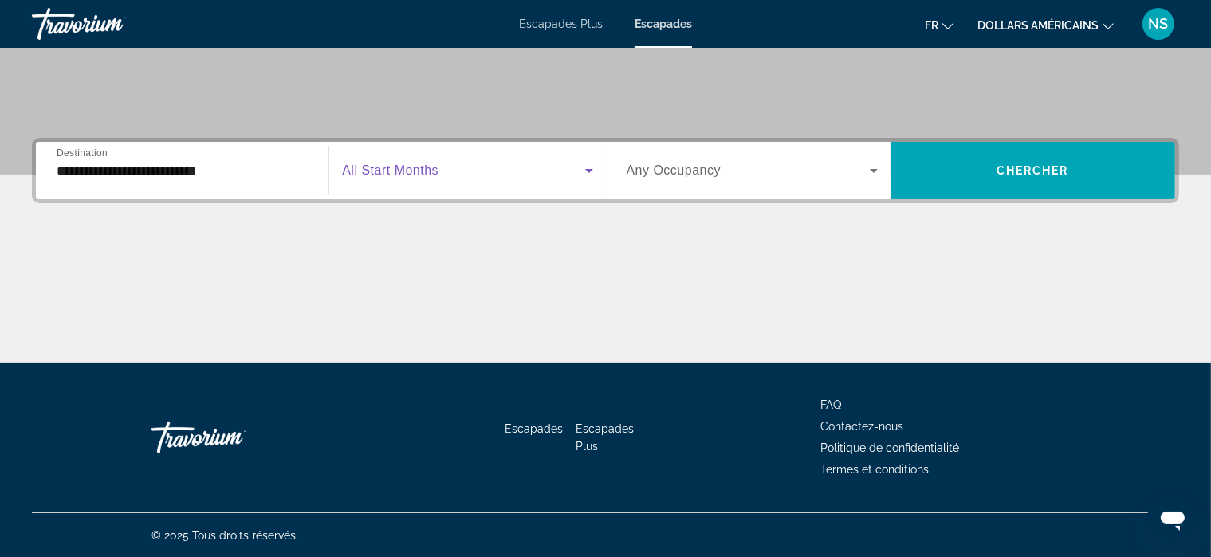
click at [585, 174] on icon "Search widget" at bounding box center [589, 170] width 19 height 19
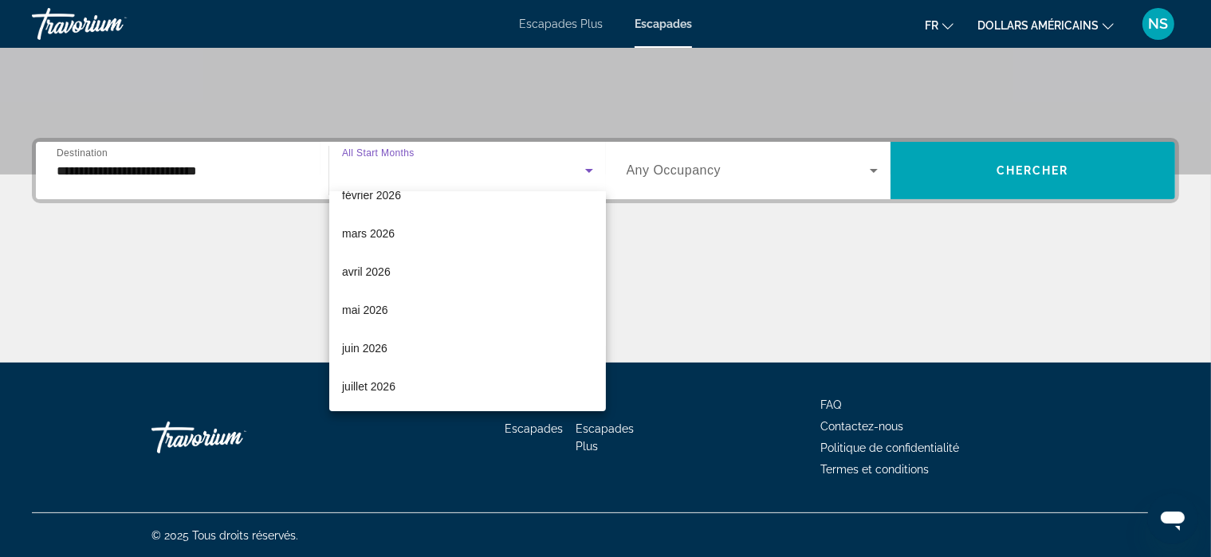
scroll to position [252, 0]
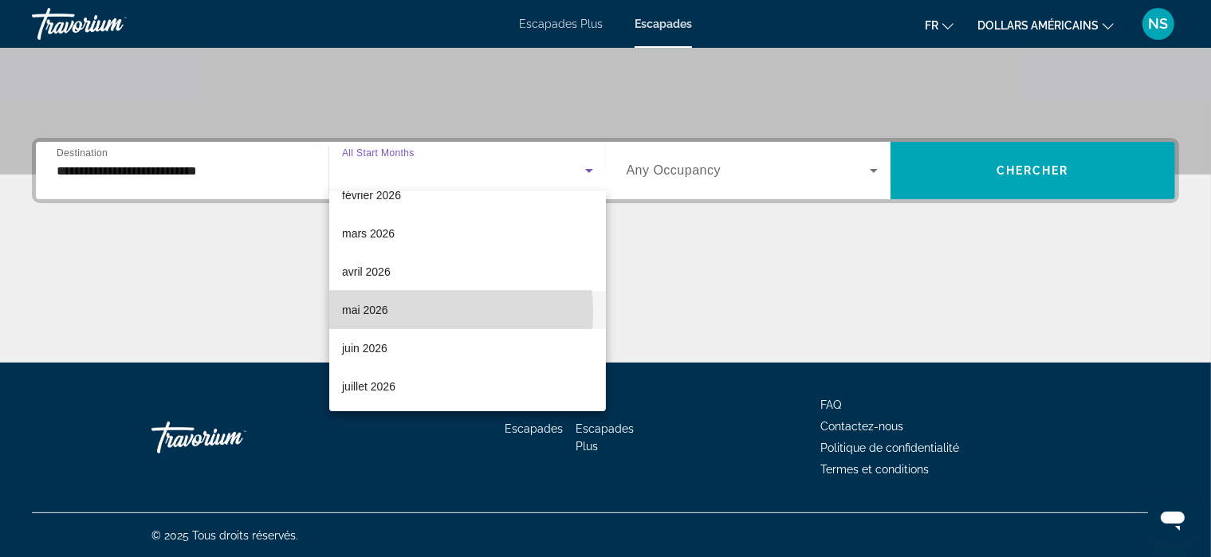
click at [384, 312] on font "mai 2026" at bounding box center [365, 310] width 46 height 13
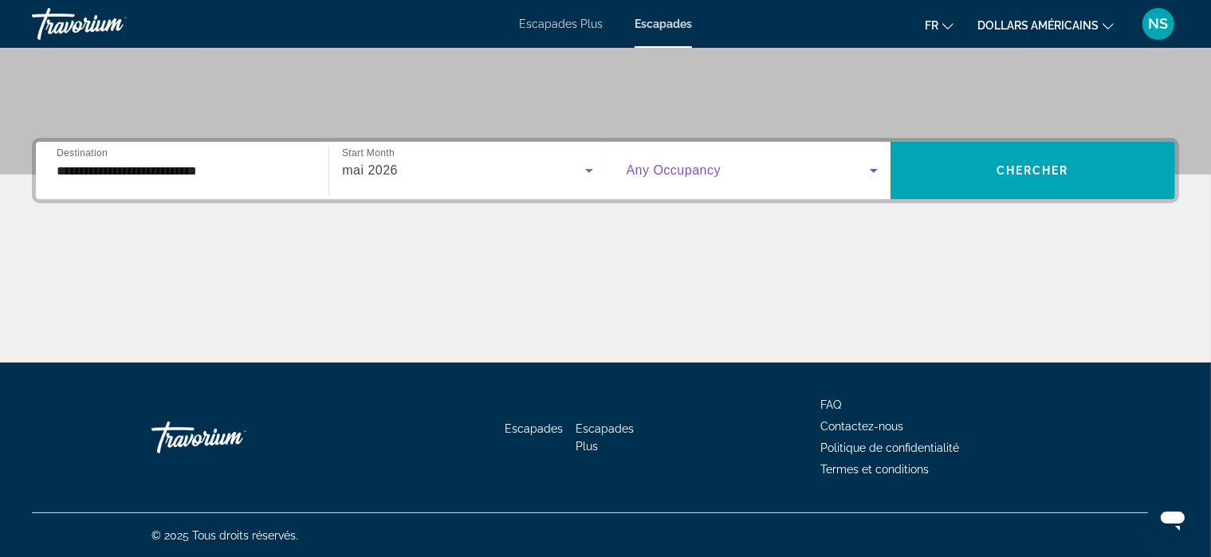
click at [873, 165] on icon "Search widget" at bounding box center [874, 170] width 19 height 19
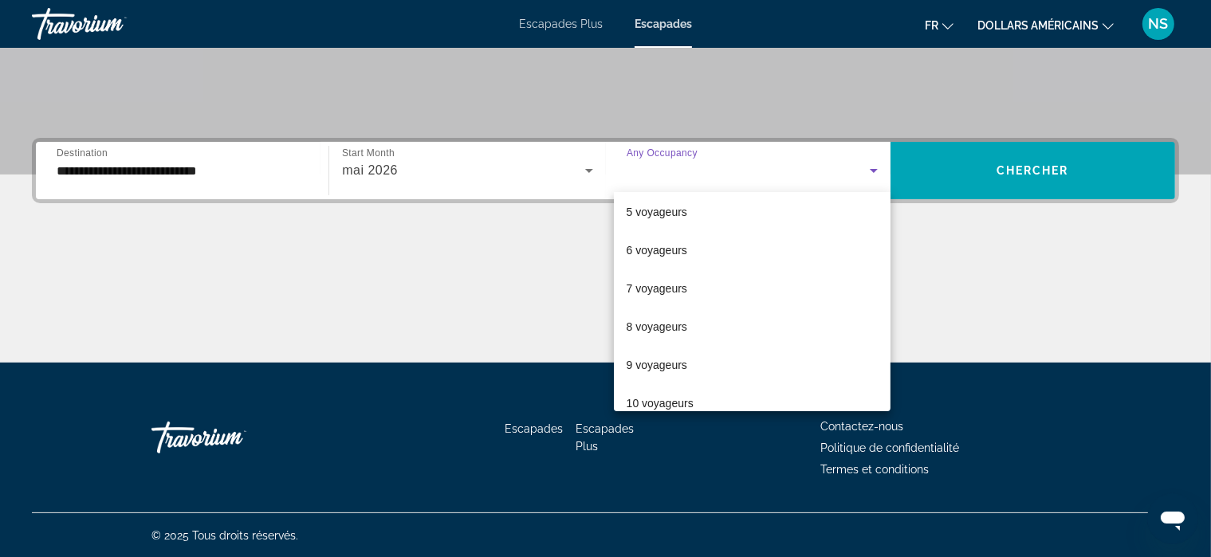
scroll to position [161, 0]
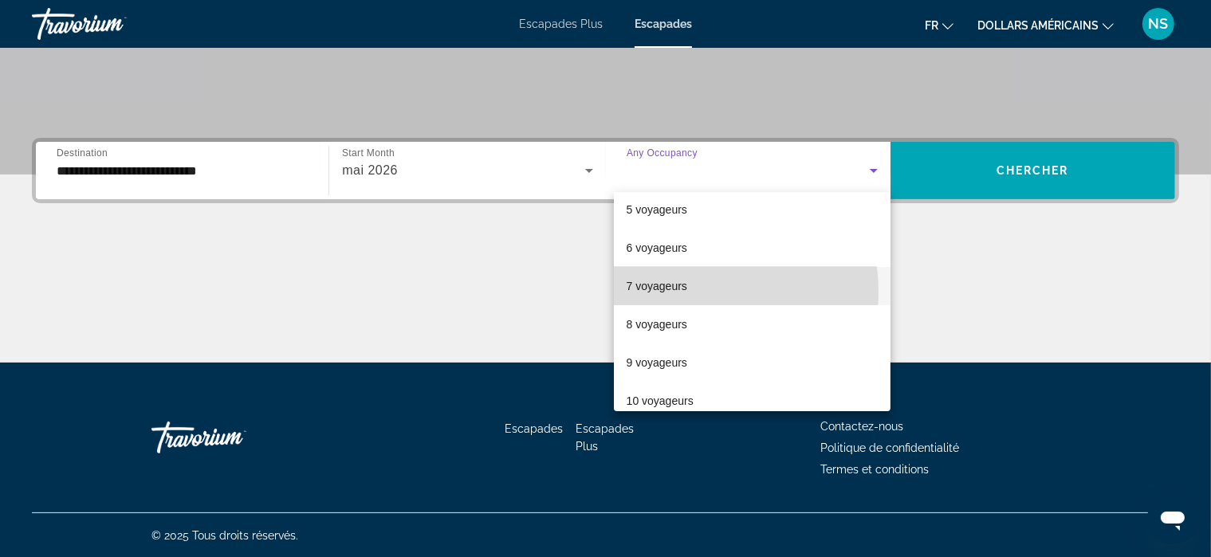
click at [689, 292] on mat-option "7 voyageurs" at bounding box center [752, 286] width 277 height 38
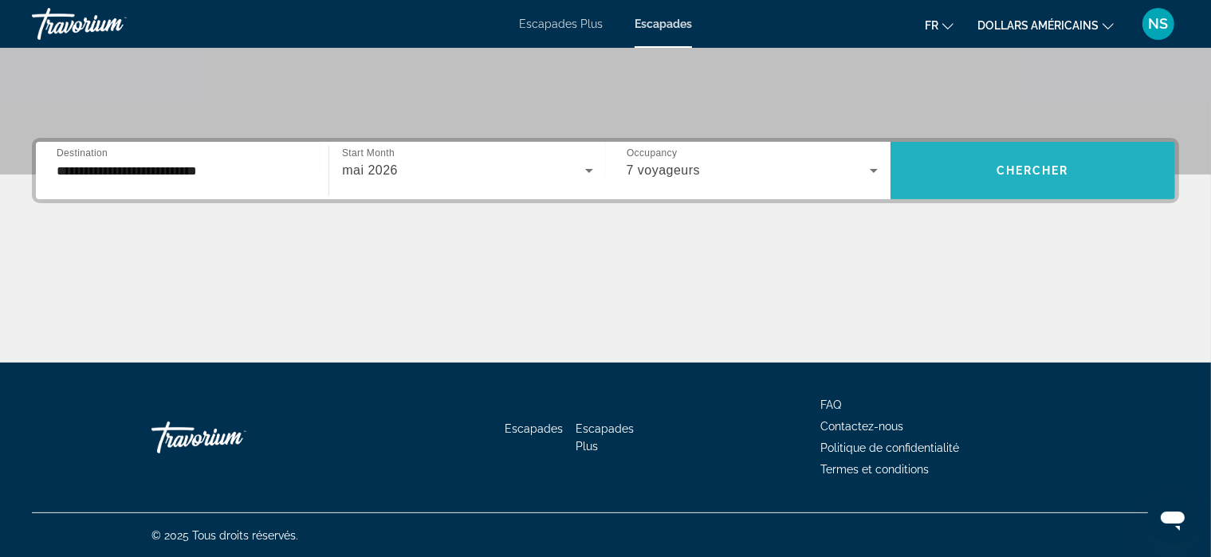
click at [1037, 168] on span "Chercher" at bounding box center [1033, 170] width 73 height 13
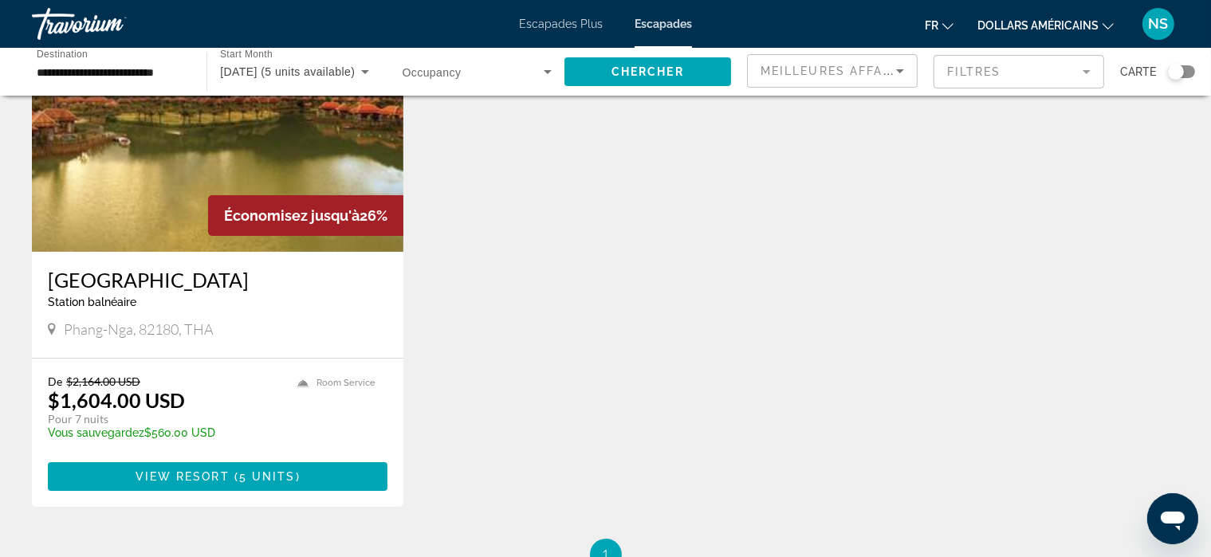
scroll to position [137, 0]
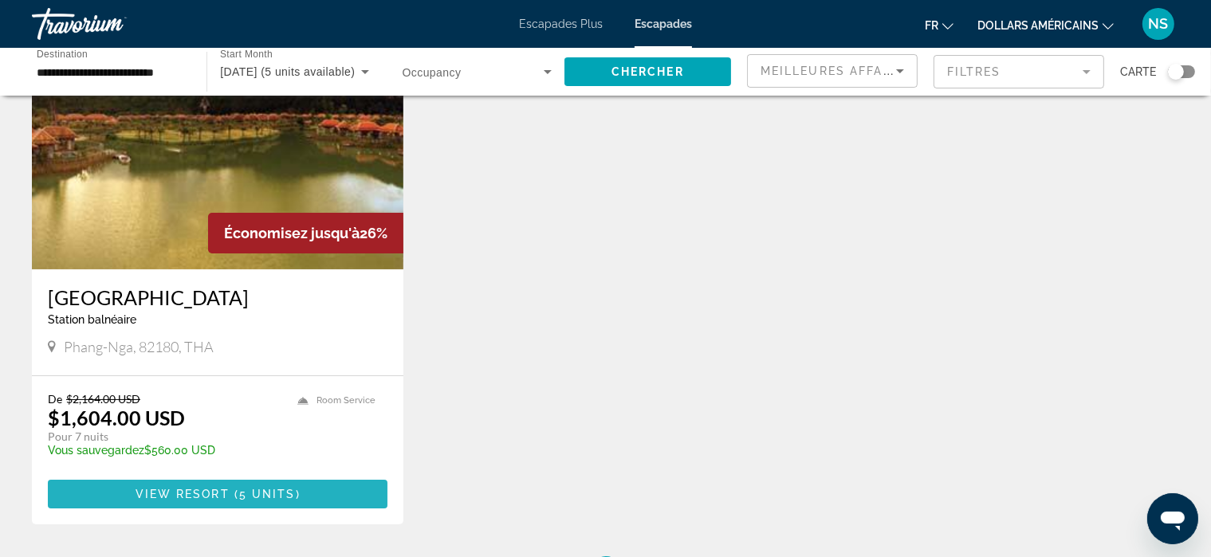
click at [207, 479] on span "Contenu principal" at bounding box center [218, 494] width 340 height 38
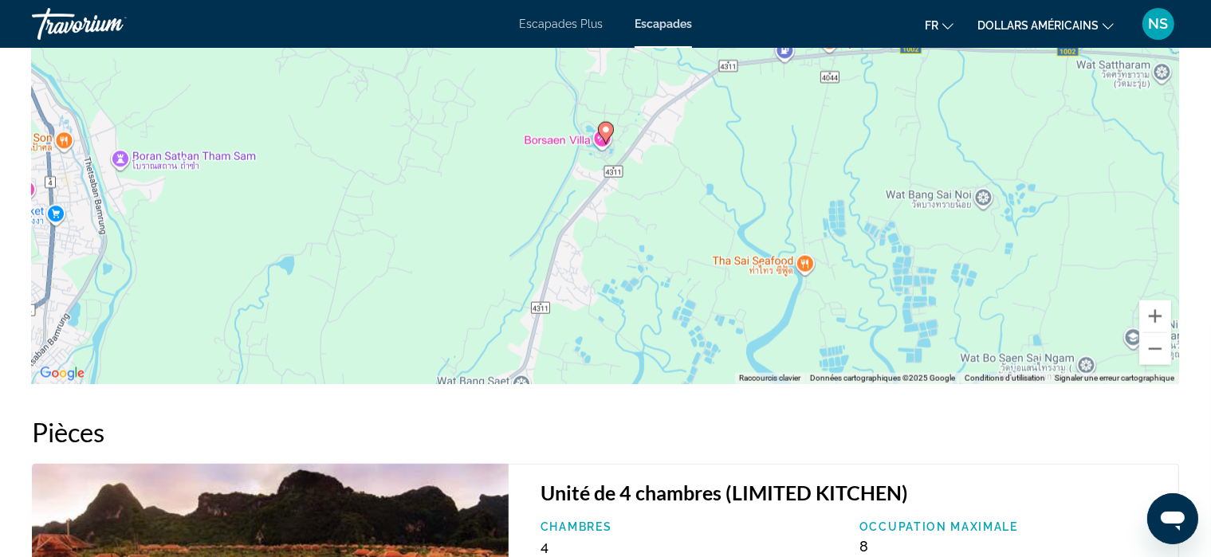
scroll to position [2094, 0]
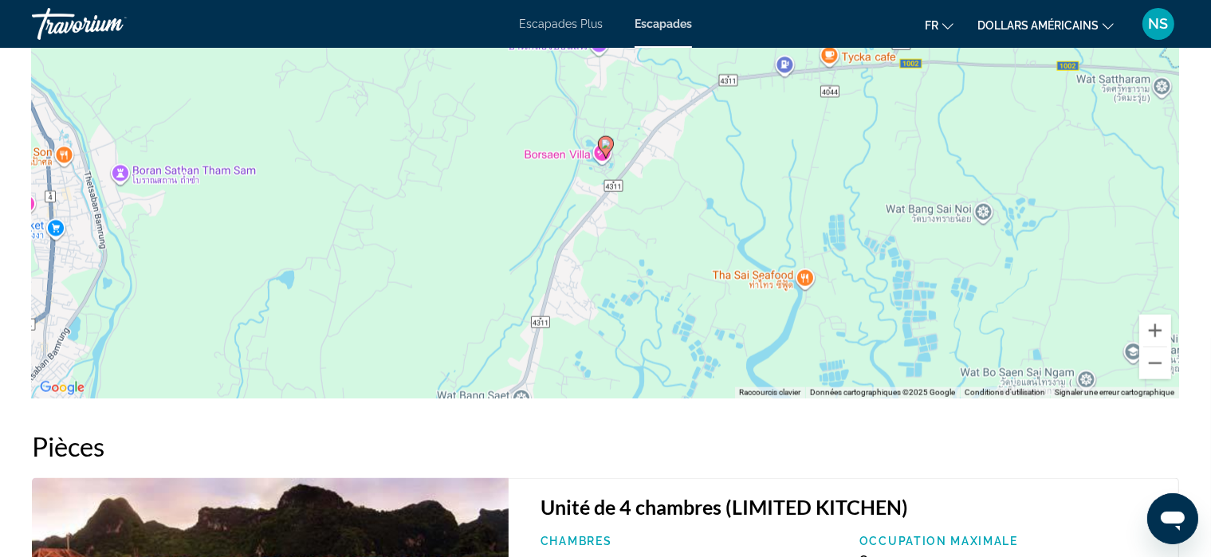
click at [1110, 24] on icon "Changer de devise" at bounding box center [1108, 26] width 11 height 11
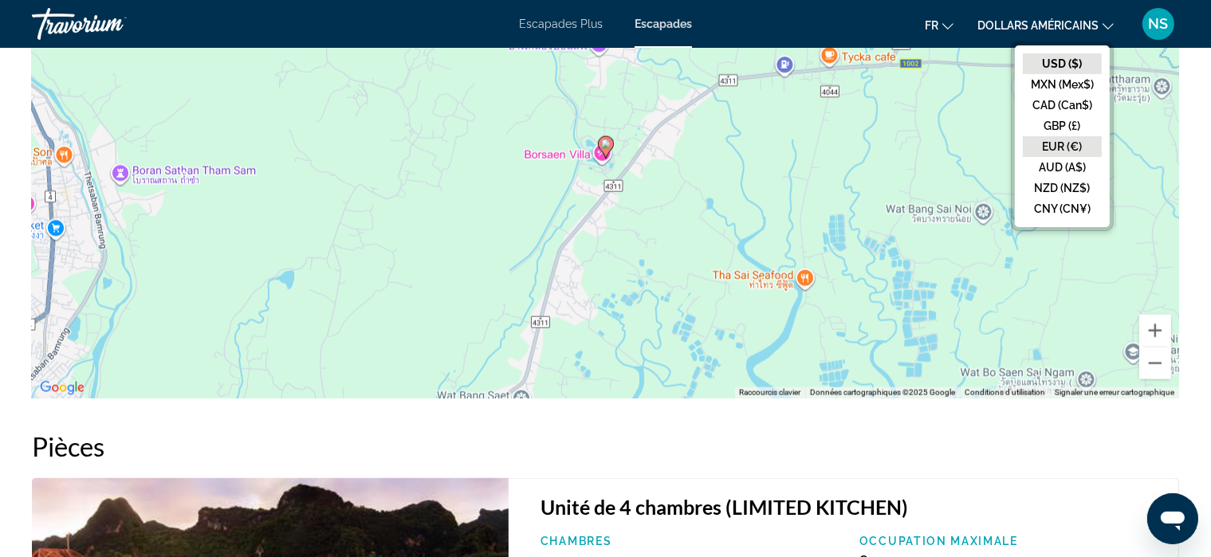
click at [1058, 144] on button "EUR (€)" at bounding box center [1062, 146] width 79 height 21
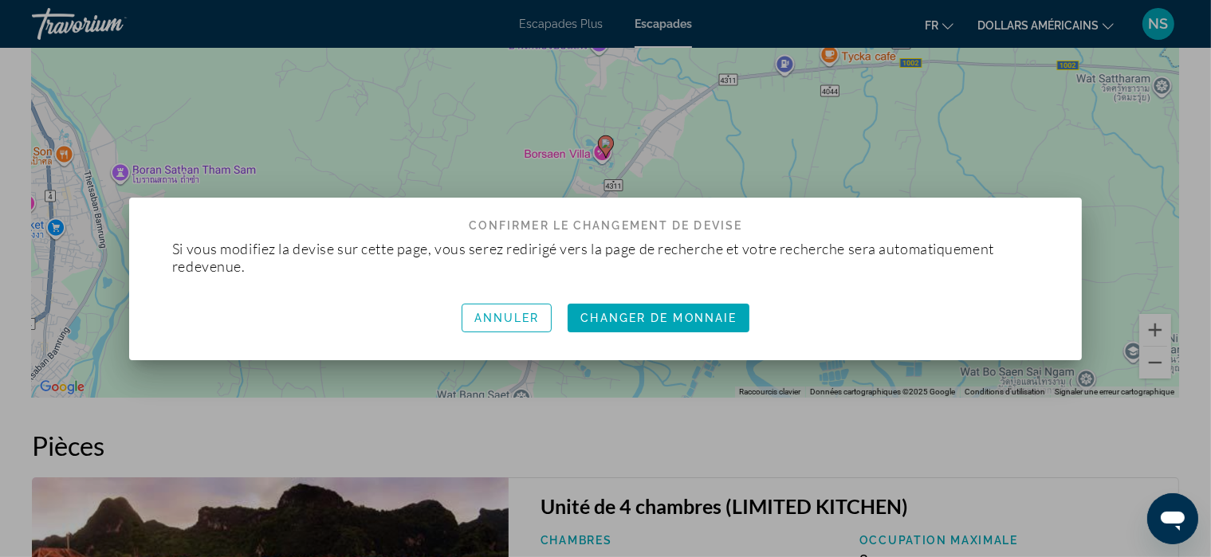
scroll to position [0, 0]
click at [667, 310] on span "button" at bounding box center [659, 318] width 192 height 38
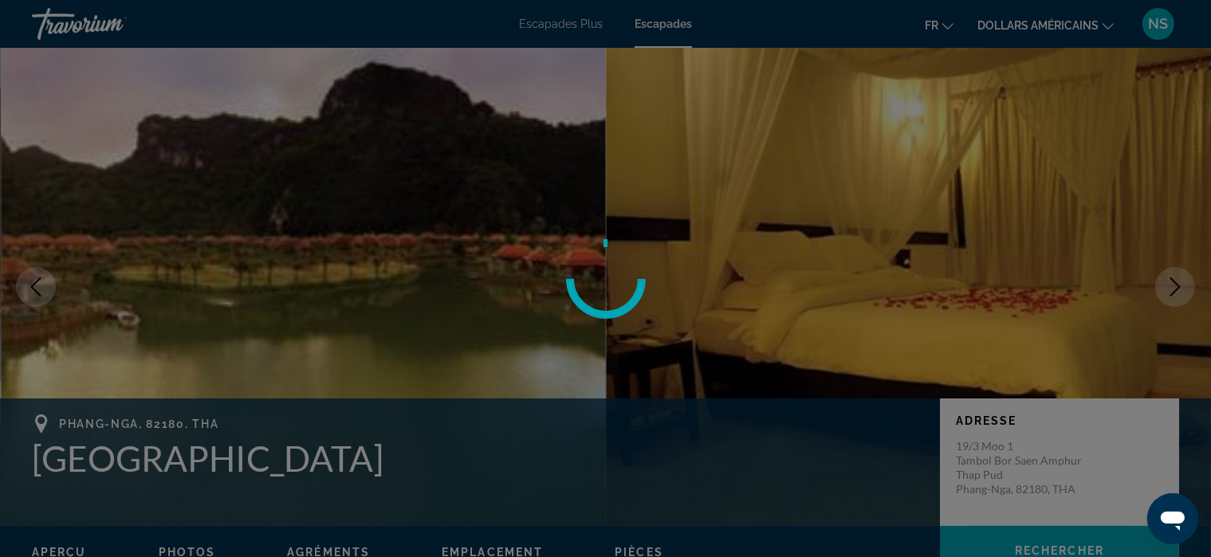
scroll to position [2094, 0]
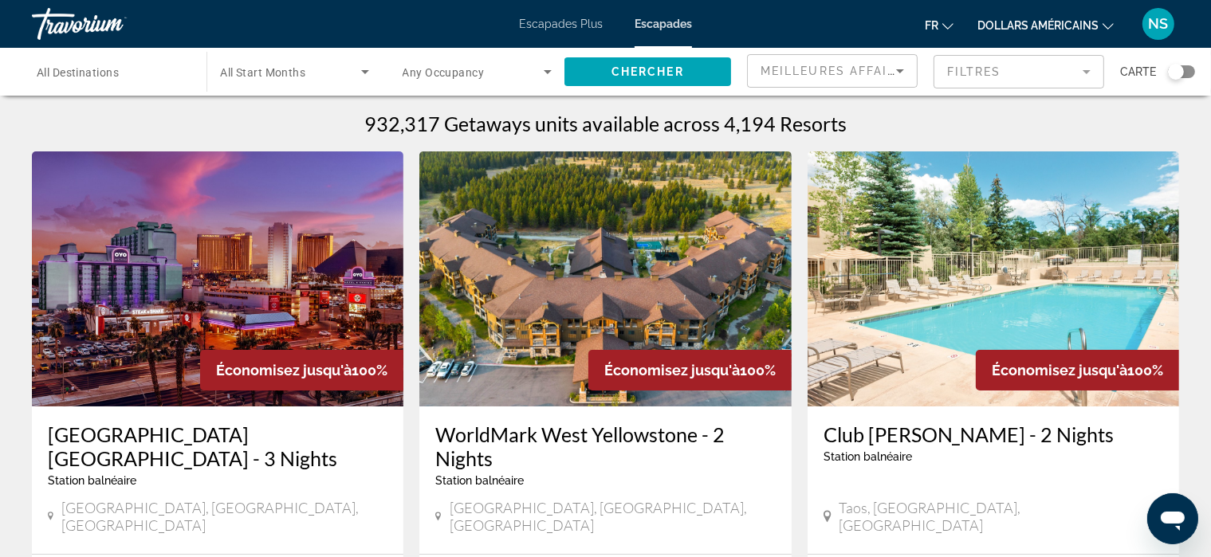
click at [667, 310] on img "Contenu principal" at bounding box center [606, 279] width 372 height 255
